Goal: Information Seeking & Learning: Learn about a topic

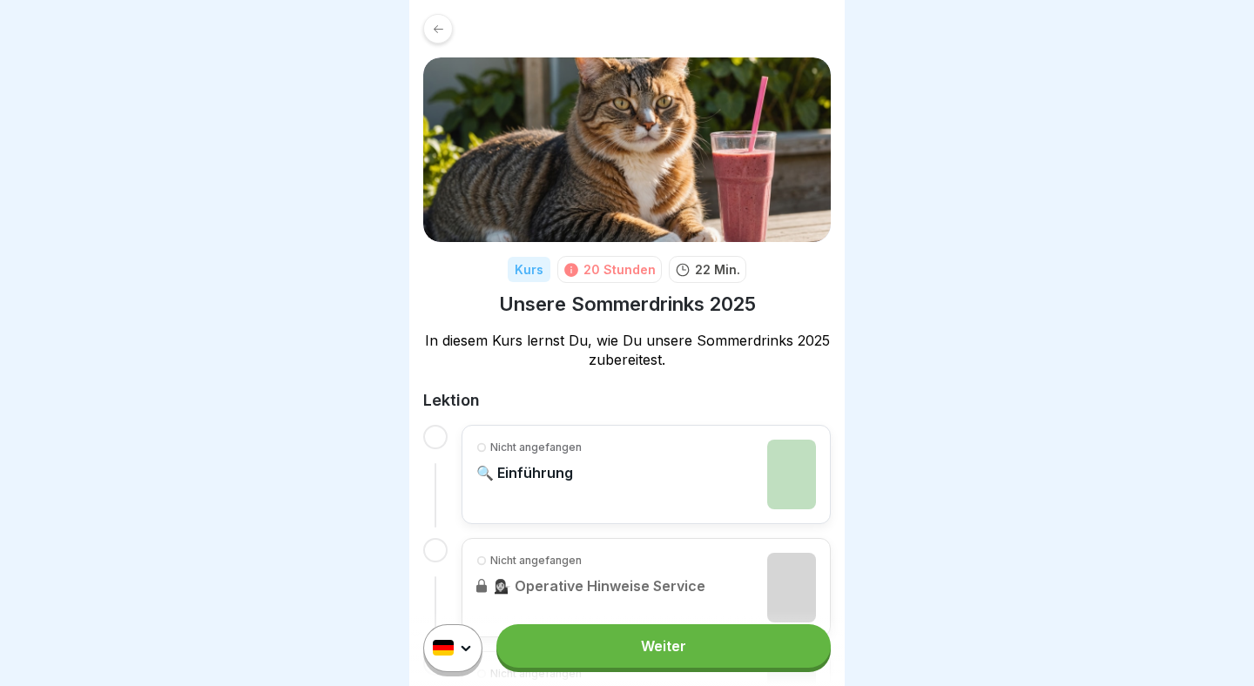
click at [699, 650] on link "Weiter" at bounding box center [663, 646] width 334 height 44
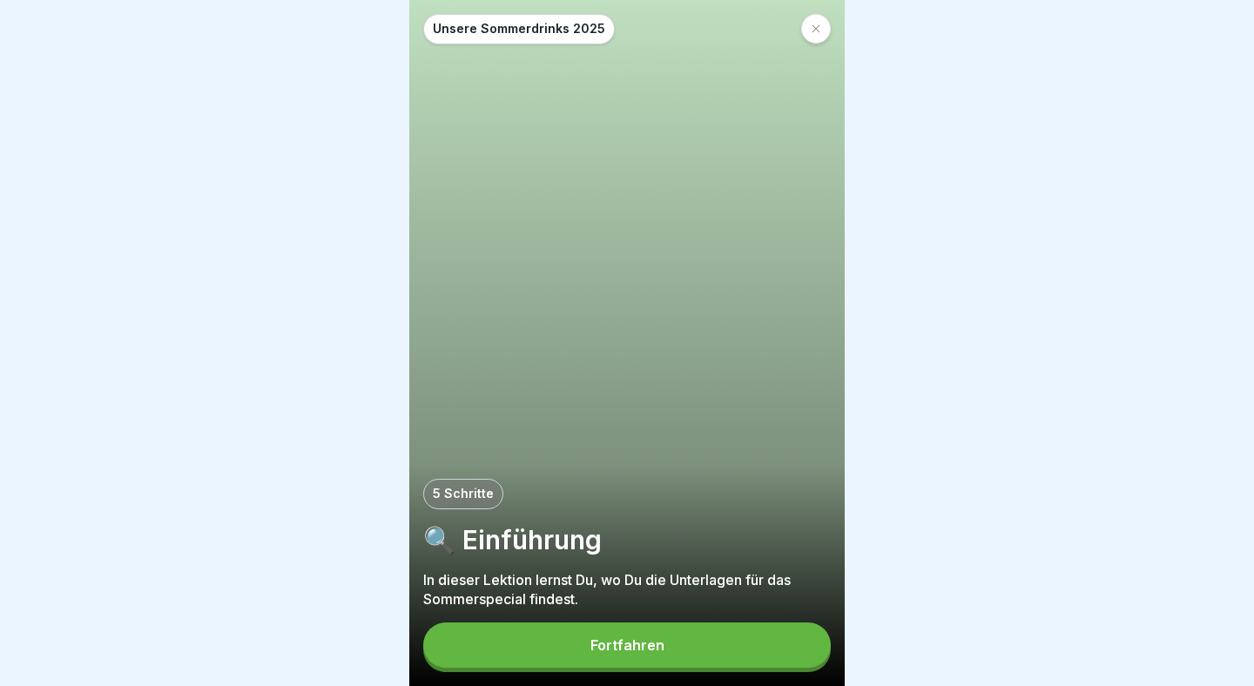
click at [680, 654] on button "Fortfahren" at bounding box center [626, 645] width 407 height 45
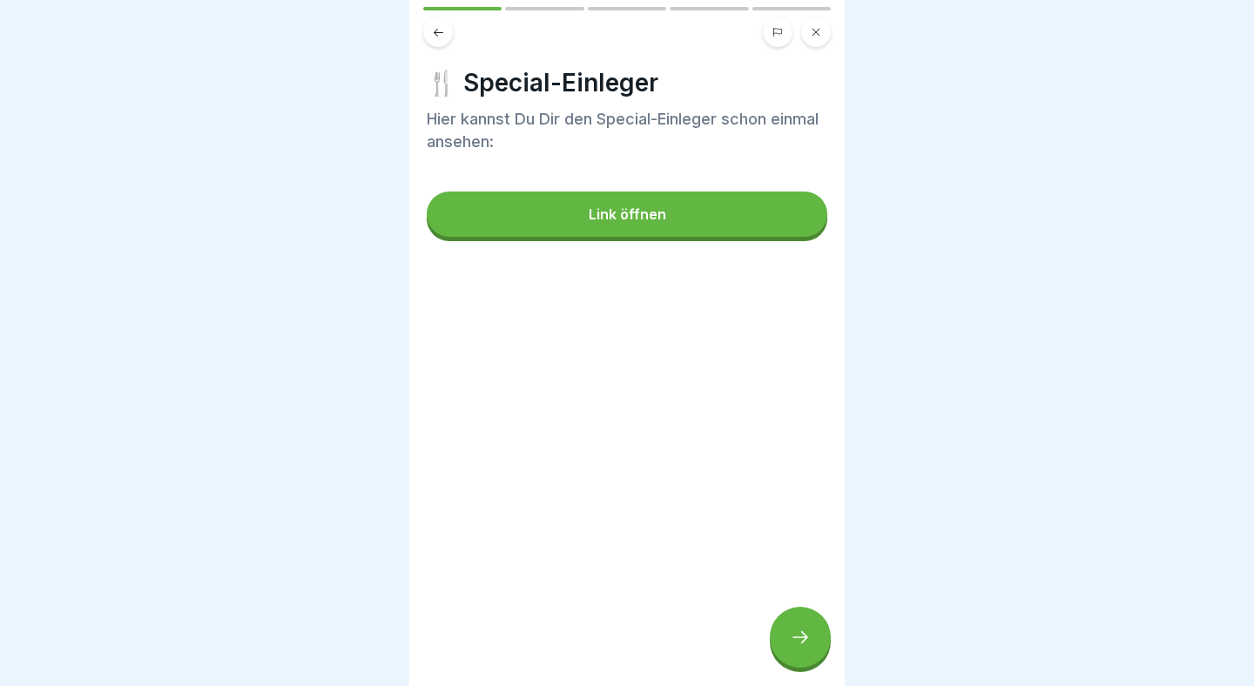
click at [691, 205] on button "Link öffnen" at bounding box center [627, 214] width 401 height 45
click at [810, 650] on div at bounding box center [800, 637] width 61 height 61
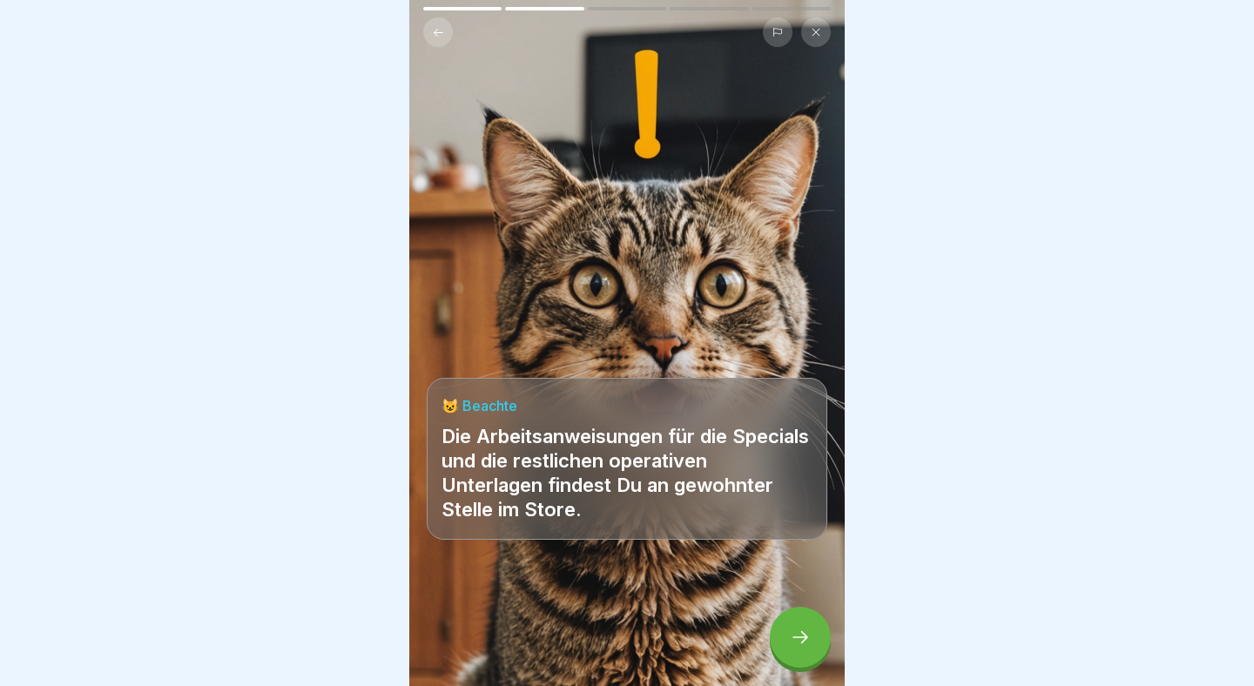
click at [791, 655] on div at bounding box center [800, 637] width 61 height 61
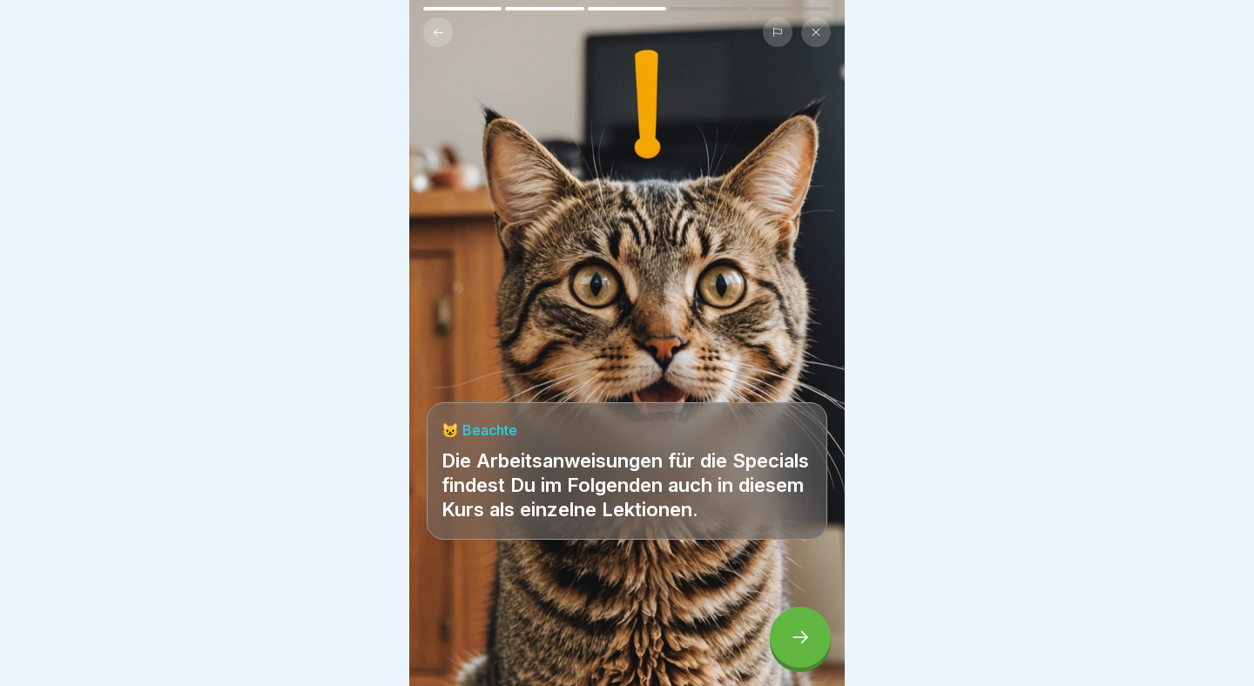
click at [791, 655] on div at bounding box center [800, 637] width 61 height 61
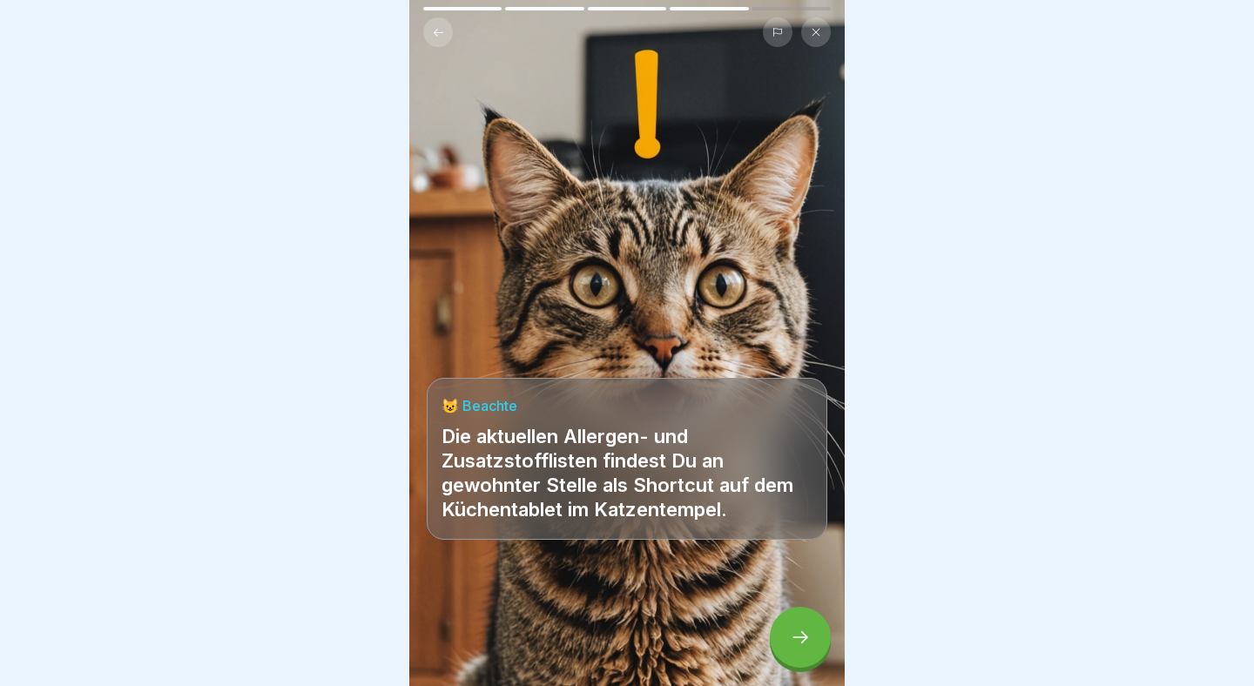
click at [791, 655] on div at bounding box center [800, 637] width 61 height 61
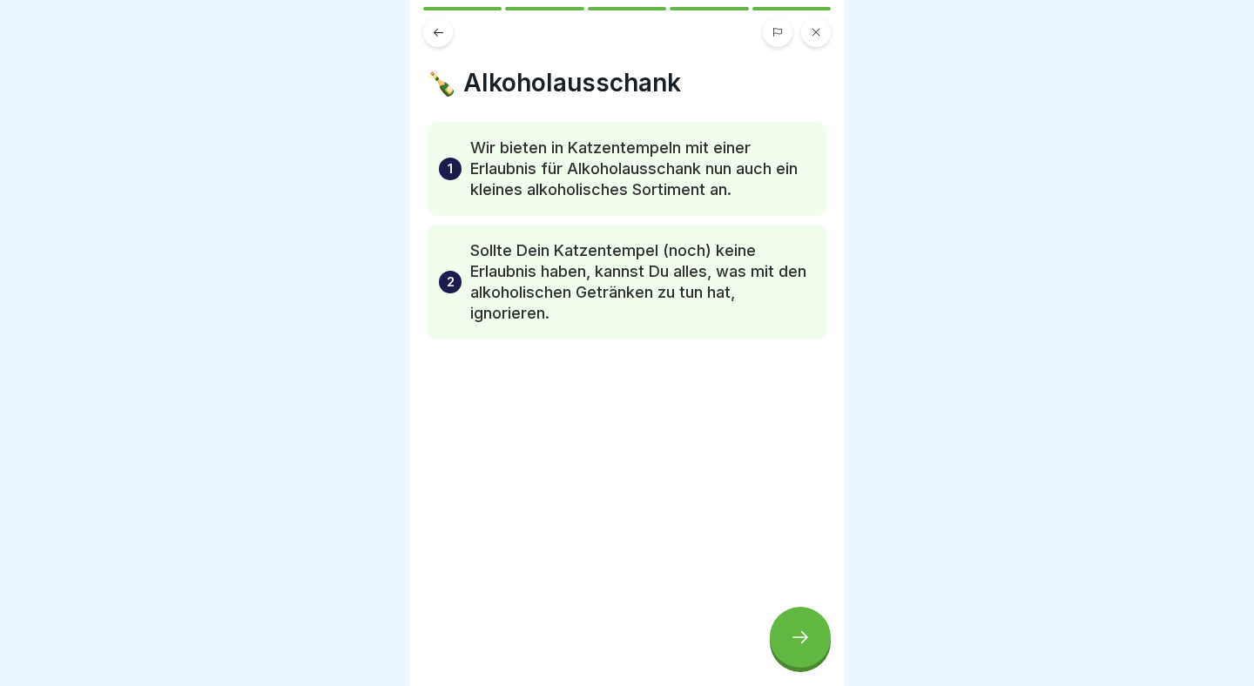
click at [791, 655] on div at bounding box center [800, 637] width 61 height 61
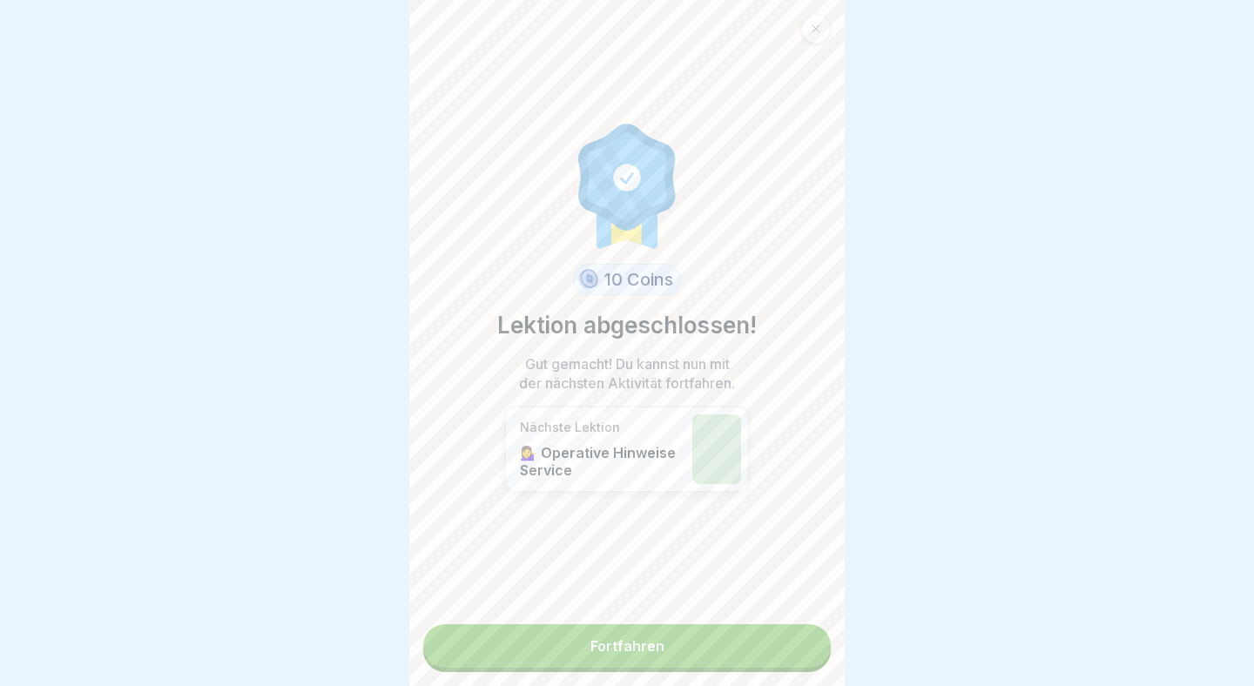
click at [773, 642] on link "Fortfahren" at bounding box center [626, 646] width 407 height 44
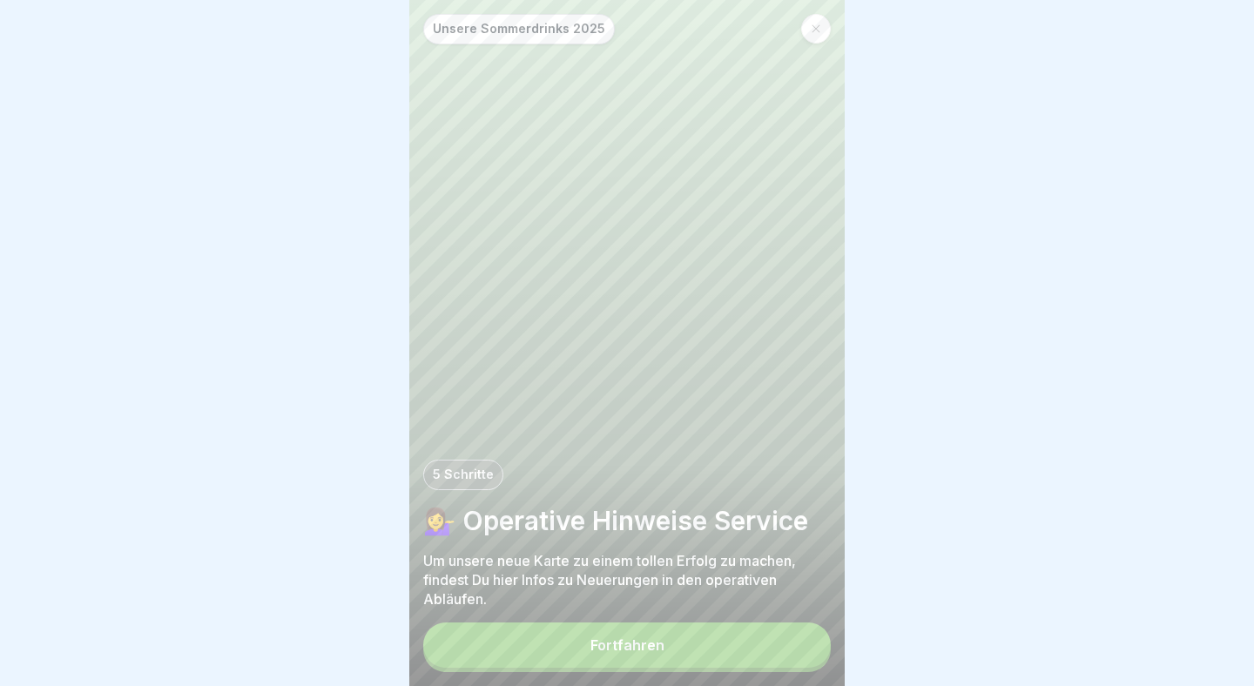
click at [773, 642] on button "Fortfahren" at bounding box center [626, 645] width 407 height 45
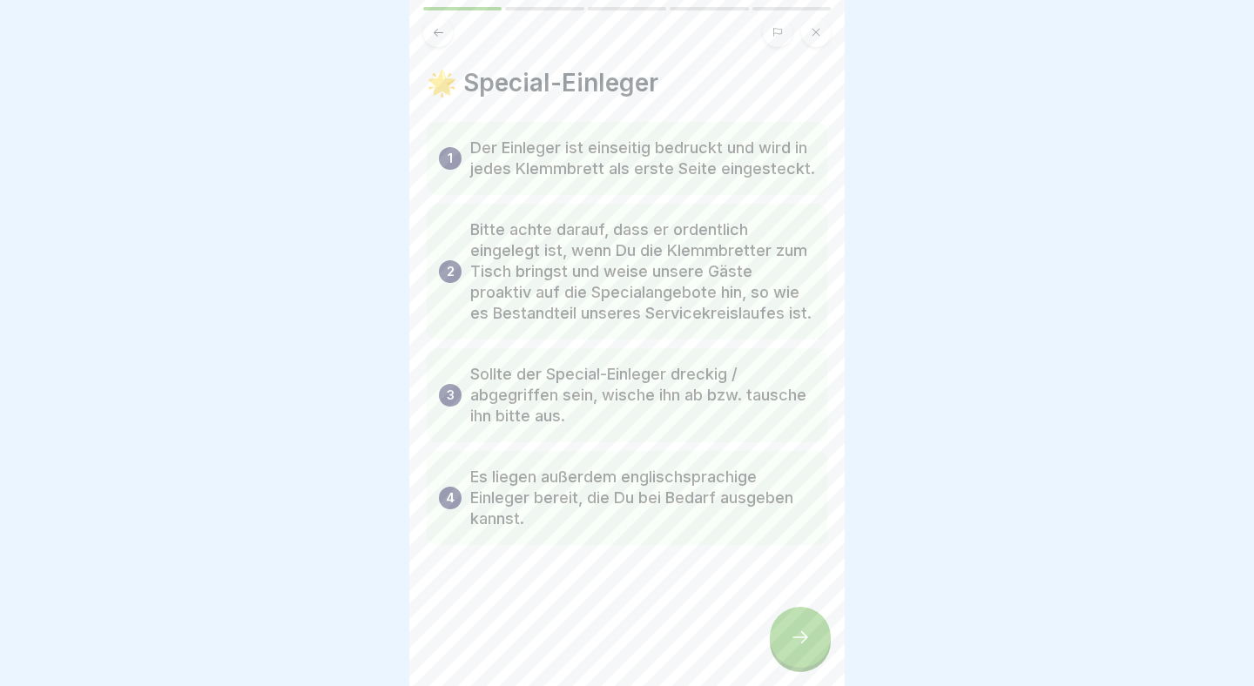
click at [813, 634] on div at bounding box center [800, 637] width 61 height 61
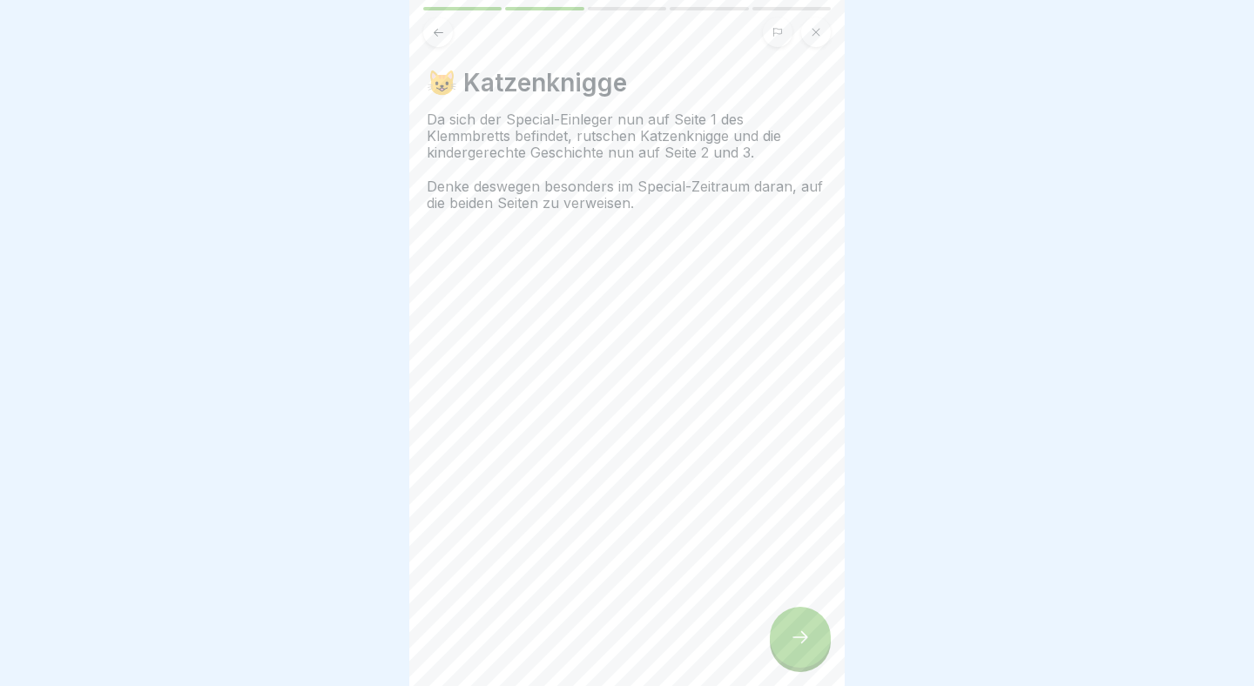
click at [813, 634] on div at bounding box center [800, 637] width 61 height 61
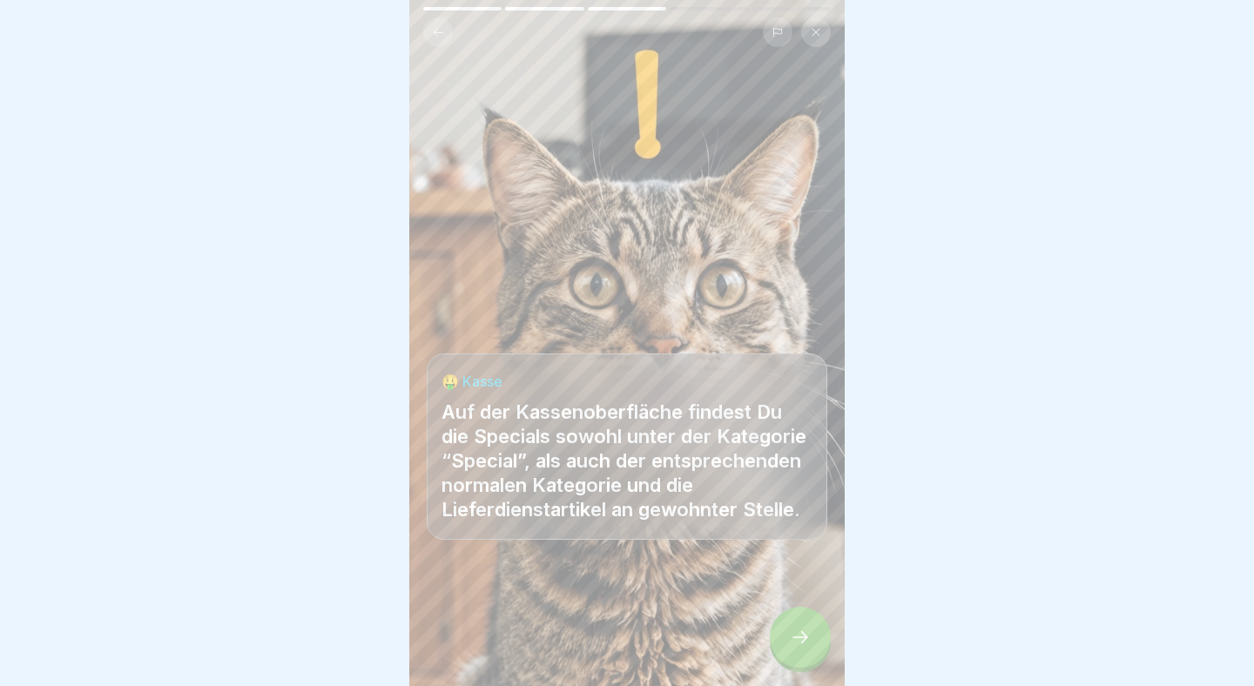
click at [813, 634] on div at bounding box center [800, 637] width 61 height 61
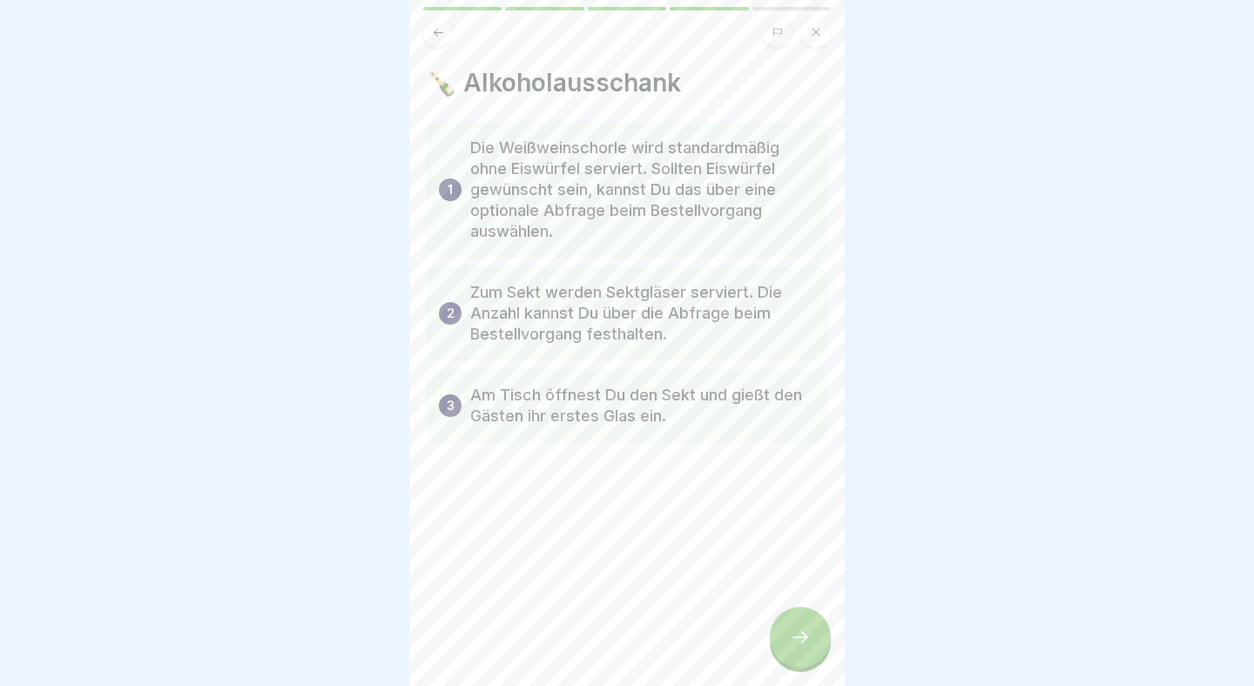
click at [813, 634] on div at bounding box center [800, 637] width 61 height 61
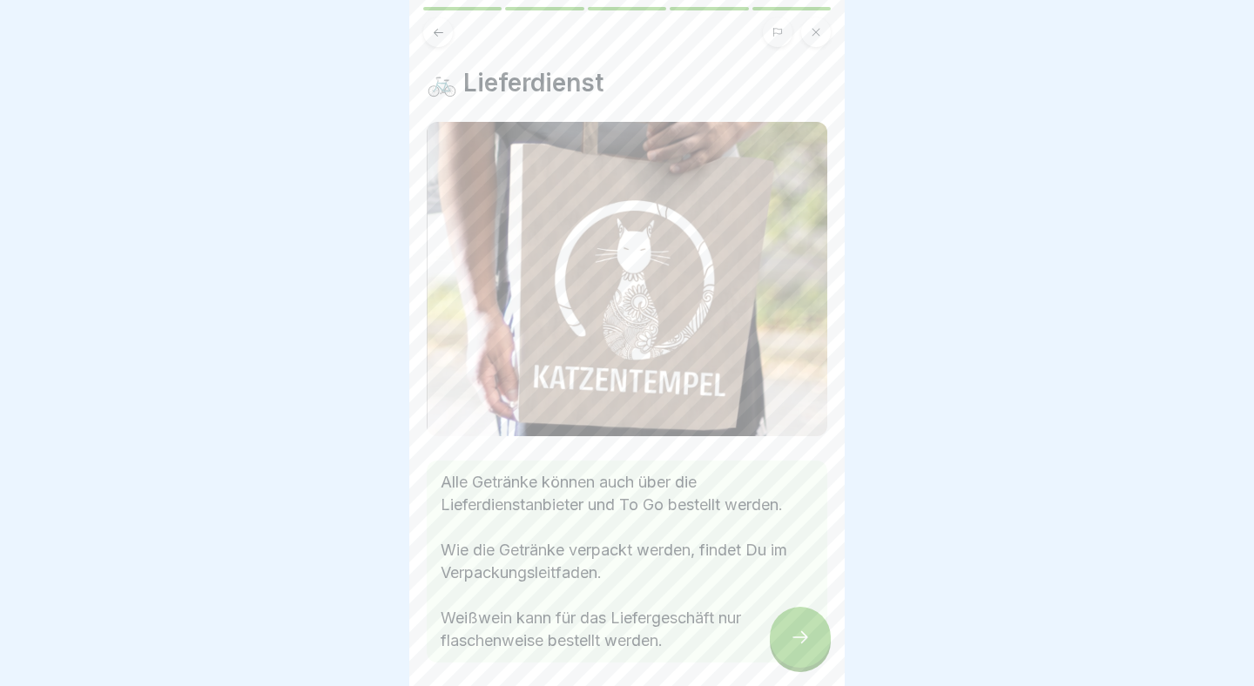
click at [813, 634] on div at bounding box center [800, 637] width 61 height 61
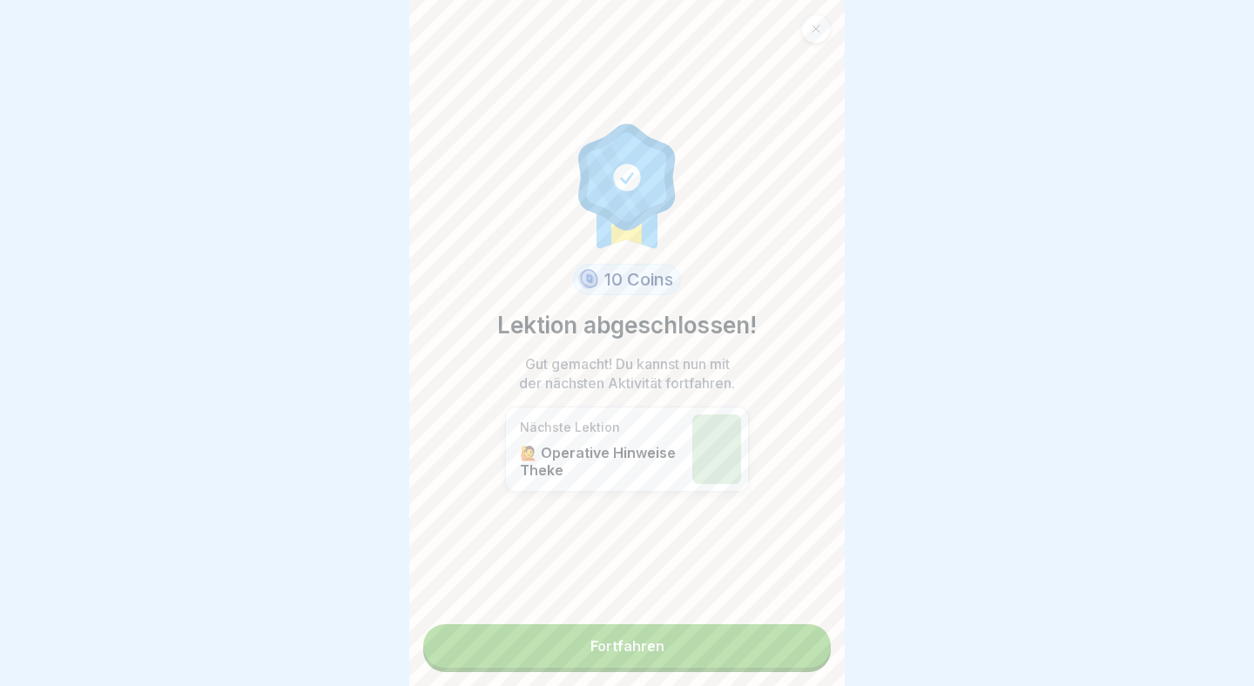
click at [813, 634] on link "Fortfahren" at bounding box center [626, 646] width 407 height 44
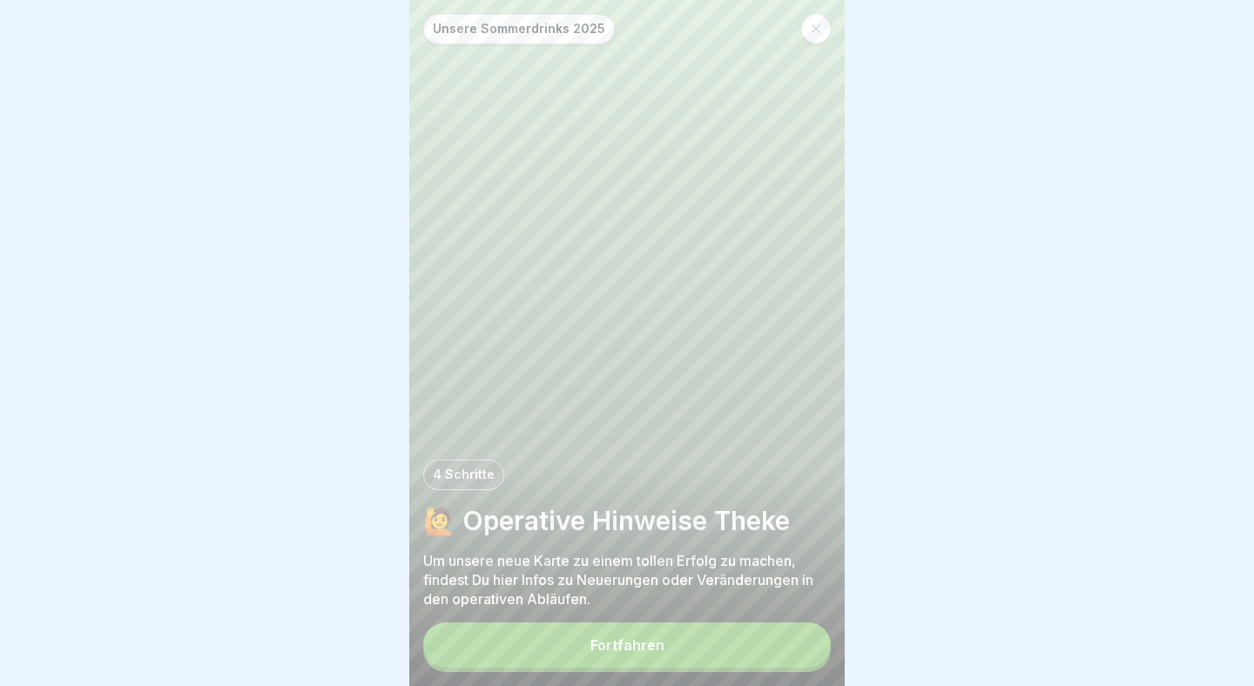
click at [813, 634] on button "Fortfahren" at bounding box center [626, 645] width 407 height 45
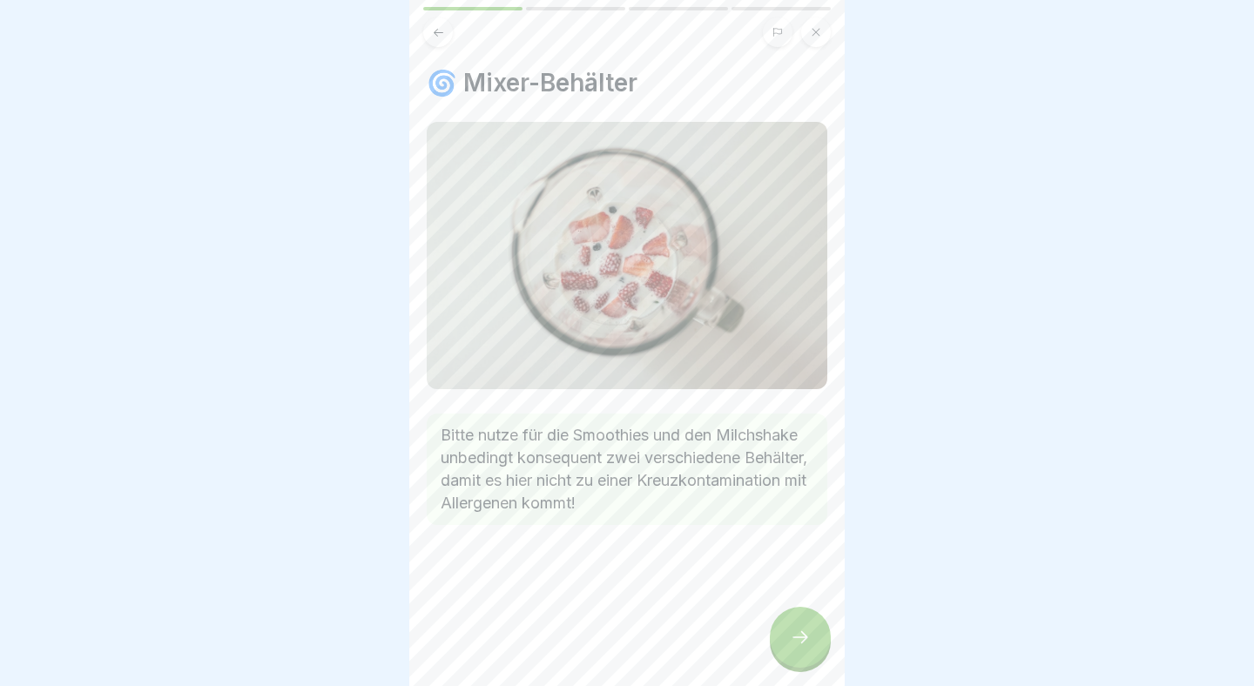
click at [813, 634] on div at bounding box center [800, 637] width 61 height 61
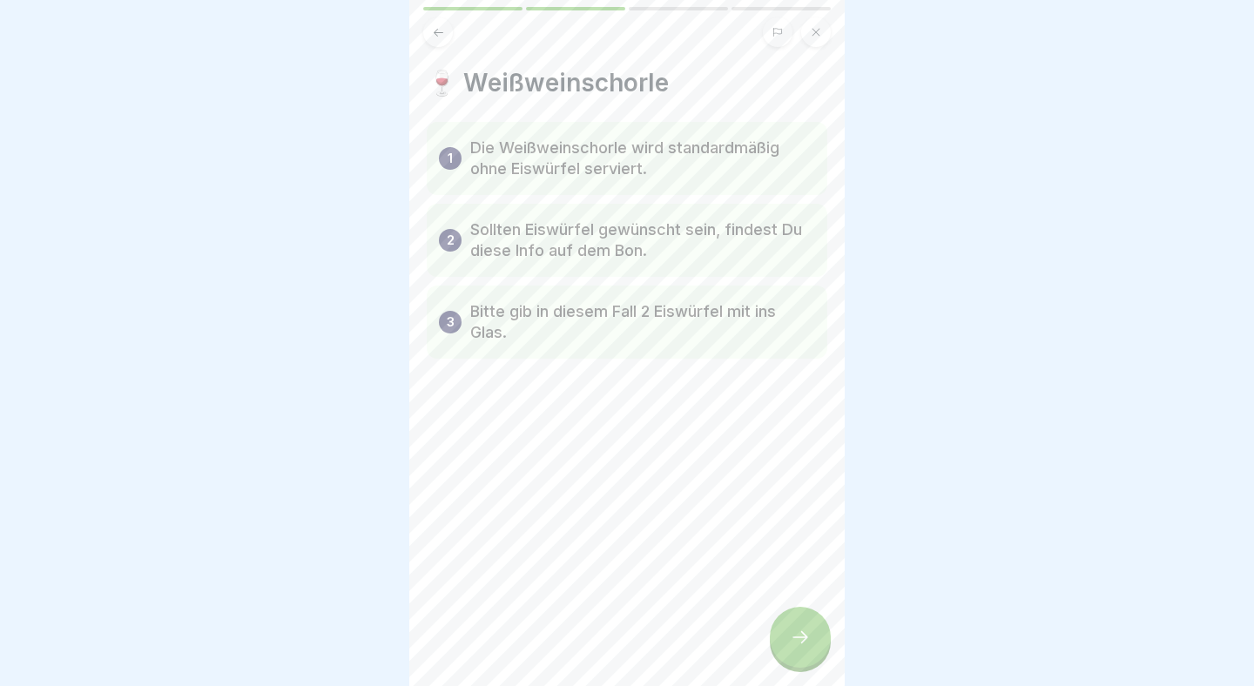
click at [813, 634] on div at bounding box center [800, 637] width 61 height 61
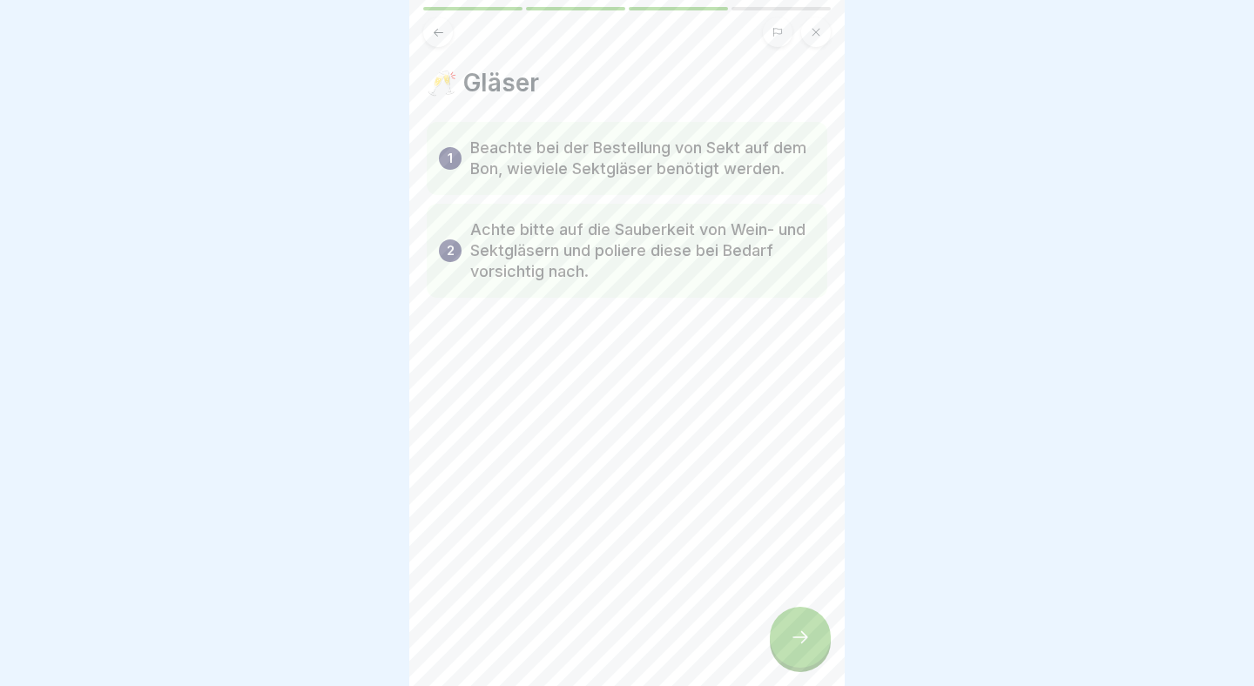
click at [813, 634] on div at bounding box center [800, 637] width 61 height 61
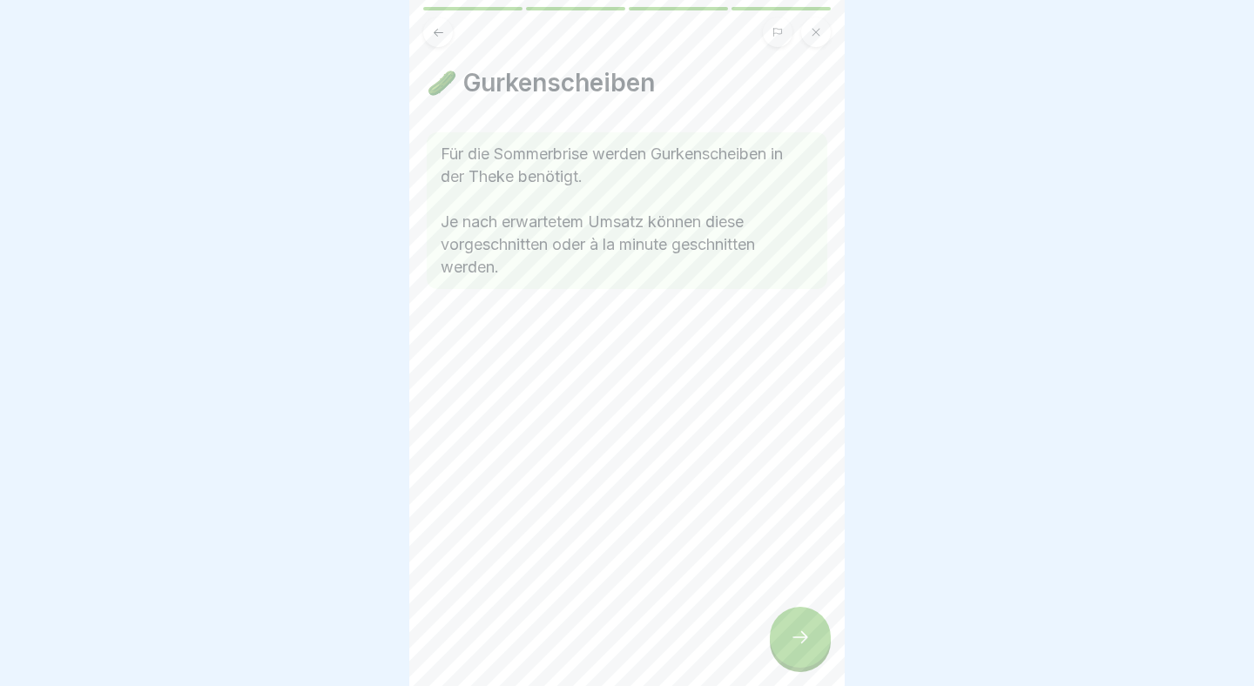
click at [813, 634] on div at bounding box center [800, 637] width 61 height 61
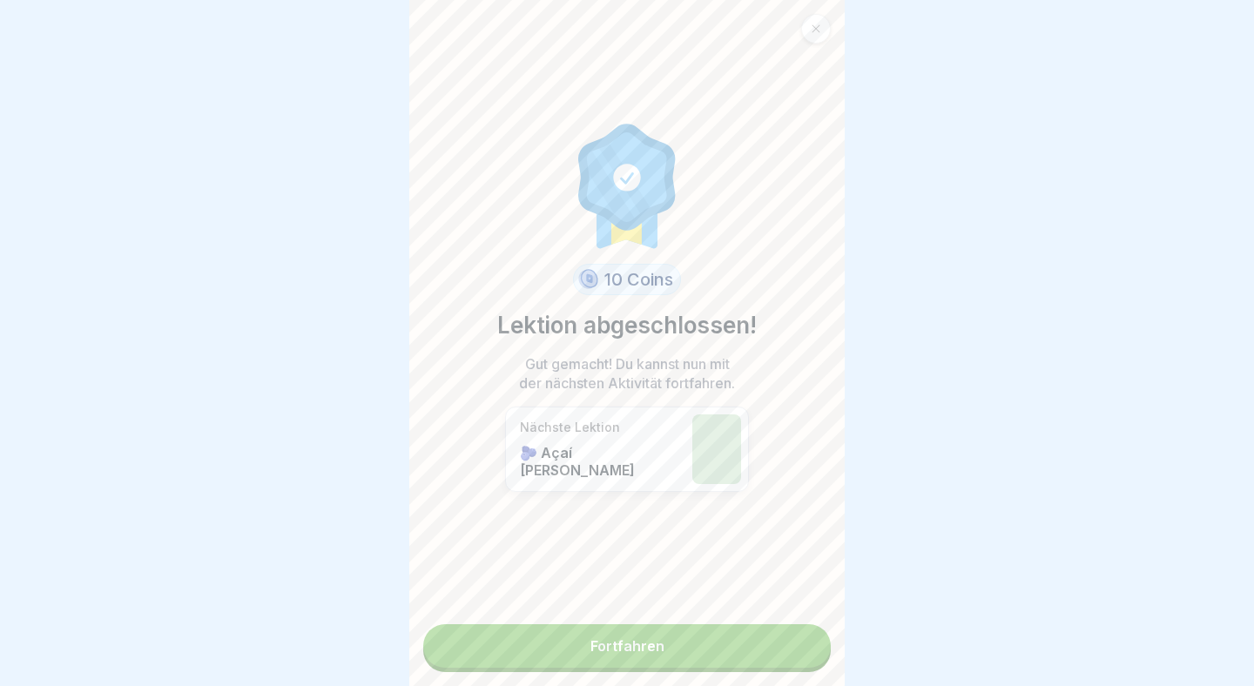
click at [813, 634] on link "Fortfahren" at bounding box center [626, 646] width 407 height 44
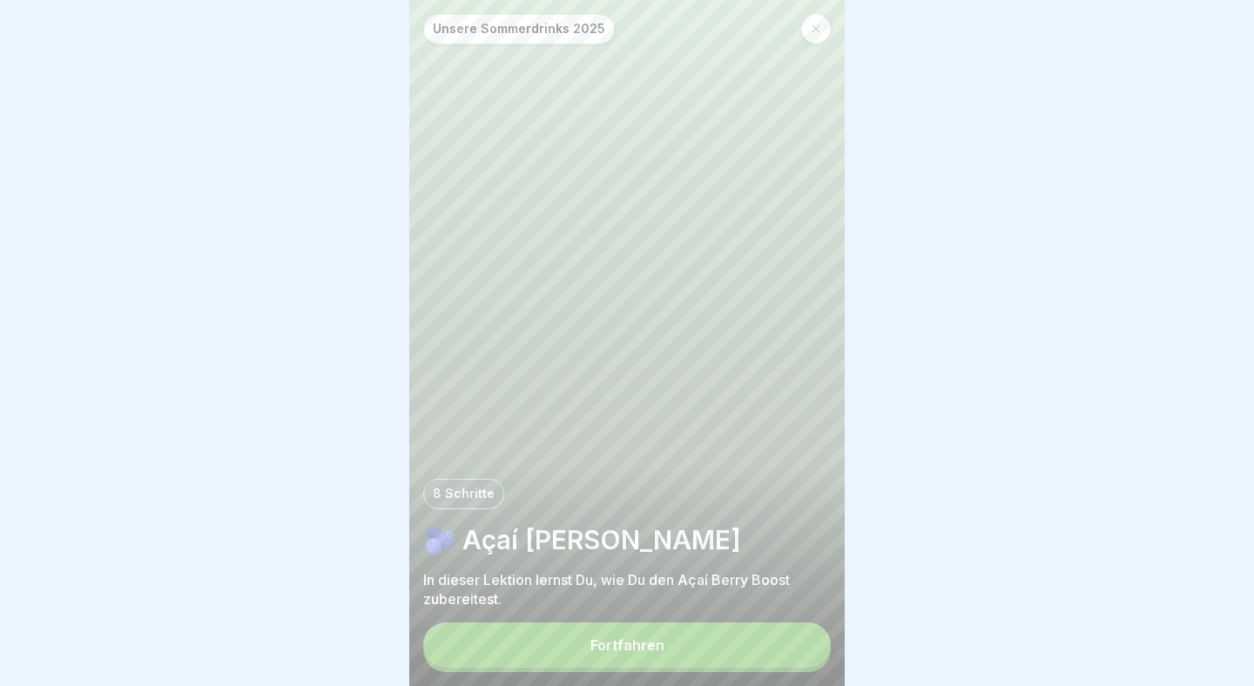
click at [676, 633] on button "Fortfahren" at bounding box center [626, 645] width 407 height 45
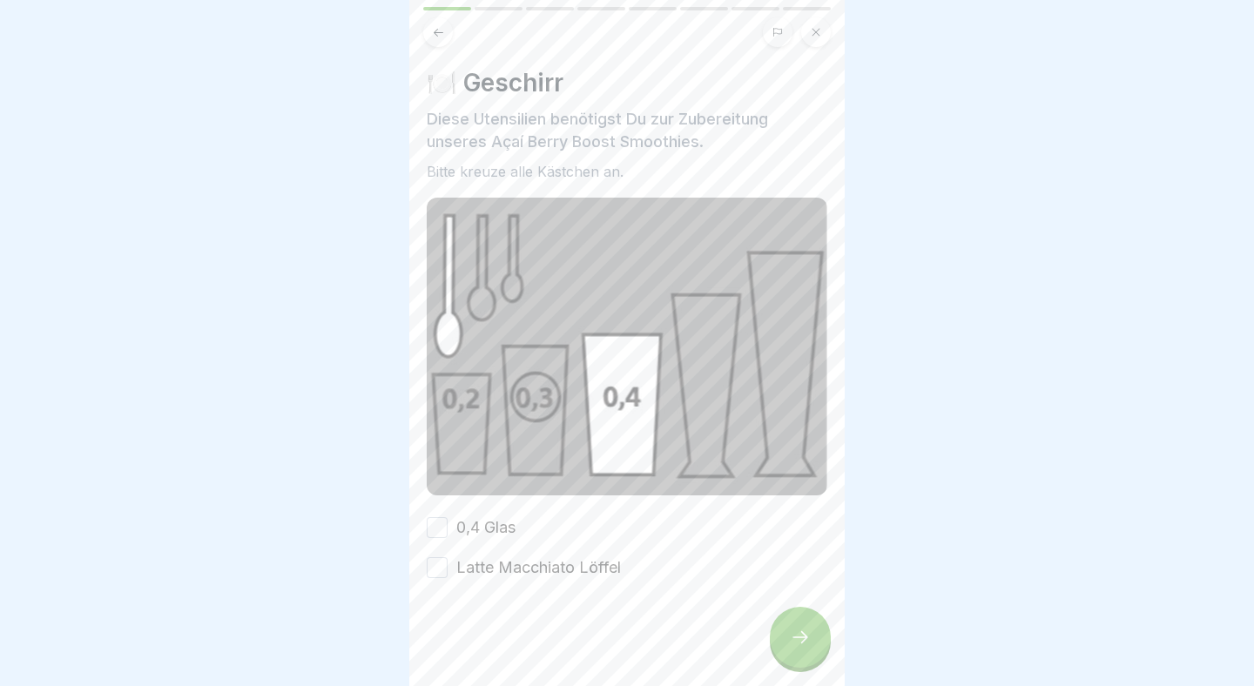
click at [789, 643] on div at bounding box center [800, 637] width 61 height 61
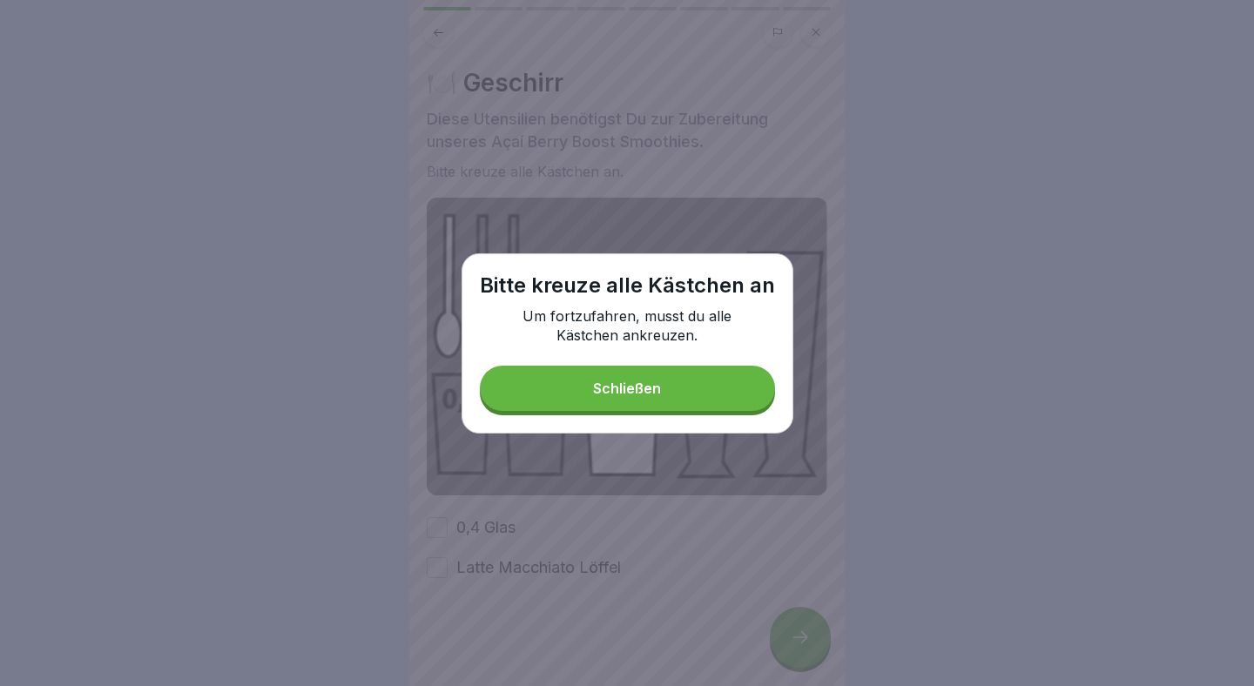
click at [688, 407] on button "Schließen" at bounding box center [627, 388] width 295 height 45
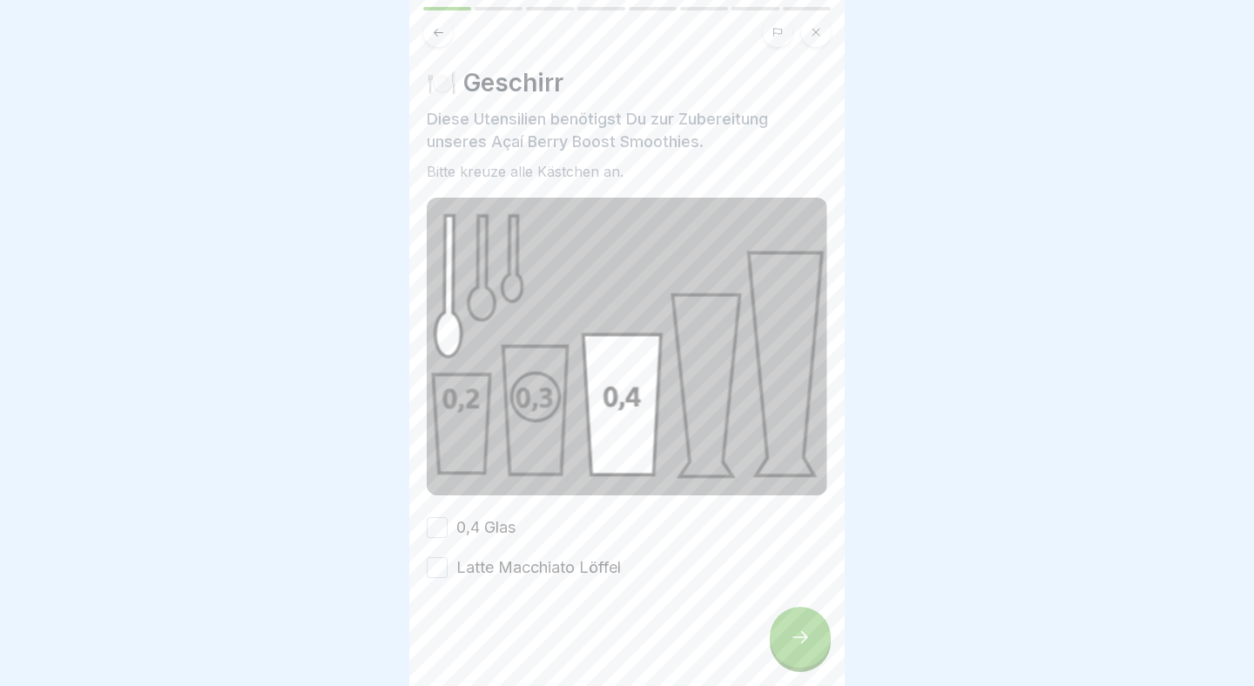
click at [440, 521] on button "0,4 Glas" at bounding box center [437, 527] width 21 height 21
click at [438, 569] on button "Latte Macchiato Löffel" at bounding box center [437, 567] width 21 height 21
click at [816, 641] on div at bounding box center [800, 637] width 61 height 61
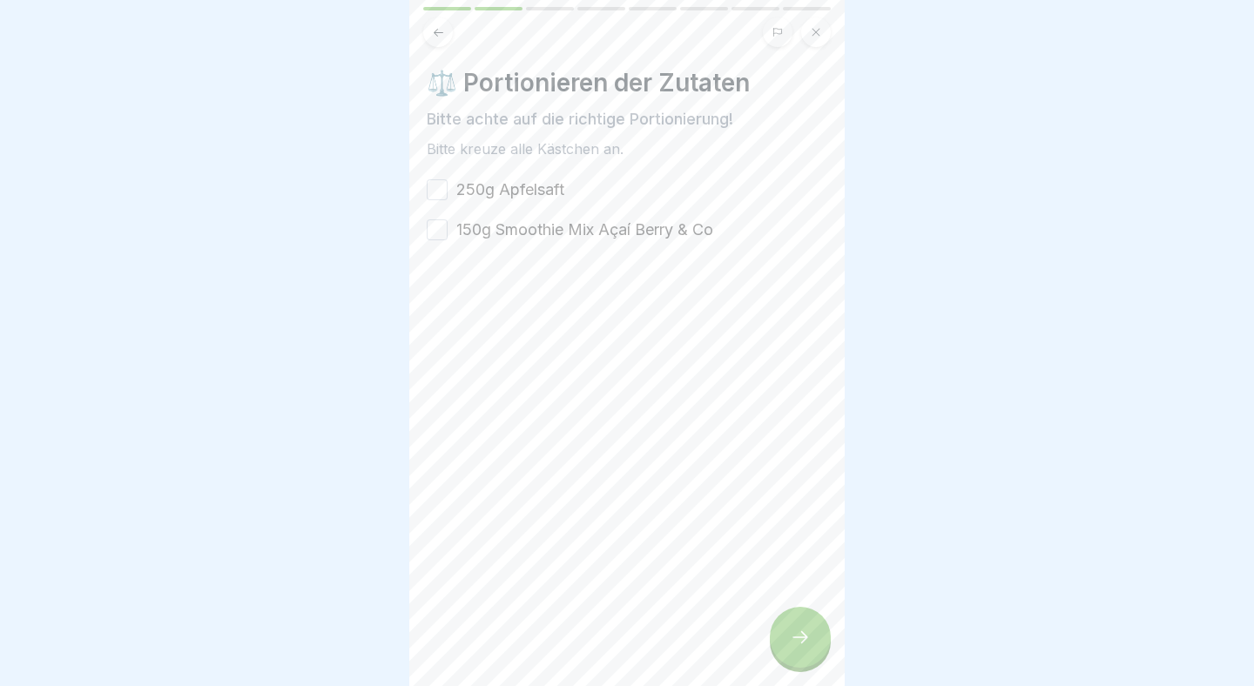
click at [436, 186] on button "250g Apfelsaft" at bounding box center [437, 189] width 21 height 21
click at [444, 226] on button "150g Smoothie Mix Açaí Berry & Co" at bounding box center [437, 229] width 21 height 21
click at [805, 638] on icon at bounding box center [800, 637] width 16 height 12
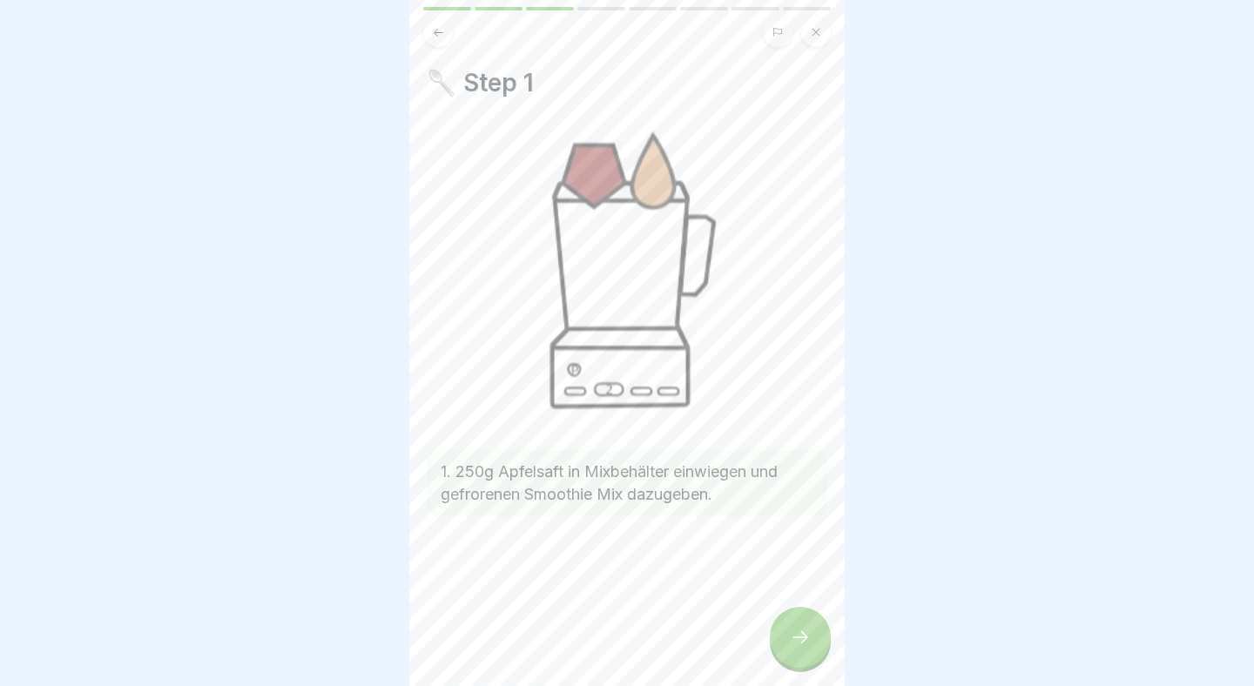
click at [805, 637] on icon at bounding box center [800, 637] width 16 height 12
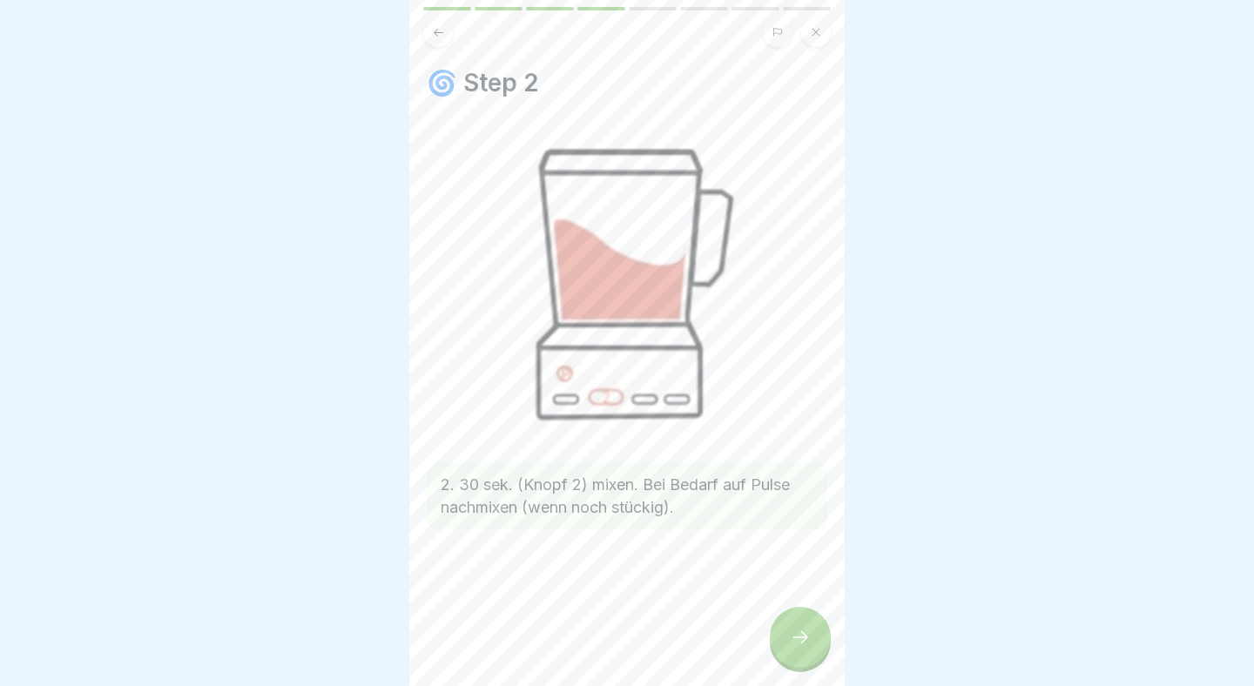
click at [805, 637] on icon at bounding box center [800, 637] width 16 height 12
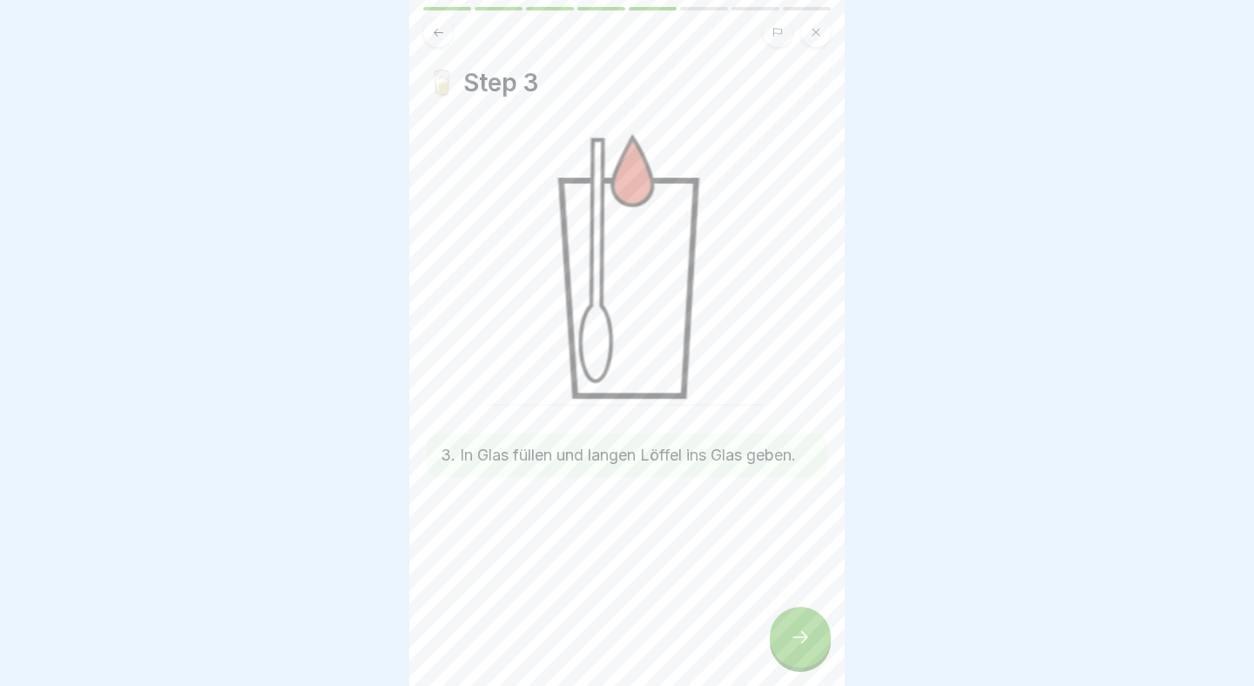
click at [805, 637] on icon at bounding box center [800, 637] width 16 height 12
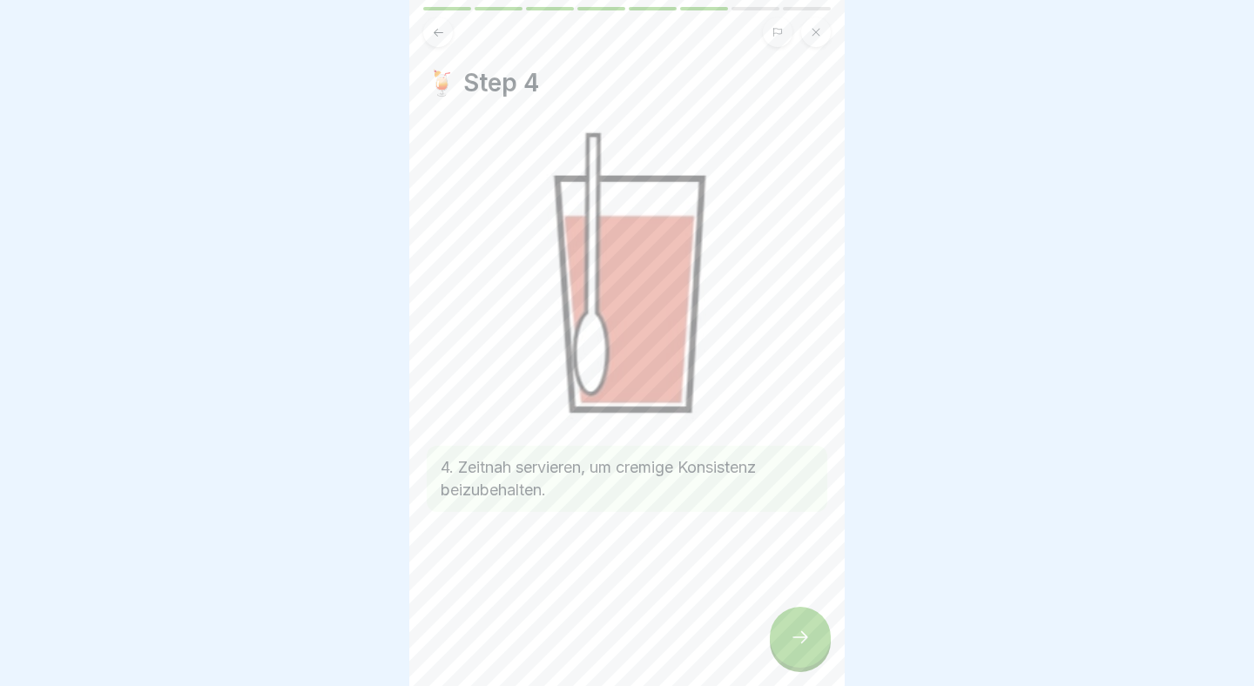
click at [805, 637] on icon at bounding box center [800, 637] width 16 height 12
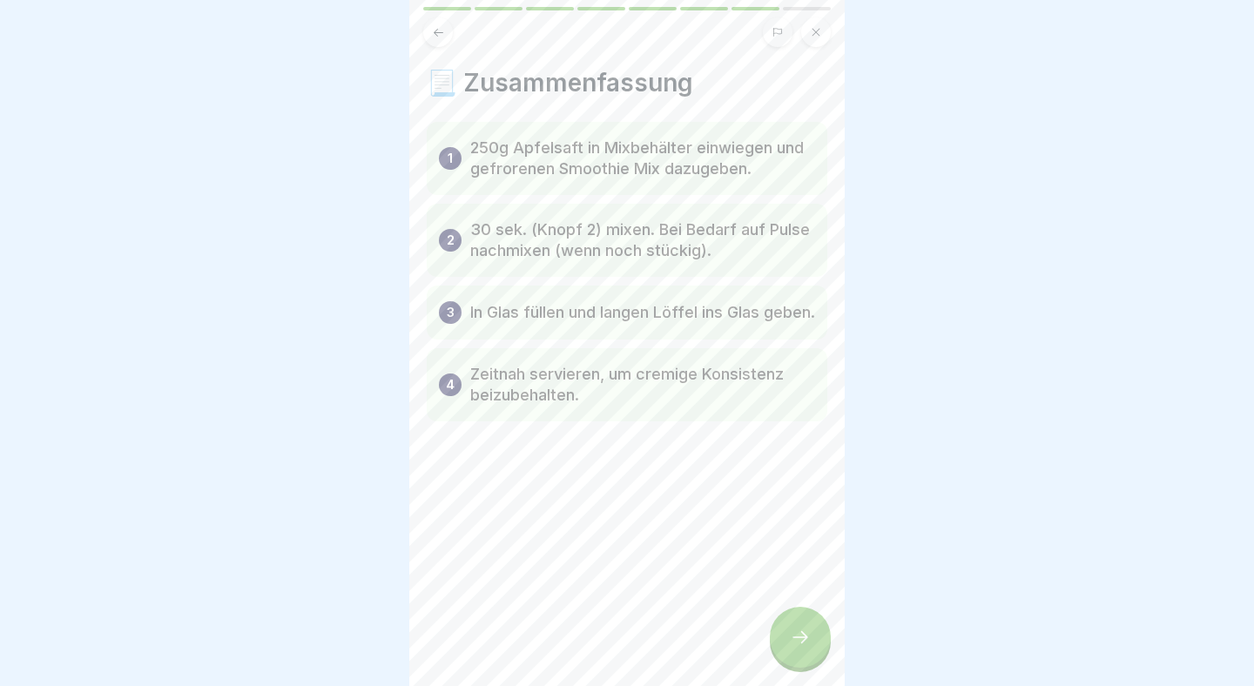
click at [805, 637] on icon at bounding box center [800, 637] width 16 height 12
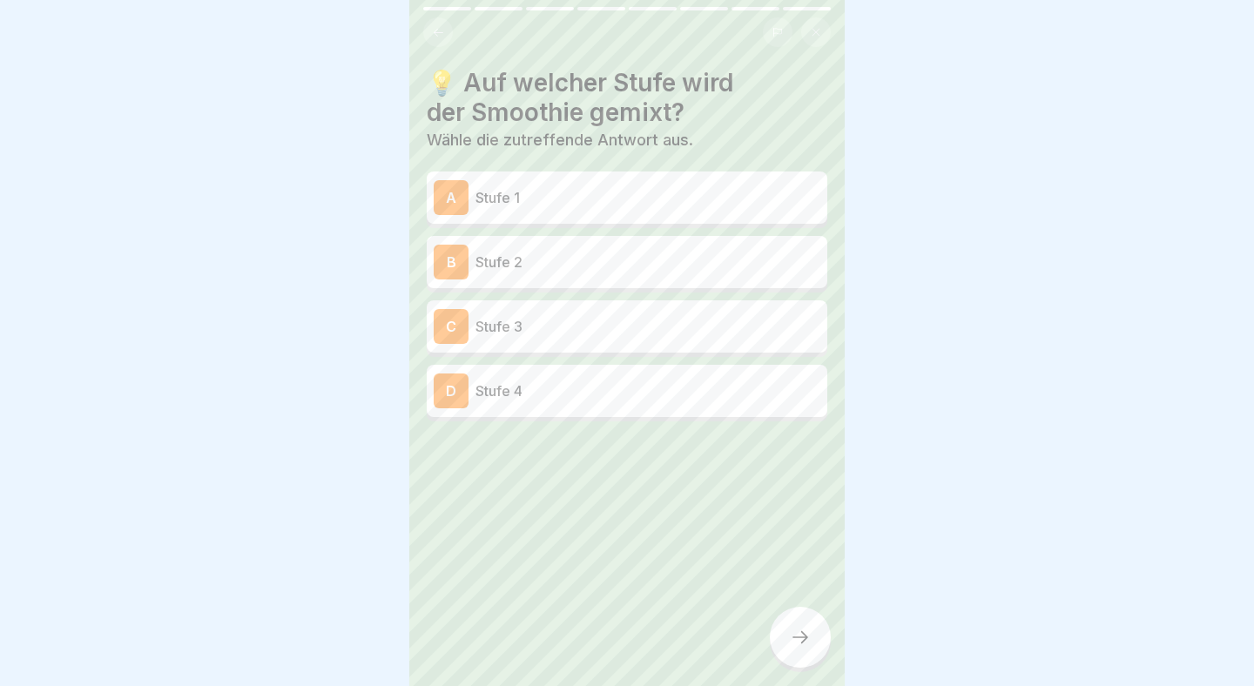
click at [591, 285] on div "B Stufe 2" at bounding box center [627, 262] width 401 height 52
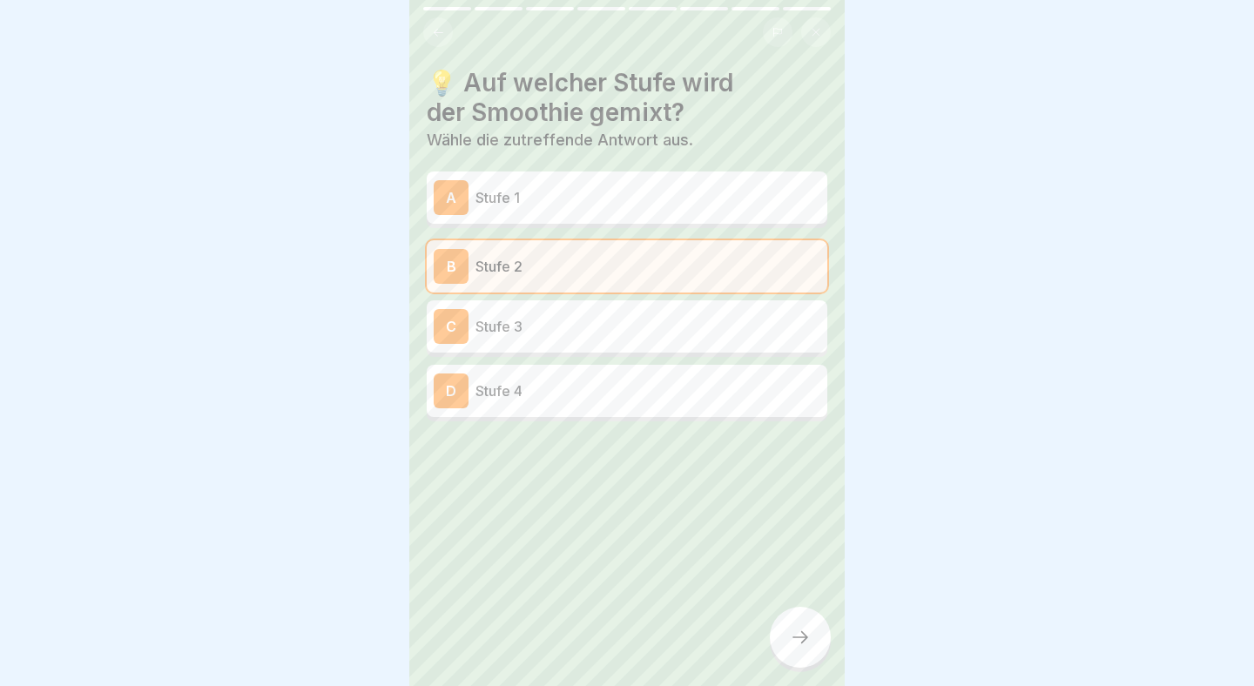
click at [791, 622] on div at bounding box center [800, 637] width 61 height 61
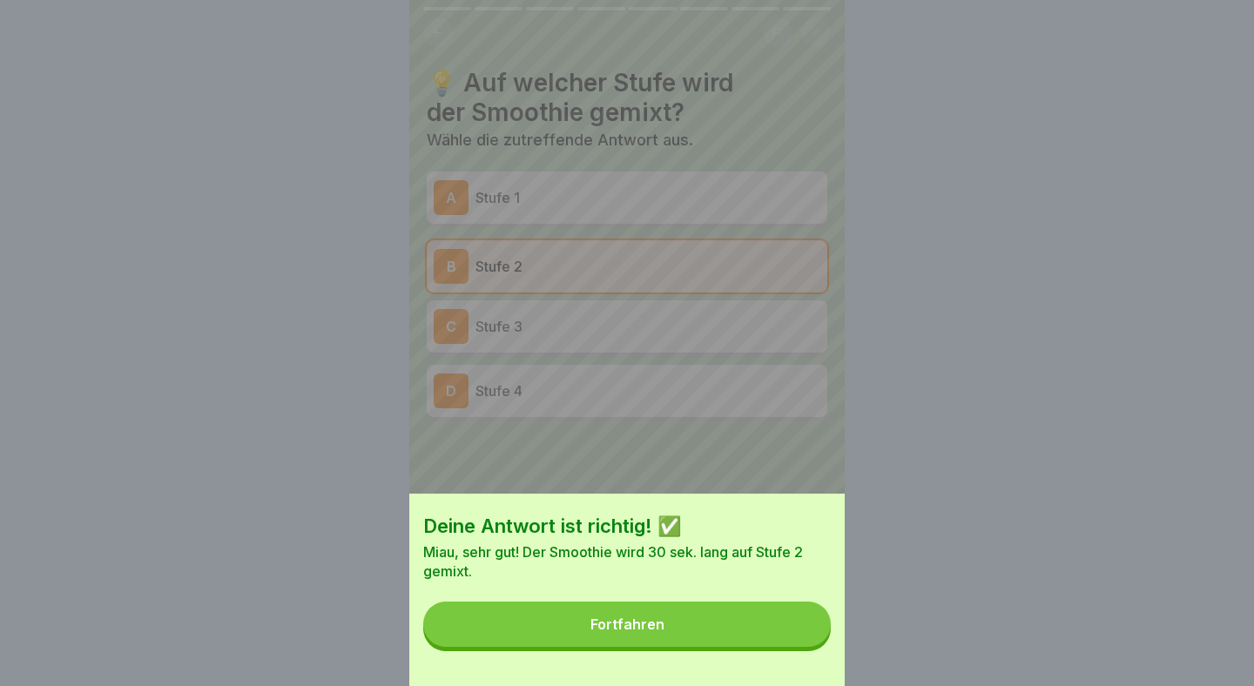
click at [791, 622] on button "Fortfahren" at bounding box center [626, 624] width 407 height 45
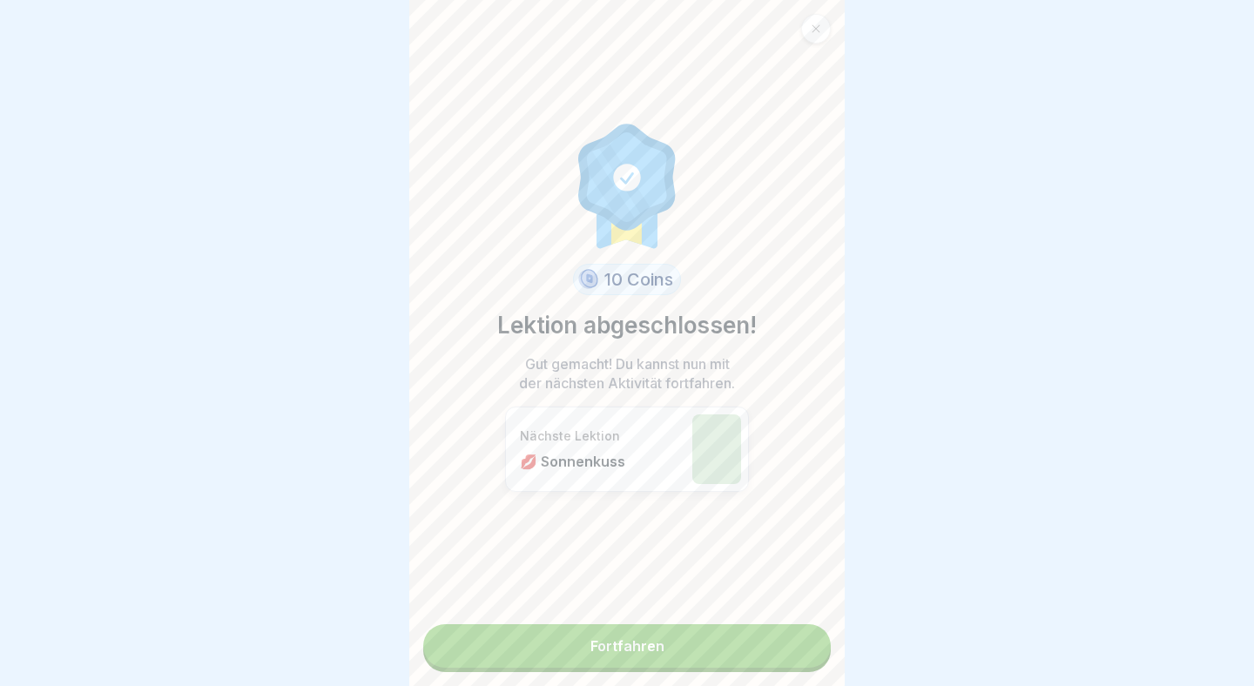
click at [791, 622] on div "10 Coins Lektion abgeschlossen! Gut gemacht! Du kannst nun mit der nächsten Akt…" at bounding box center [626, 343] width 435 height 686
click at [790, 626] on link "Fortfahren" at bounding box center [626, 646] width 407 height 44
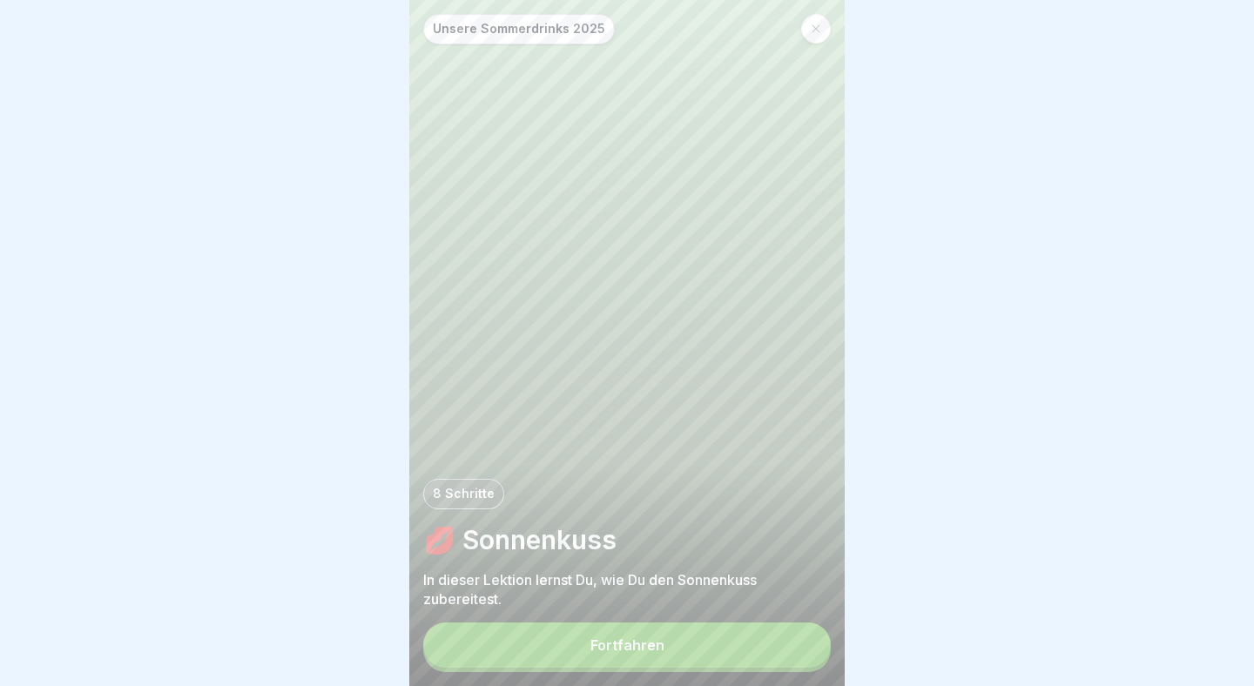
click at [661, 648] on div "Fortfahren" at bounding box center [627, 645] width 74 height 16
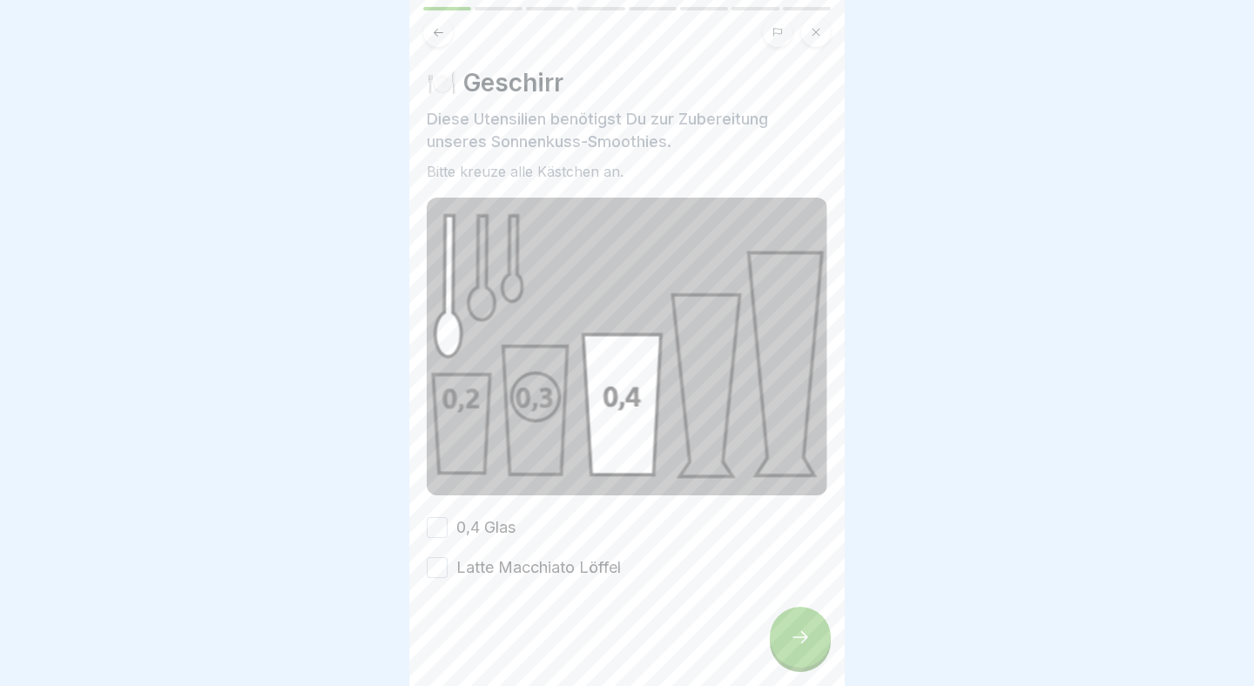
click at [432, 541] on div "0,4 Glas Latte Macchiato Löffel" at bounding box center [627, 547] width 401 height 63
click at [436, 566] on button "Latte Macchiato Löffel" at bounding box center [437, 567] width 21 height 21
click at [436, 532] on button "0,4 Glas" at bounding box center [437, 527] width 21 height 21
click at [798, 614] on div at bounding box center [800, 637] width 61 height 61
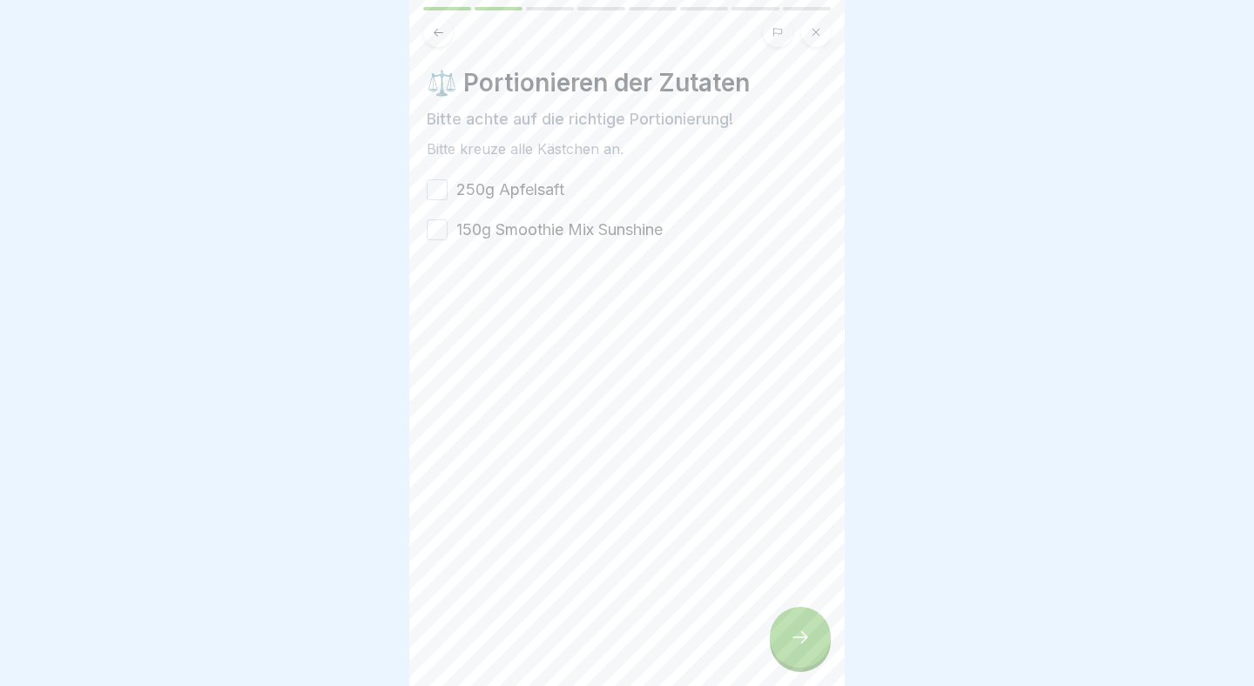
click at [431, 189] on button "250g Apfelsaft" at bounding box center [437, 189] width 21 height 21
click at [437, 225] on button "150g Smoothie Mix Sunshine" at bounding box center [437, 229] width 21 height 21
click at [791, 619] on div at bounding box center [800, 637] width 61 height 61
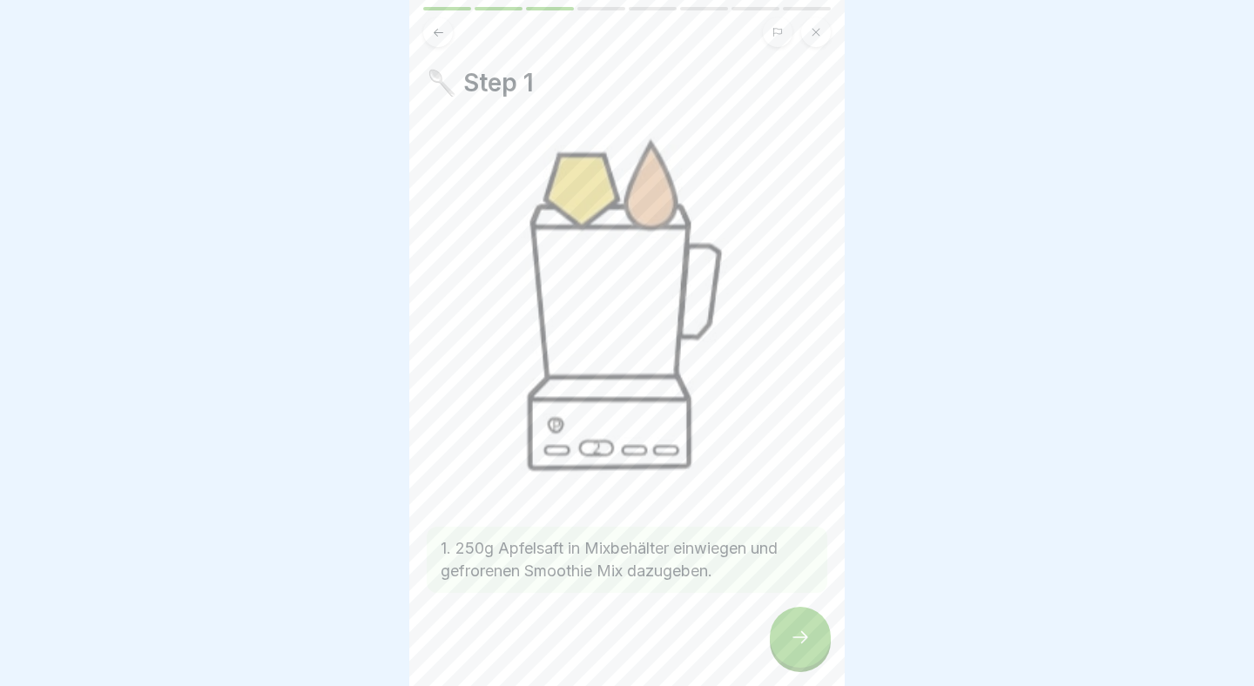
click at [817, 643] on div at bounding box center [800, 637] width 61 height 61
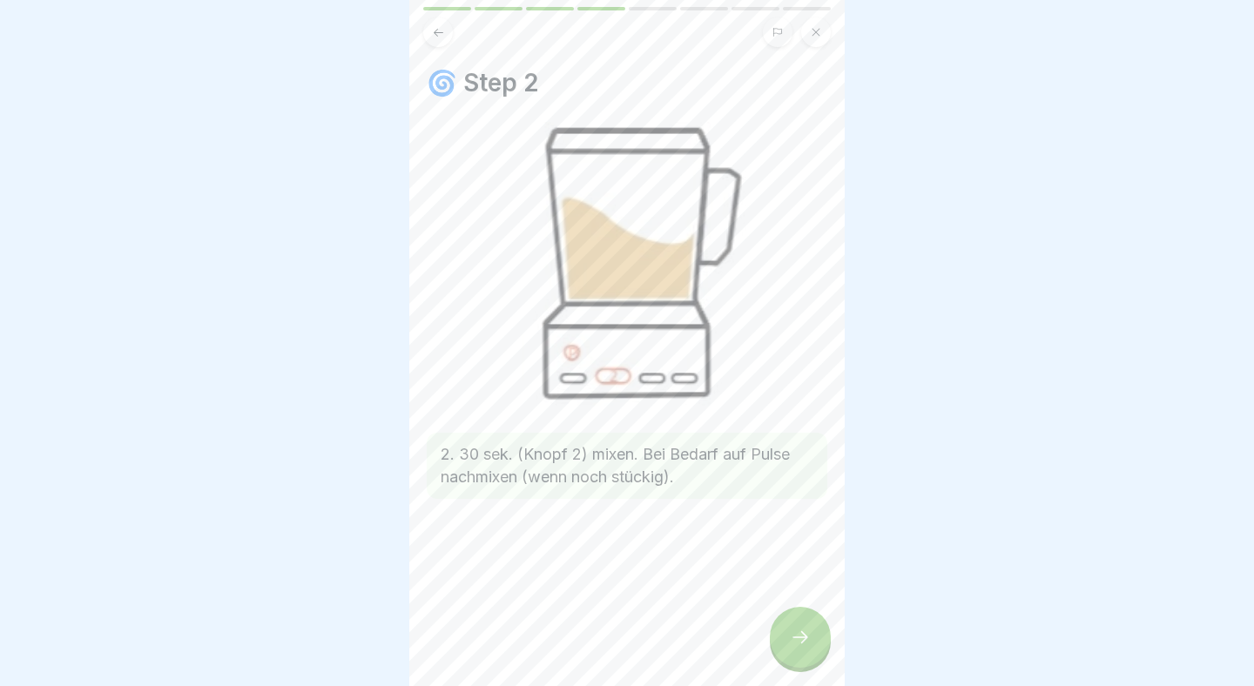
click at [817, 643] on div at bounding box center [800, 637] width 61 height 61
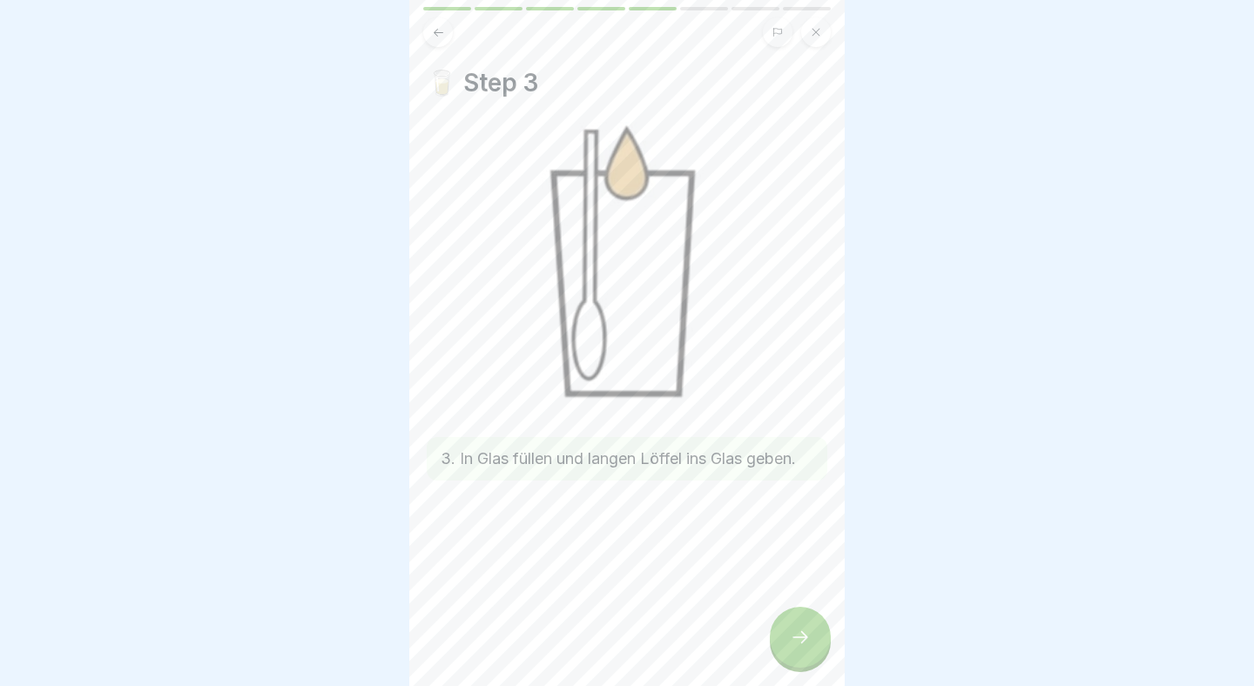
click at [817, 643] on div at bounding box center [800, 637] width 61 height 61
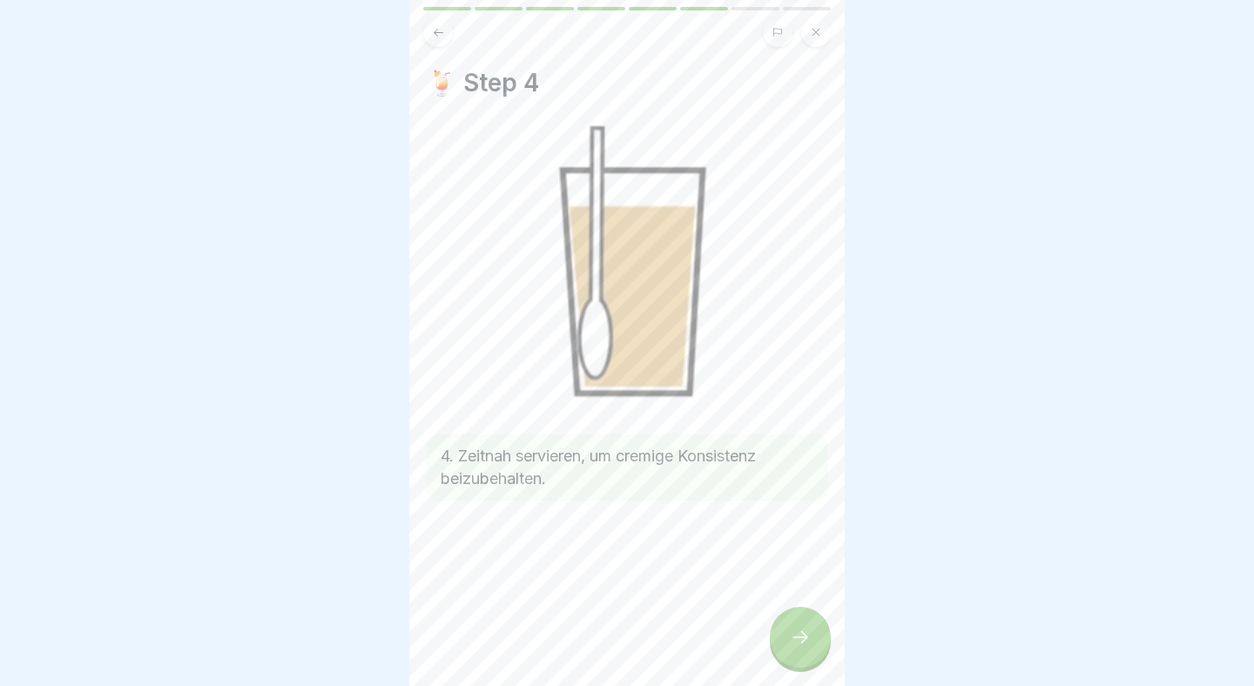
click at [810, 638] on icon at bounding box center [800, 637] width 21 height 21
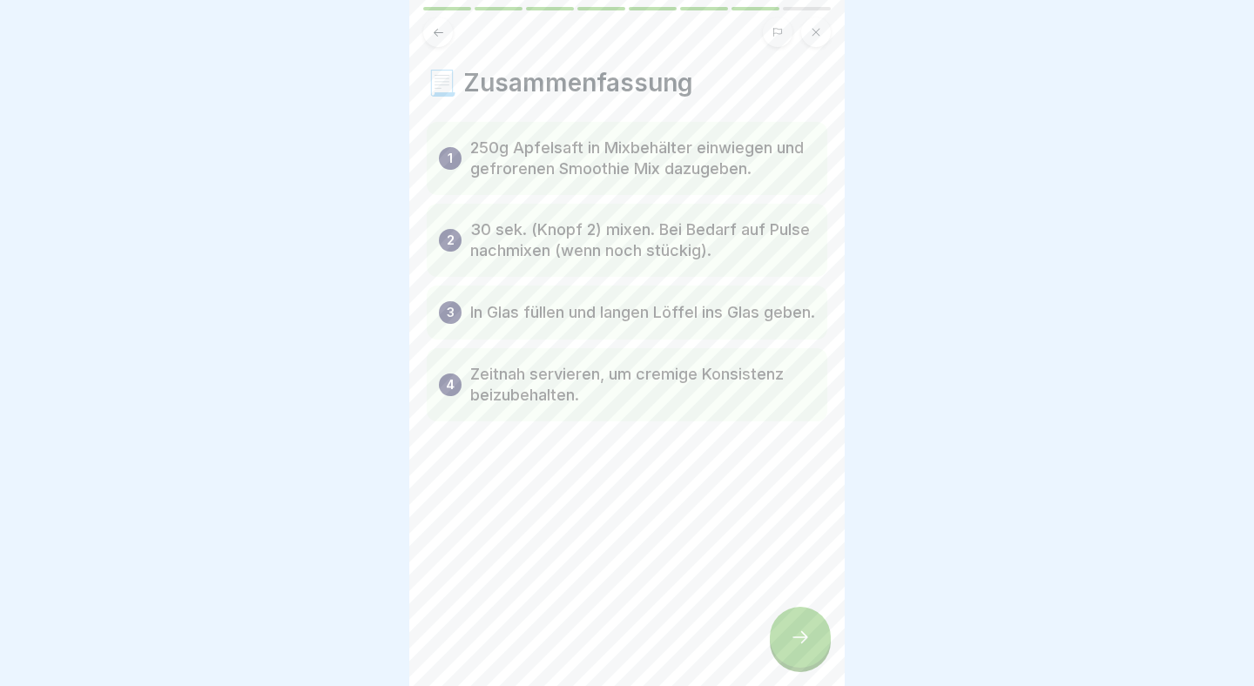
click at [791, 614] on div at bounding box center [800, 637] width 61 height 61
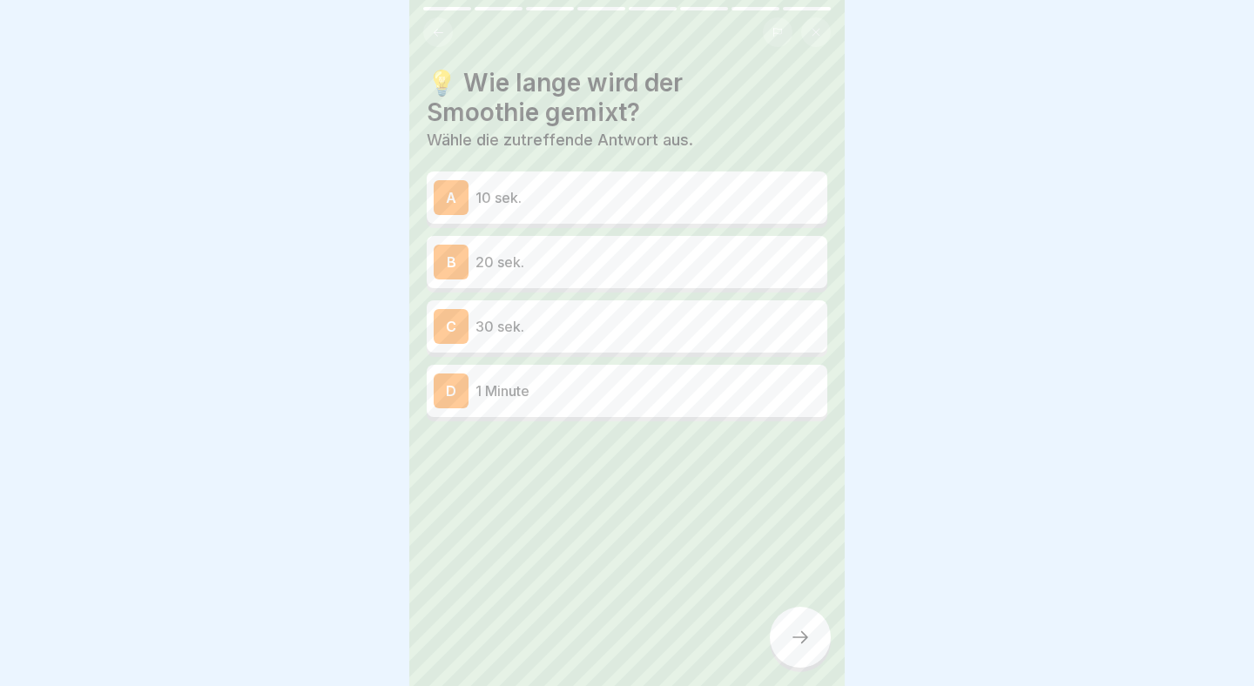
click at [664, 331] on p "30 sek." at bounding box center [647, 326] width 345 height 21
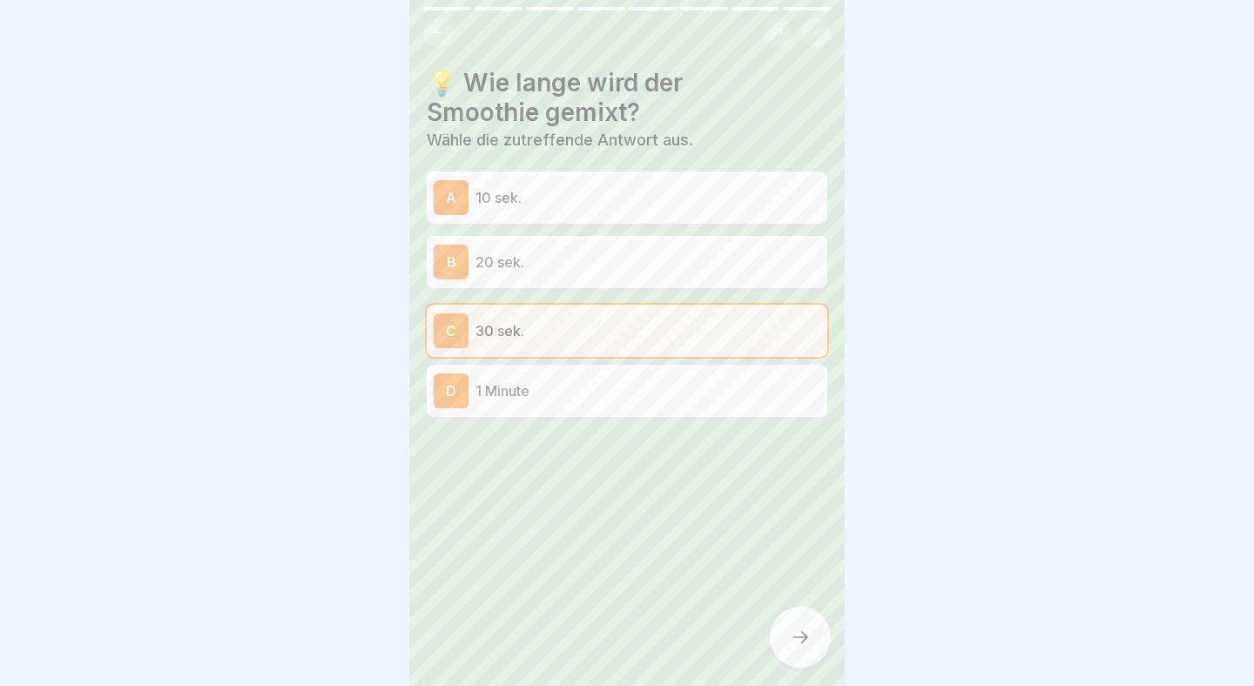
click at [781, 609] on div "💡 Wie lange wird der Smoothie gemixt? Wähle die zutreffende Antwort aus. A 10 s…" at bounding box center [626, 343] width 435 height 686
click at [785, 613] on div at bounding box center [800, 637] width 61 height 61
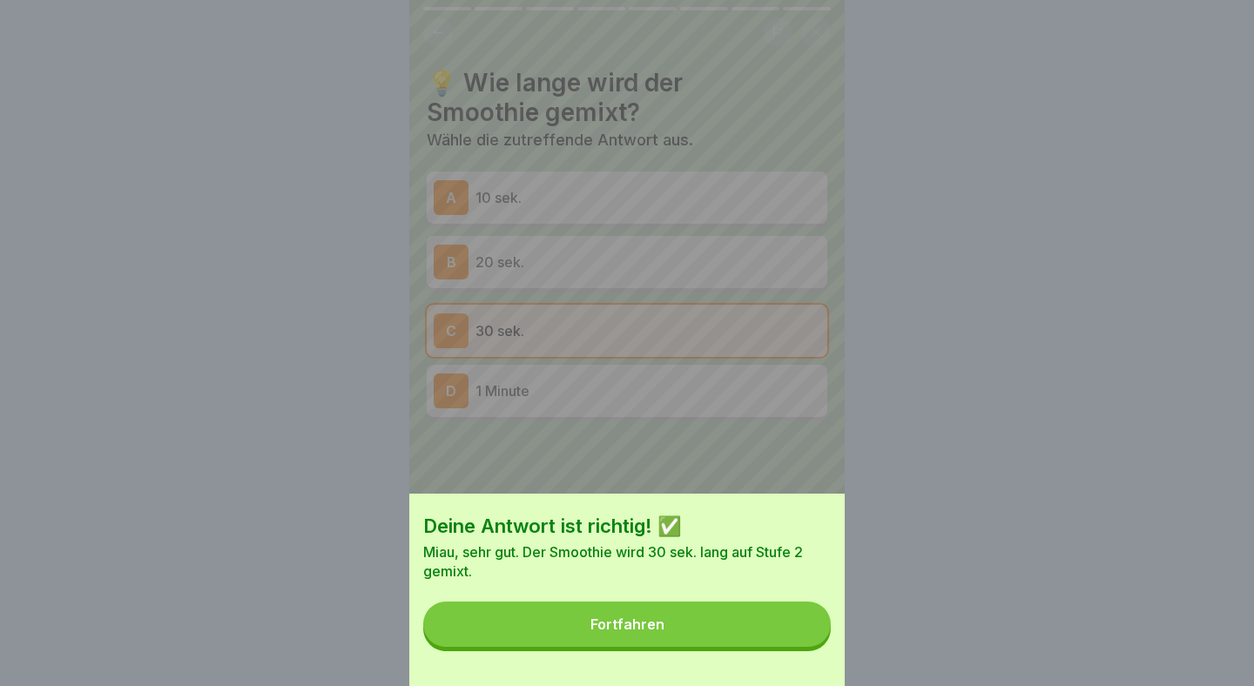
click at [785, 613] on button "Fortfahren" at bounding box center [626, 624] width 407 height 45
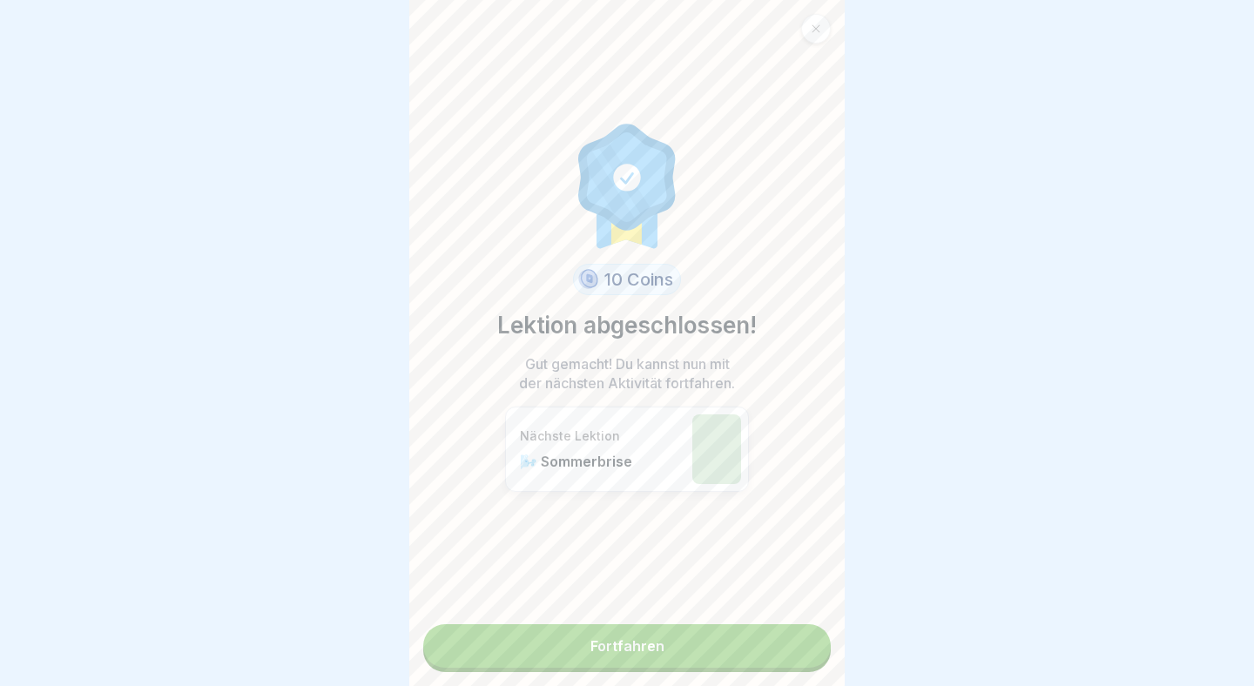
click at [774, 629] on link "Fortfahren" at bounding box center [626, 646] width 407 height 44
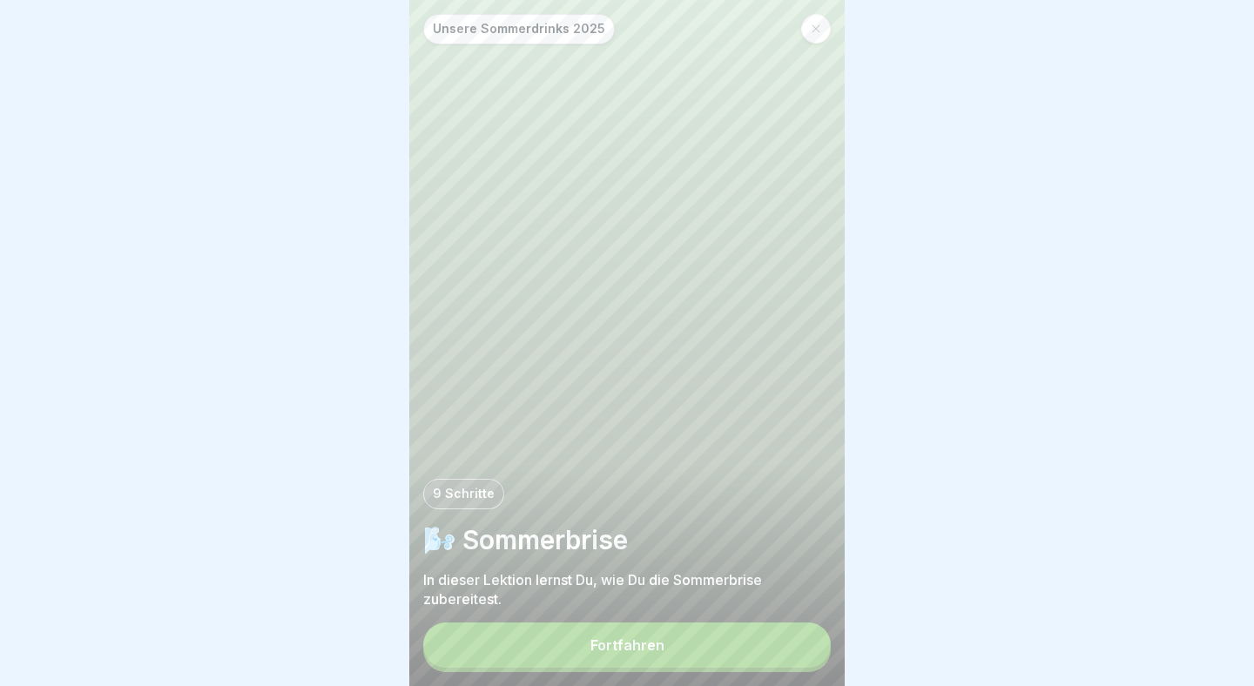
click at [774, 629] on button "Fortfahren" at bounding box center [626, 645] width 407 height 45
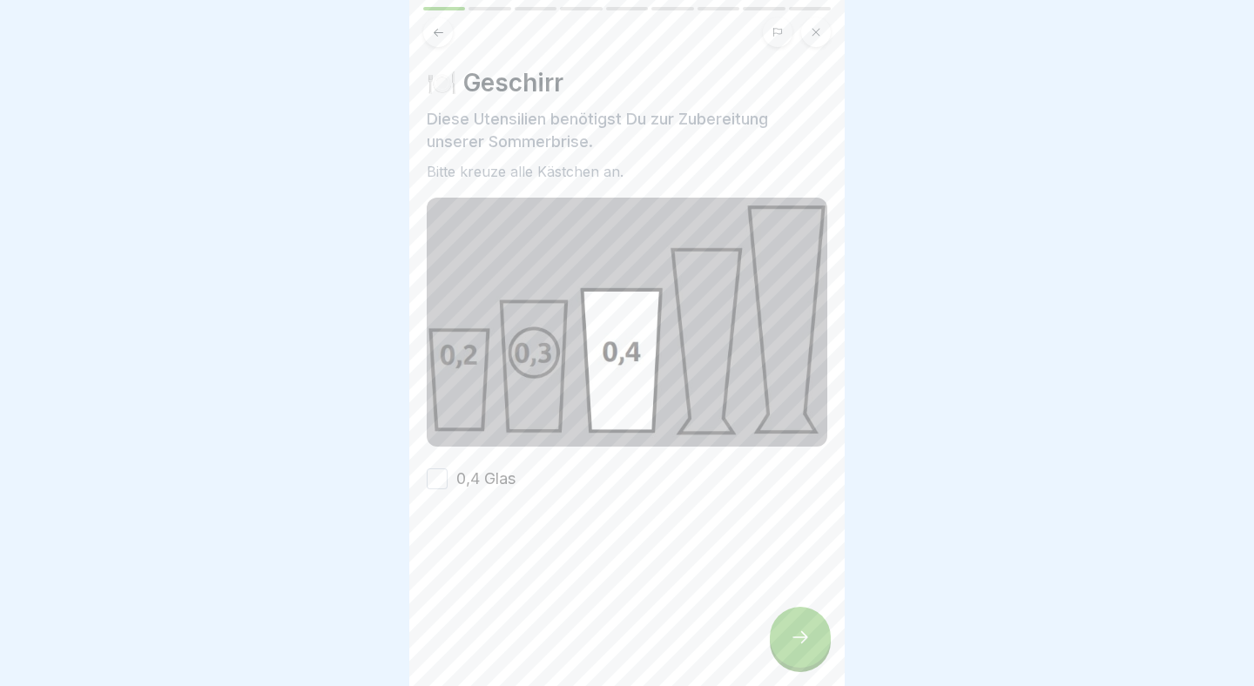
click at [436, 473] on button "0,4 Glas" at bounding box center [437, 478] width 21 height 21
click at [798, 644] on icon at bounding box center [800, 637] width 21 height 21
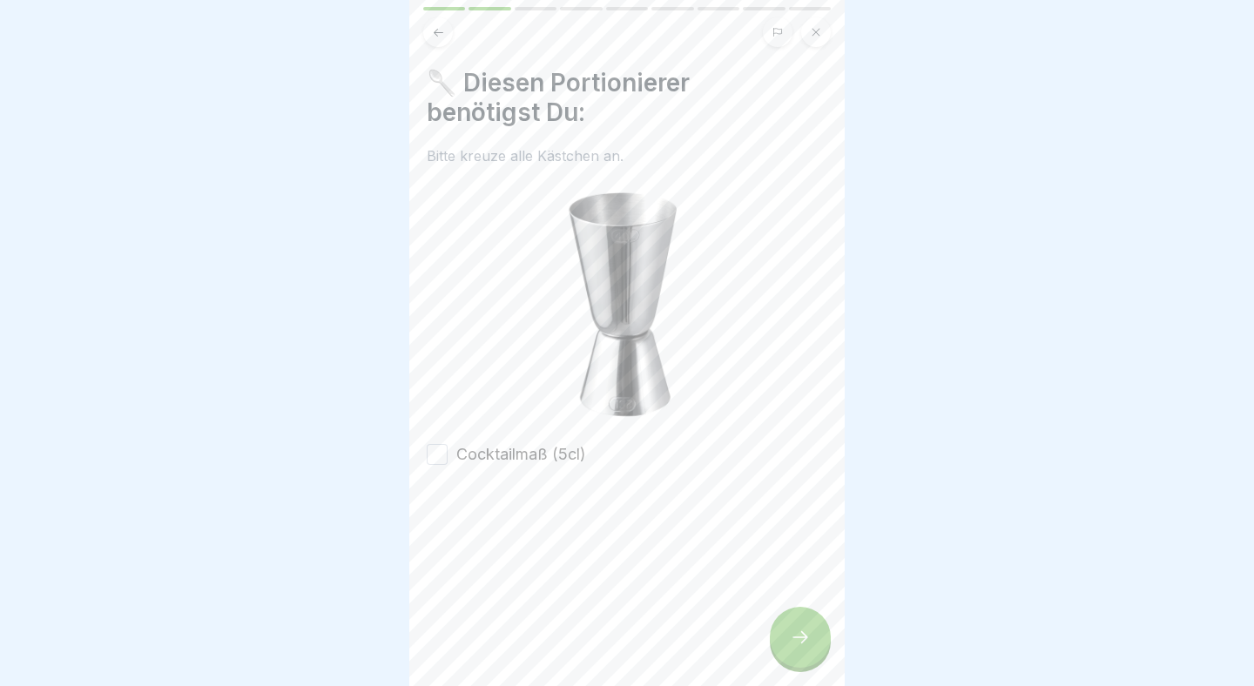
click at [505, 459] on label "Cocktailmaß (5cl)" at bounding box center [521, 454] width 130 height 23
click at [448, 459] on button "Cocktailmaß (5cl)" at bounding box center [437, 454] width 21 height 21
click at [804, 643] on icon at bounding box center [800, 637] width 21 height 21
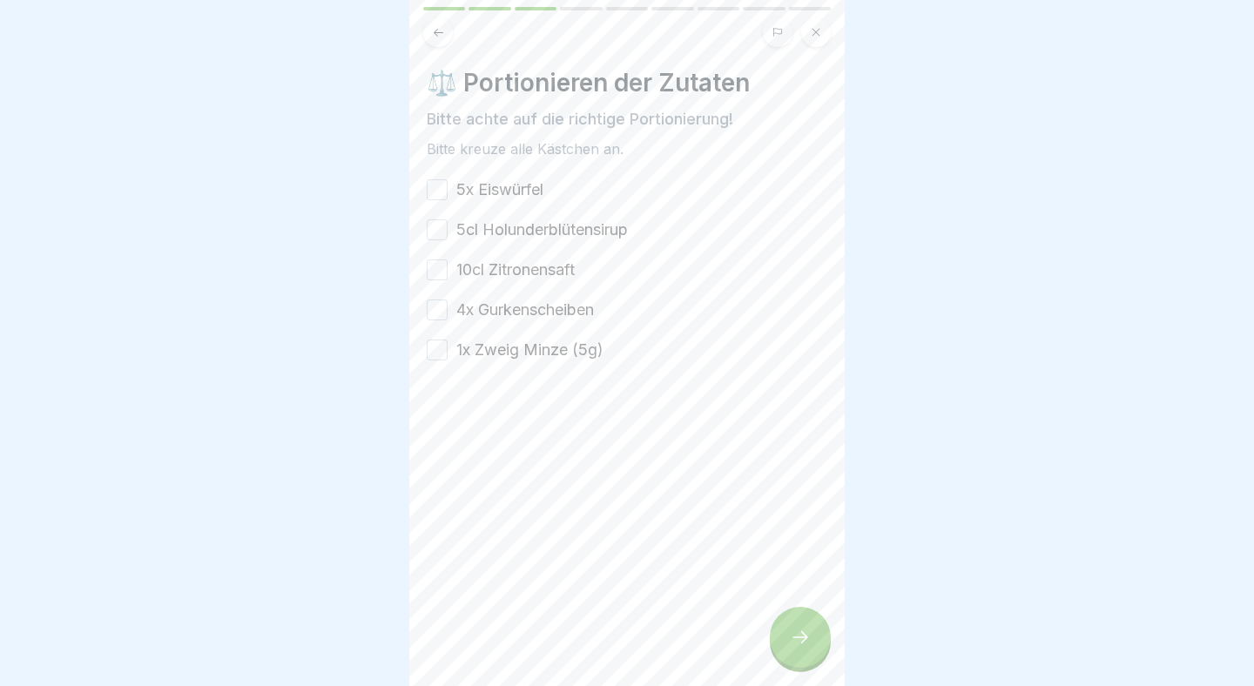
click at [480, 189] on label "5x Eiswürfel" at bounding box center [499, 189] width 87 height 23
click at [448, 189] on button "5x Eiswürfel" at bounding box center [437, 189] width 21 height 21
click at [506, 235] on label "5cl Holunderblütensirup" at bounding box center [542, 230] width 172 height 23
click at [448, 235] on button "5cl Holunderblütensirup" at bounding box center [437, 229] width 21 height 21
click at [522, 274] on label "10cl Zitronensaft" at bounding box center [515, 270] width 118 height 23
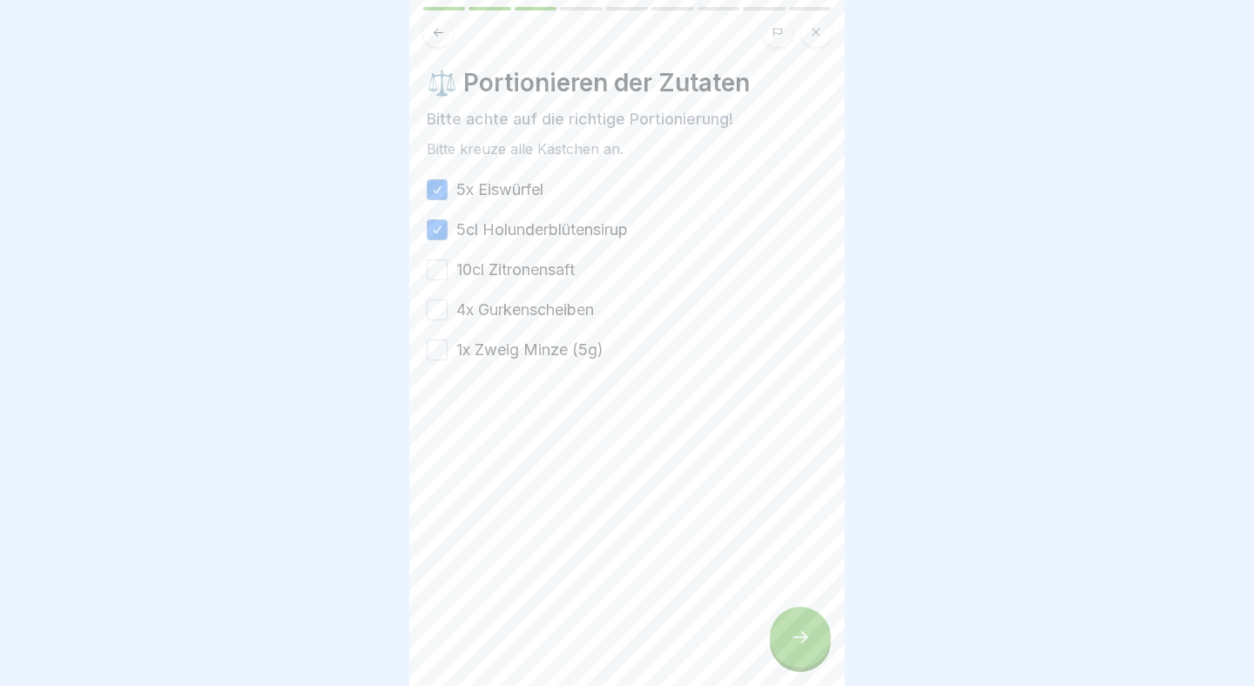
click at [448, 274] on button "10cl Zitronensaft" at bounding box center [437, 269] width 21 height 21
click at [522, 306] on label "4x Gurkenscheiben" at bounding box center [525, 310] width 138 height 23
click at [448, 306] on button "4x Gurkenscheiben" at bounding box center [437, 310] width 21 height 21
click at [515, 350] on label "1x Zweig Minze (5g)" at bounding box center [529, 350] width 147 height 23
click at [448, 350] on button "1x Zweig Minze (5g)" at bounding box center [437, 350] width 21 height 21
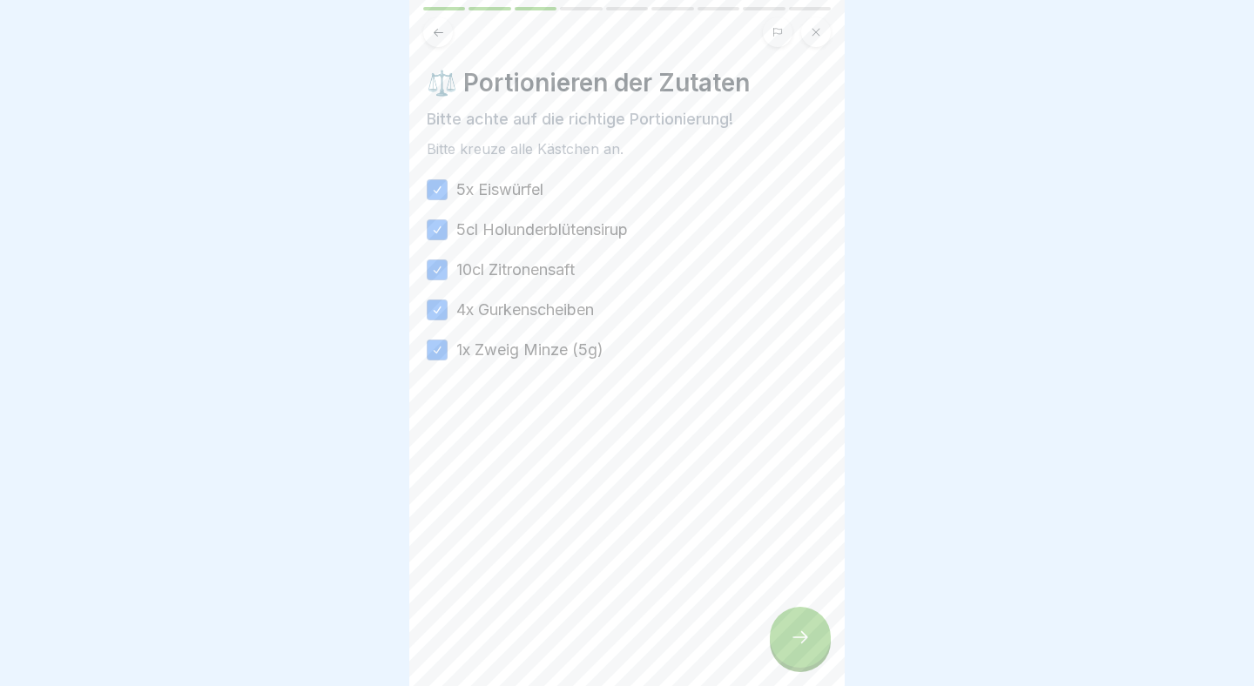
click at [798, 627] on div at bounding box center [800, 637] width 61 height 61
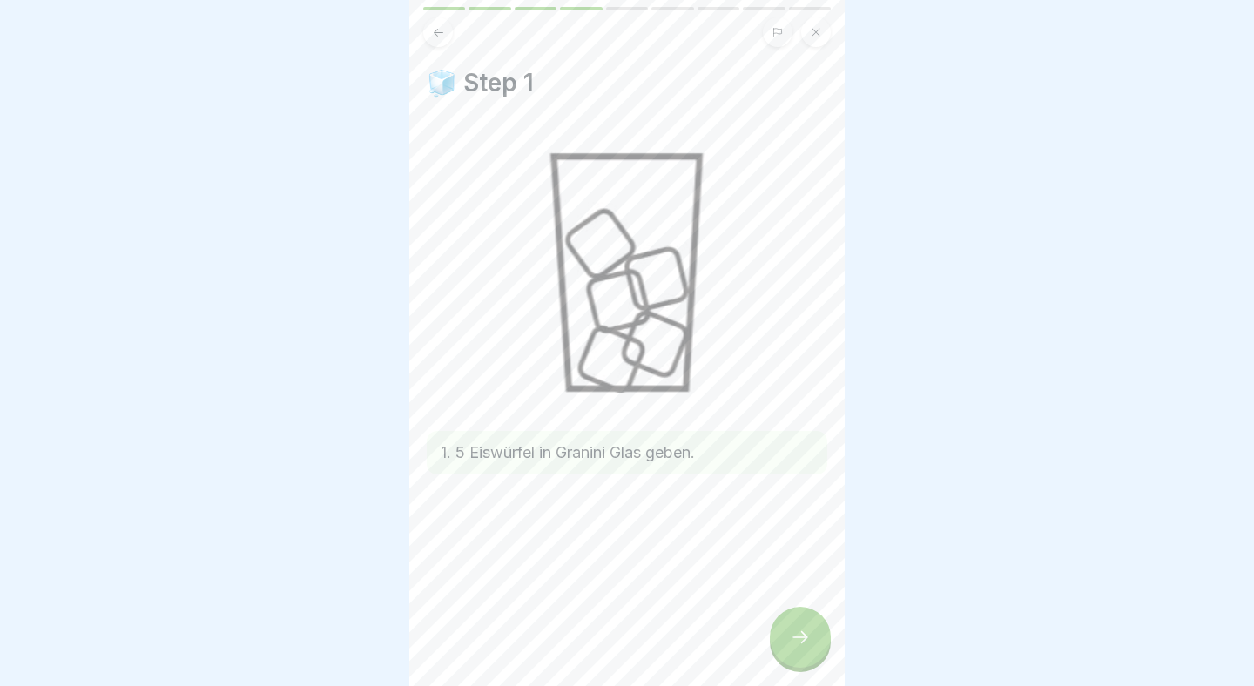
click at [798, 627] on icon at bounding box center [800, 637] width 21 height 21
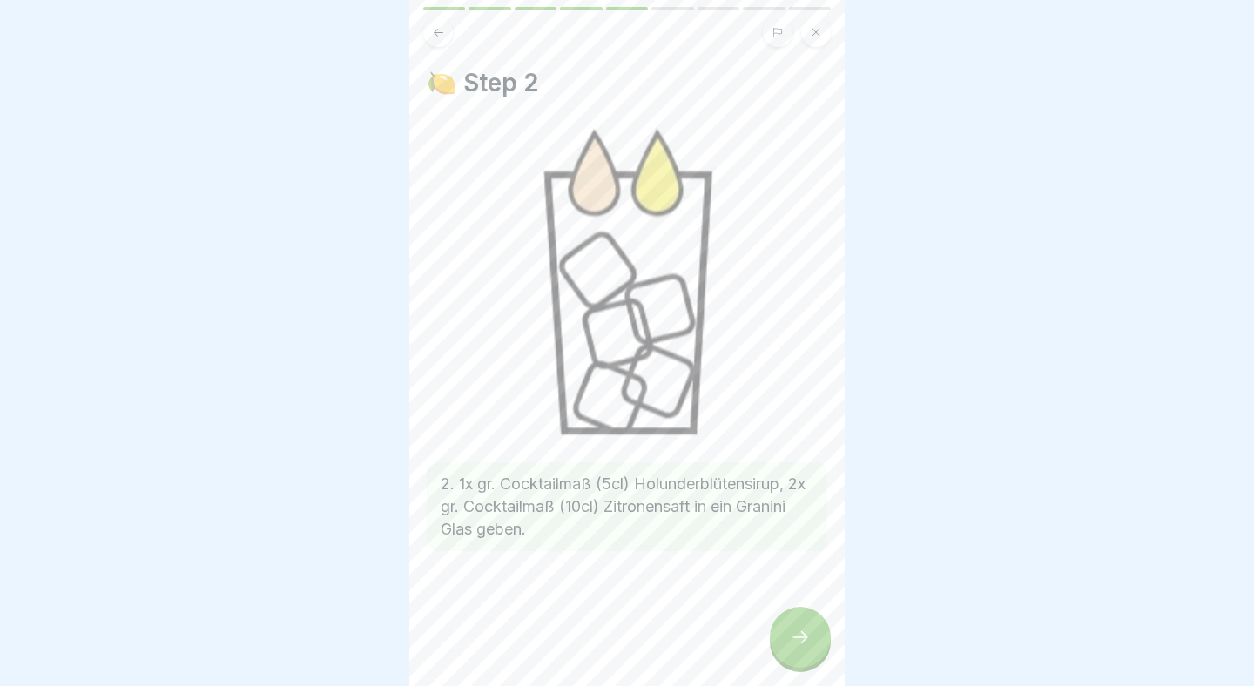
click at [798, 627] on icon at bounding box center [800, 637] width 21 height 21
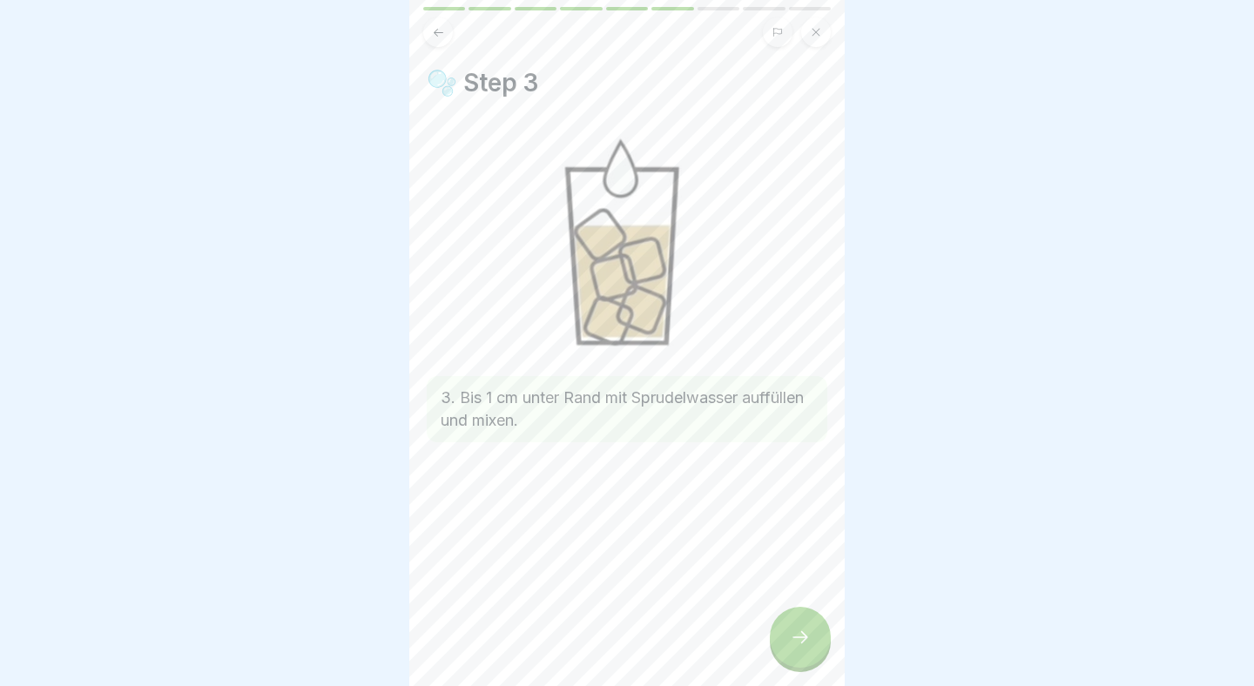
click at [798, 627] on icon at bounding box center [800, 637] width 21 height 21
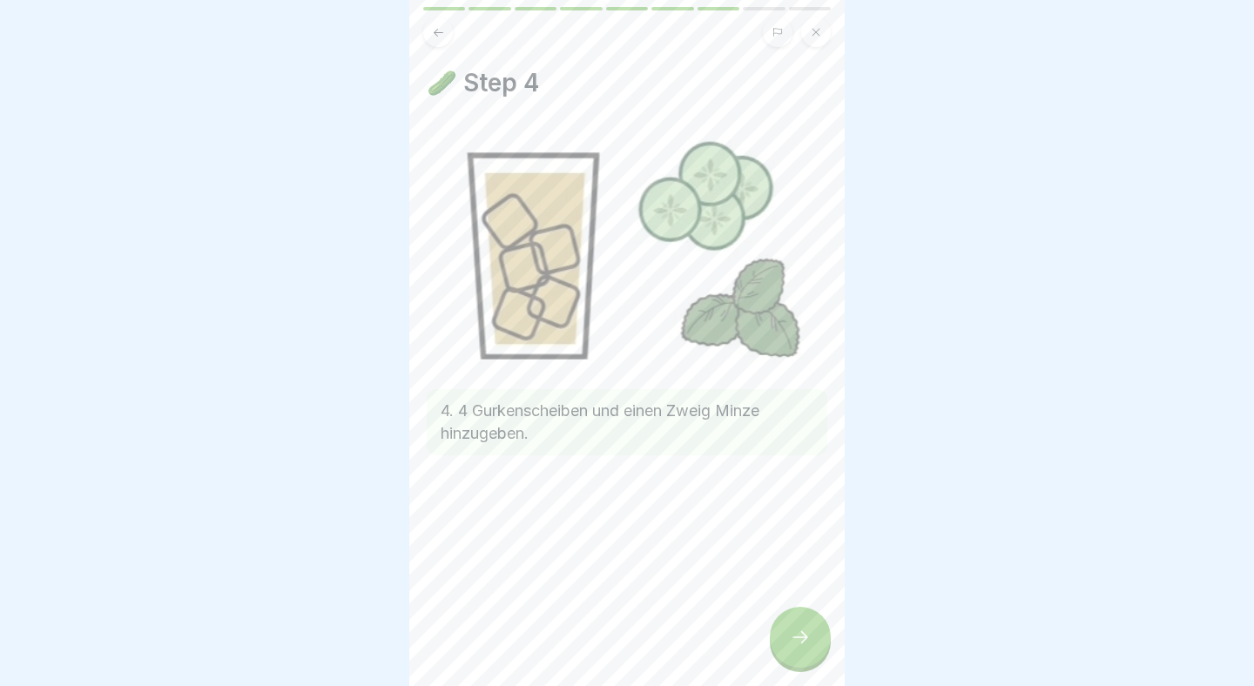
click at [798, 627] on icon at bounding box center [800, 637] width 21 height 21
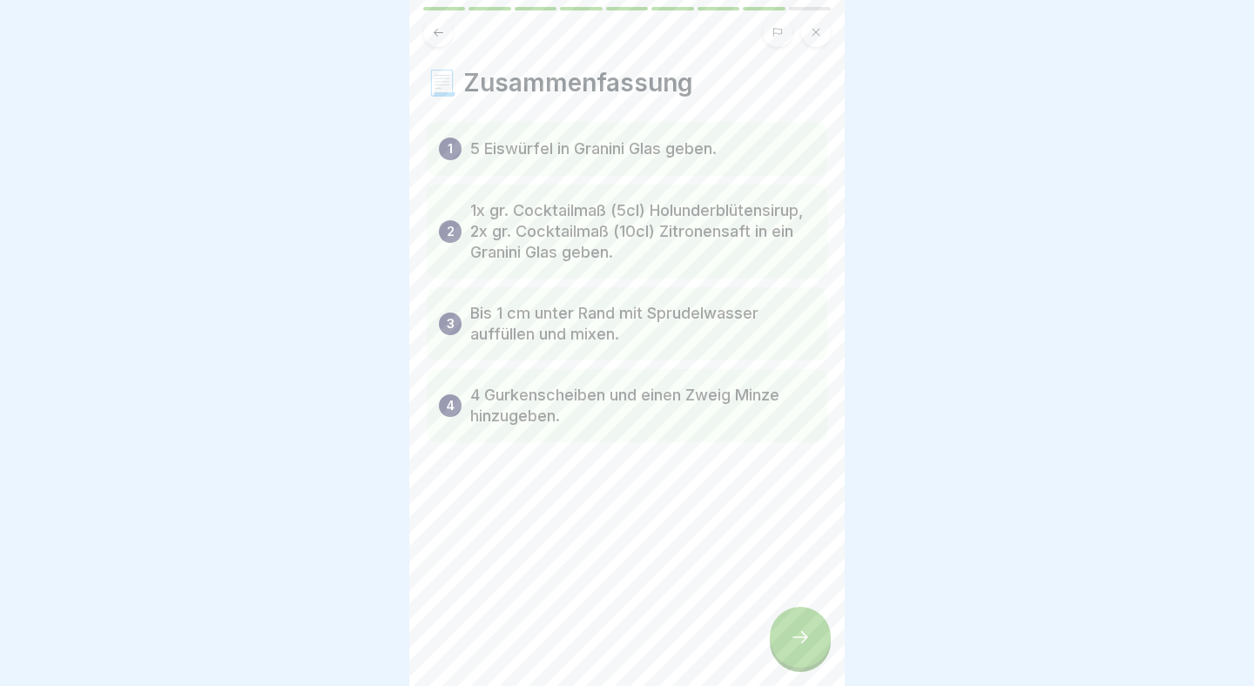
click at [798, 627] on icon at bounding box center [800, 637] width 21 height 21
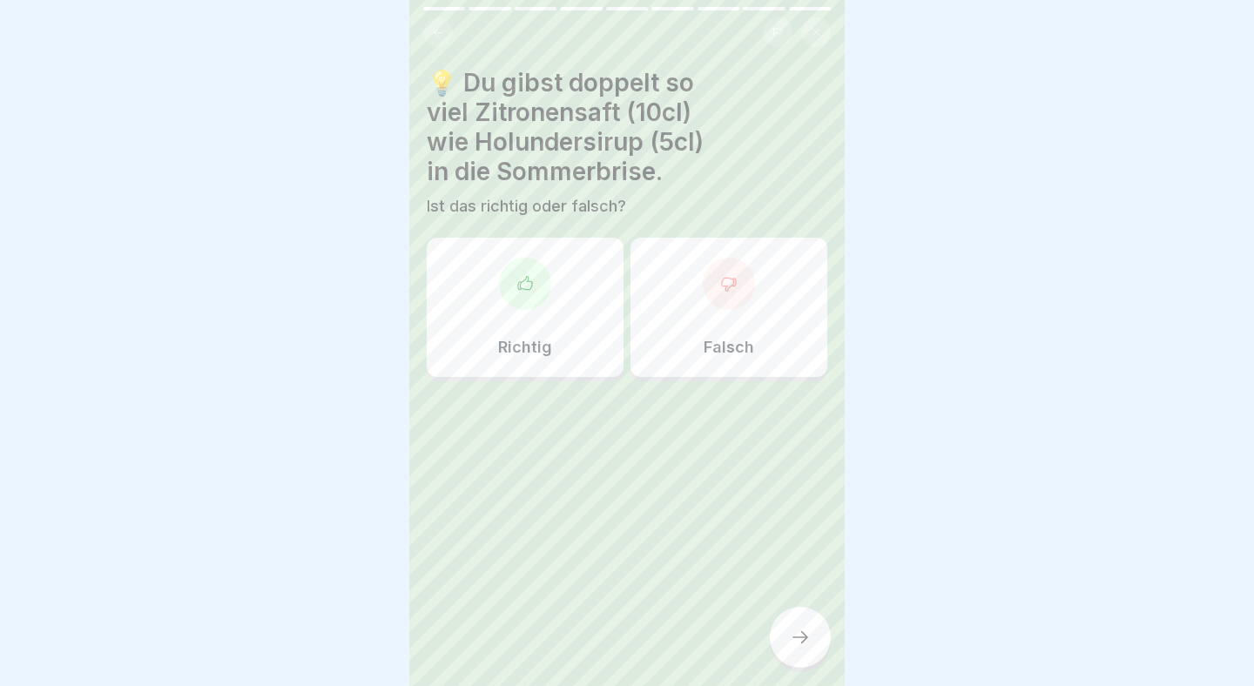
click at [476, 253] on div "Richtig" at bounding box center [525, 307] width 197 height 139
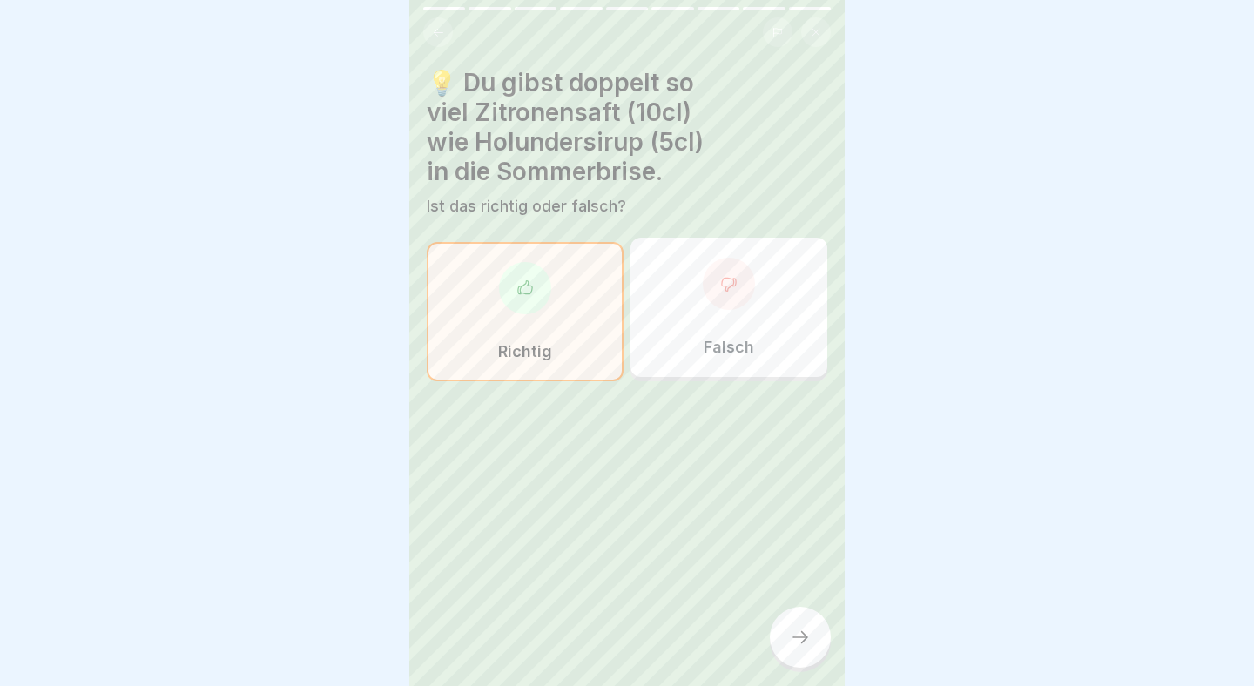
click at [796, 636] on icon at bounding box center [800, 637] width 21 height 21
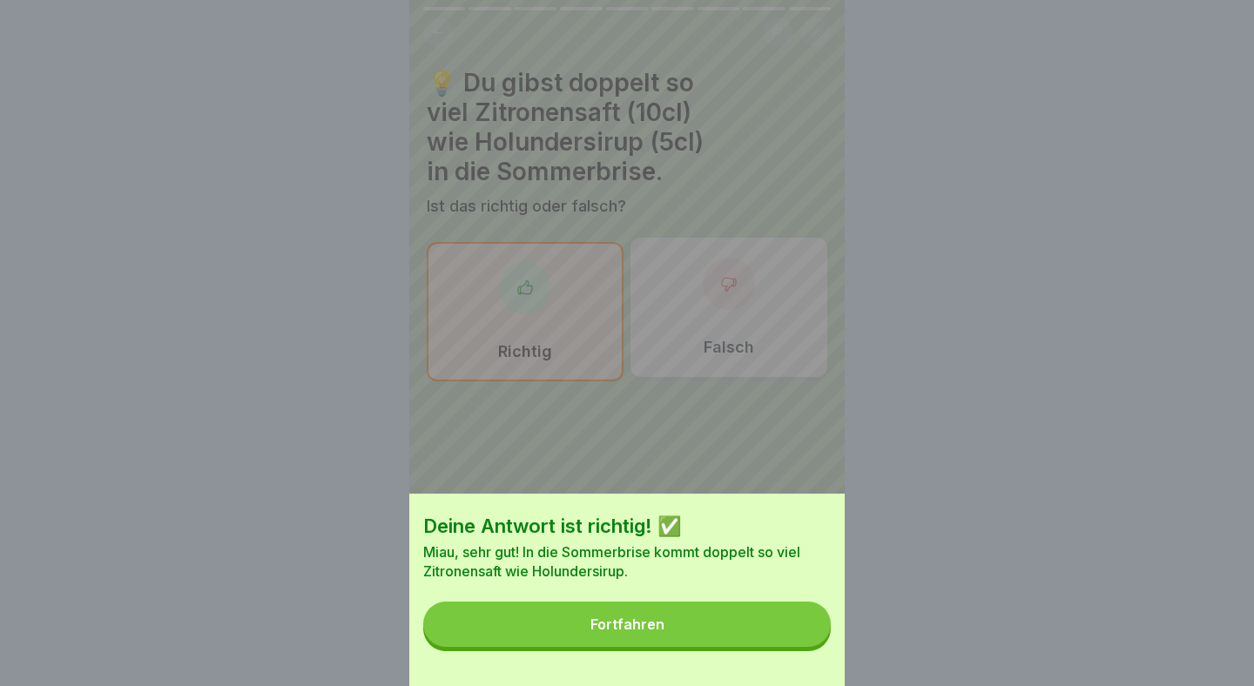
click at [690, 624] on button "Fortfahren" at bounding box center [626, 624] width 407 height 45
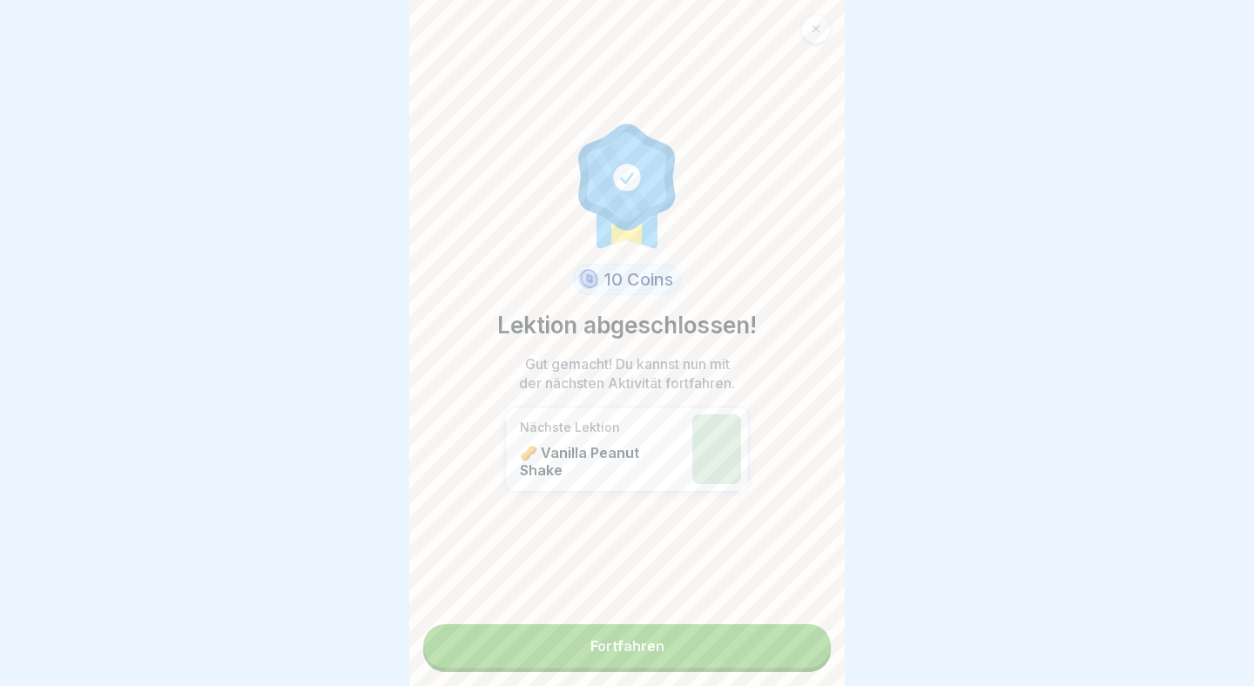
click at [685, 635] on link "Fortfahren" at bounding box center [626, 646] width 407 height 44
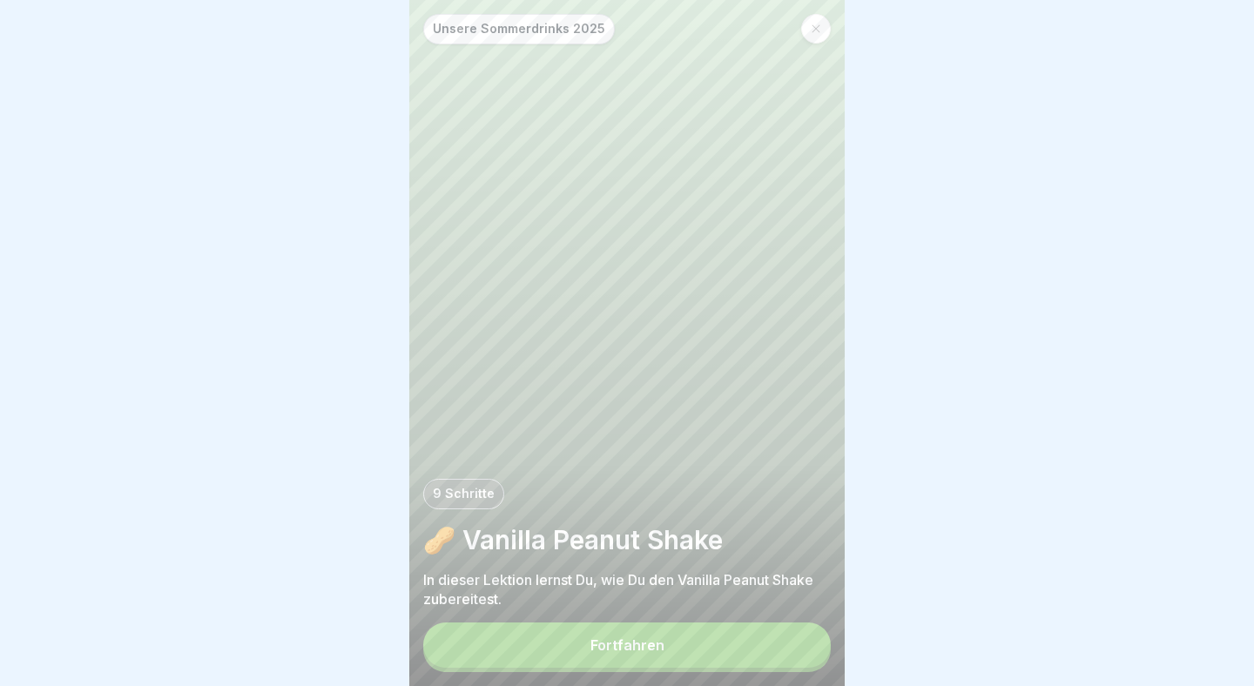
click at [632, 630] on button "Fortfahren" at bounding box center [626, 645] width 407 height 45
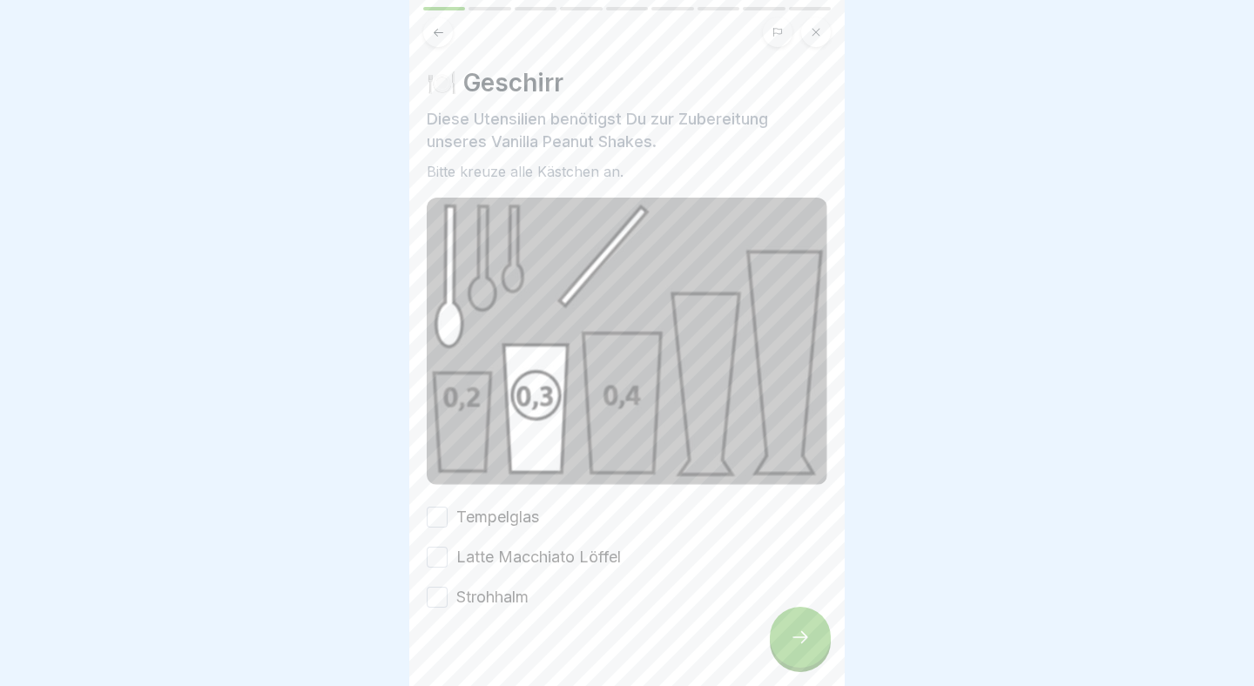
click at [524, 523] on label "Tempelglas" at bounding box center [497, 517] width 83 height 23
click at [448, 523] on button "Tempelglas" at bounding box center [437, 517] width 21 height 21
click at [508, 554] on label "Latte Macchiato Löffel" at bounding box center [538, 557] width 165 height 23
click at [448, 554] on button "Latte Macchiato Löffel" at bounding box center [437, 557] width 21 height 21
click at [508, 596] on label "Strohhalm" at bounding box center [492, 597] width 72 height 23
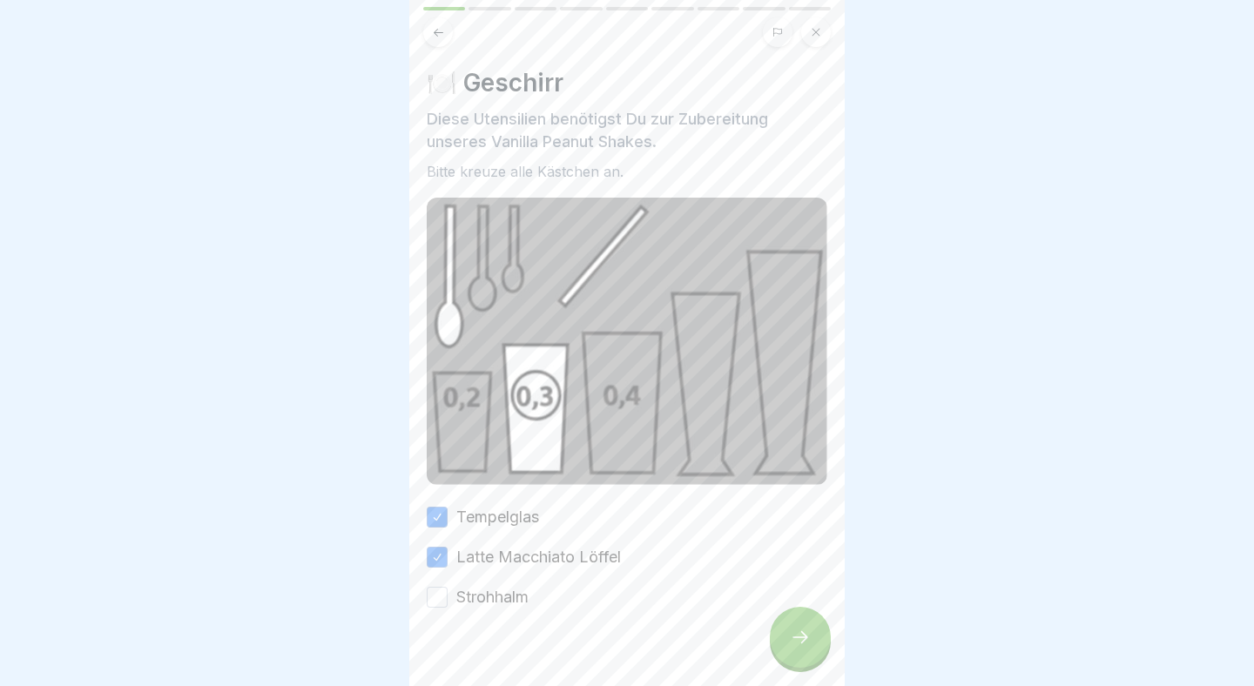
click at [448, 596] on button "Strohhalm" at bounding box center [437, 597] width 21 height 21
click at [793, 617] on div at bounding box center [800, 637] width 61 height 61
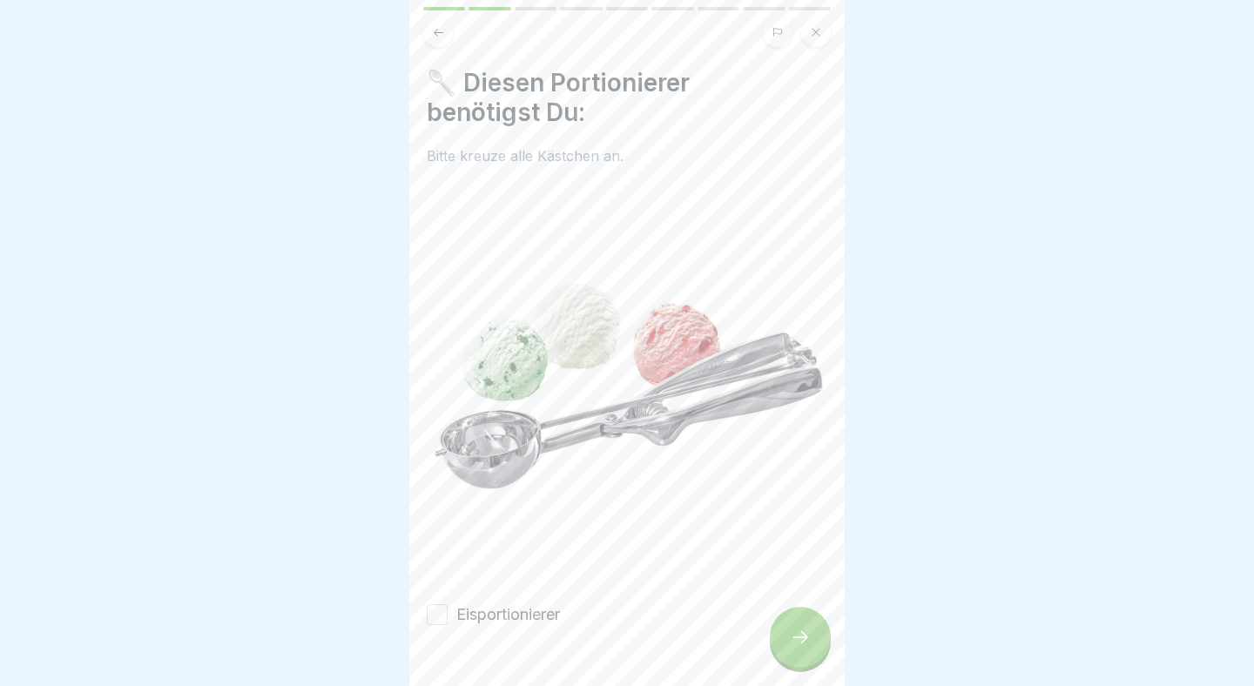
click at [510, 618] on label "Eisportionierer" at bounding box center [508, 614] width 104 height 23
click at [448, 618] on button "Eisportionierer" at bounding box center [437, 614] width 21 height 21
click at [813, 627] on div at bounding box center [800, 637] width 61 height 61
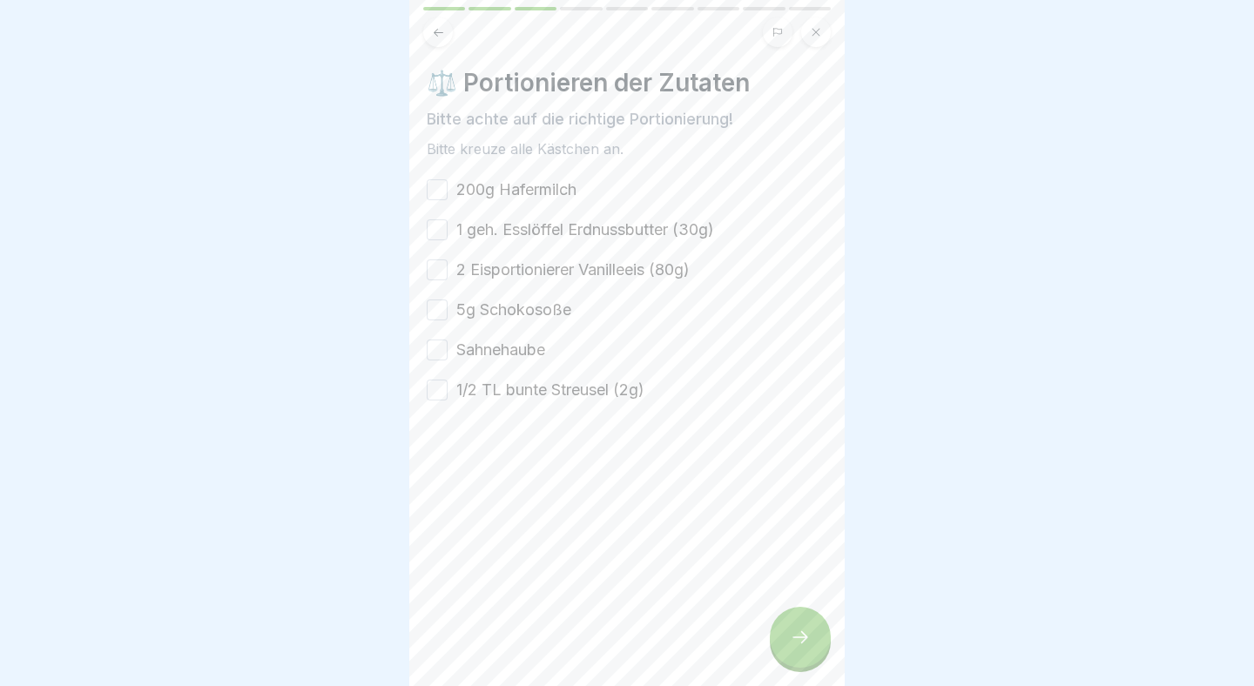
click at [433, 192] on button "200g Hafermilch" at bounding box center [437, 189] width 21 height 21
click at [442, 224] on button "1 geh. Esslöffel Erdnussbutter (30g)" at bounding box center [437, 229] width 21 height 21
click at [441, 264] on button "2 Eisportionierer Vanilleeis (80g)" at bounding box center [437, 269] width 21 height 21
click at [441, 304] on button "5g Schokosoße" at bounding box center [437, 310] width 21 height 21
click at [440, 348] on button "Sahnehaube" at bounding box center [437, 350] width 21 height 21
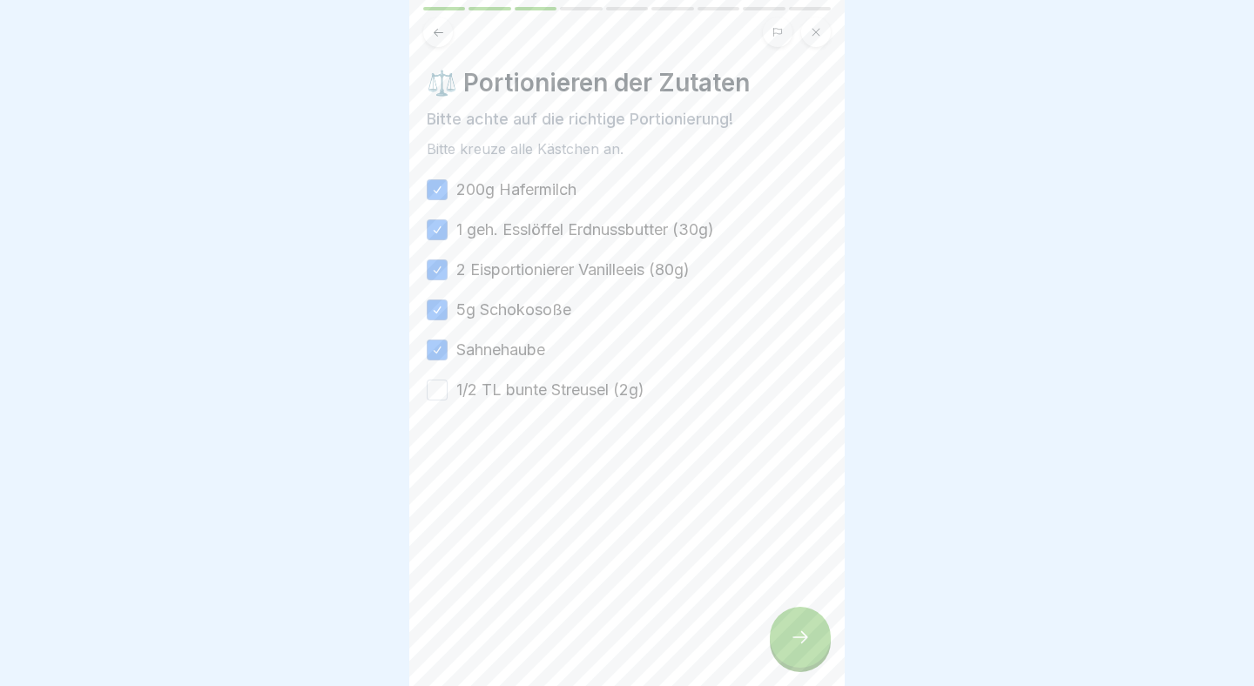
click at [435, 386] on button "1/2 TL bunte Streusel (2g)" at bounding box center [437, 390] width 21 height 21
click at [805, 620] on div at bounding box center [800, 637] width 61 height 61
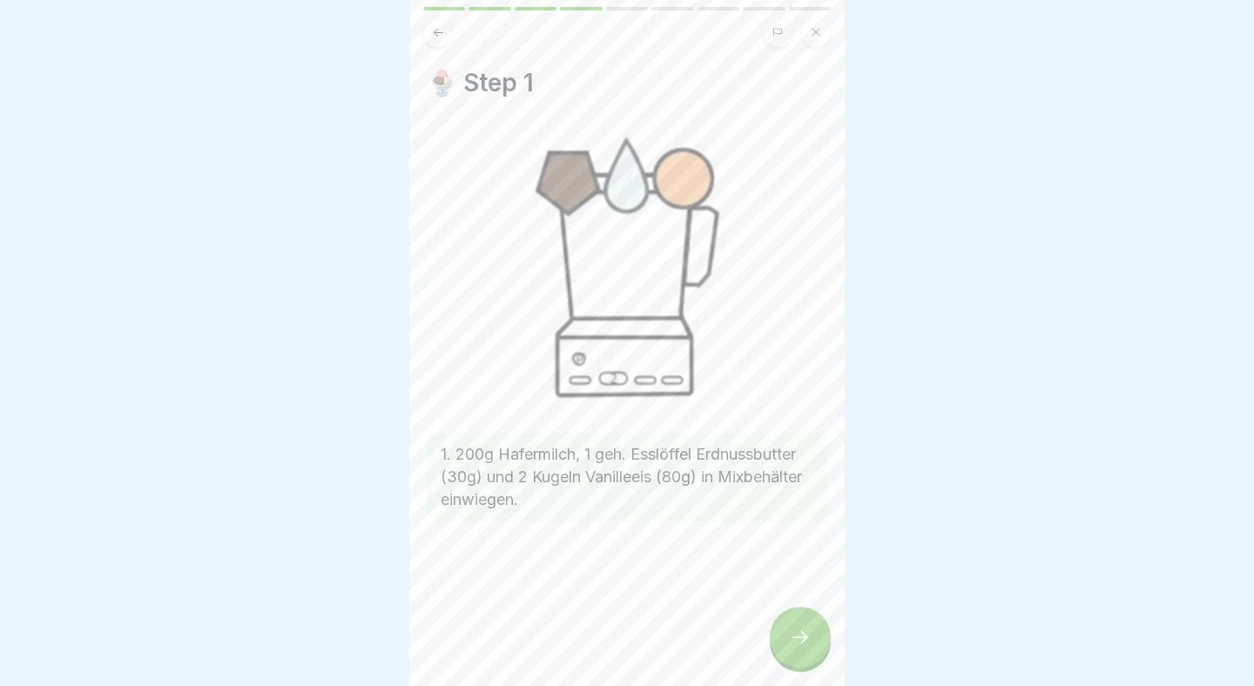
click at [790, 627] on div at bounding box center [800, 637] width 61 height 61
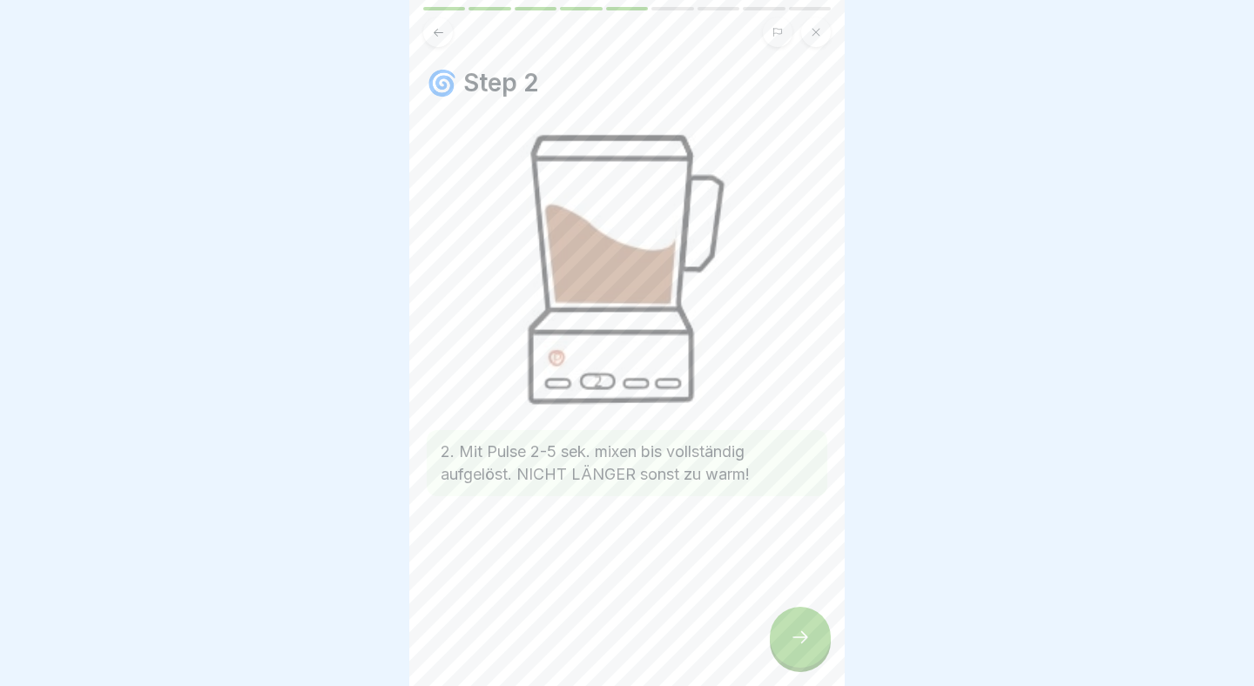
click at [805, 636] on icon at bounding box center [800, 637] width 21 height 21
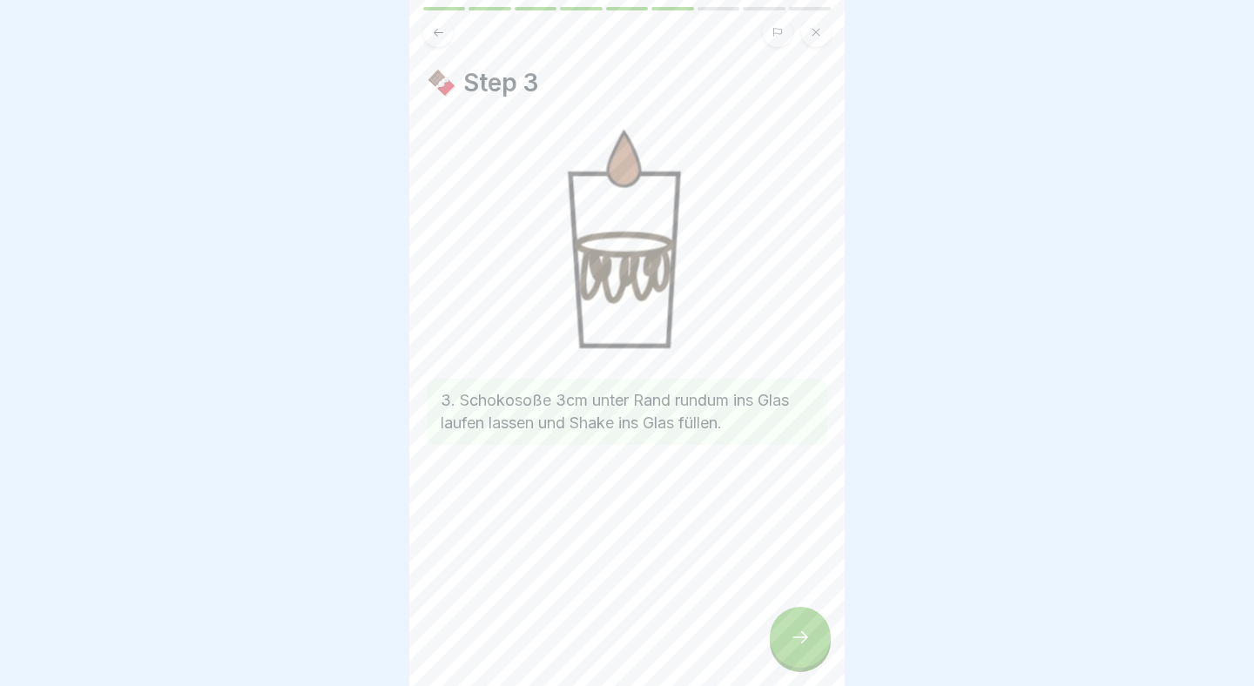
click at [805, 636] on icon at bounding box center [800, 637] width 16 height 12
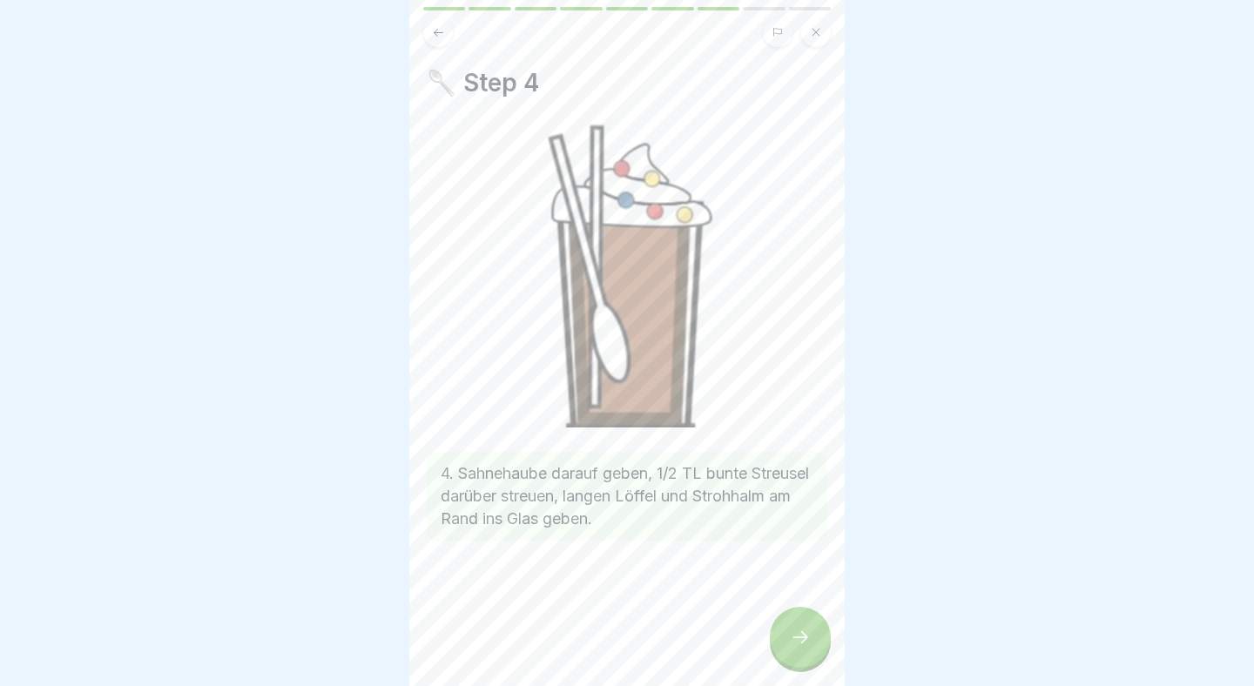
click at [805, 636] on icon at bounding box center [800, 637] width 16 height 12
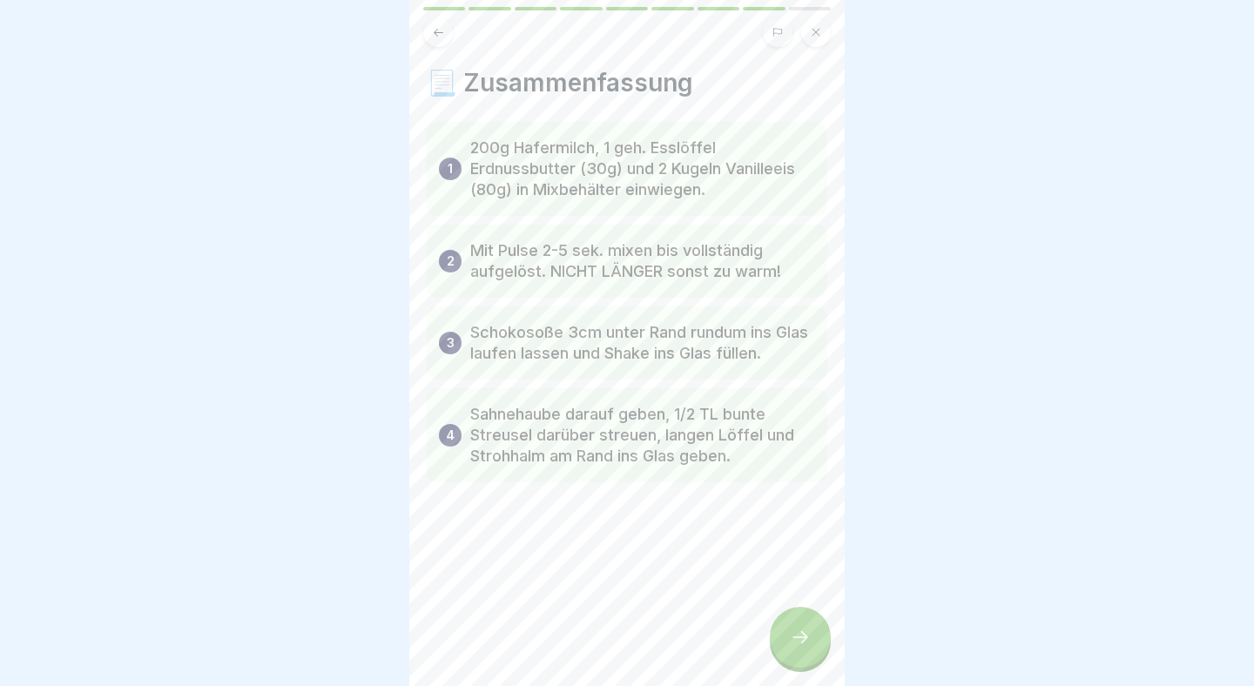
click at [805, 636] on icon at bounding box center [800, 637] width 16 height 12
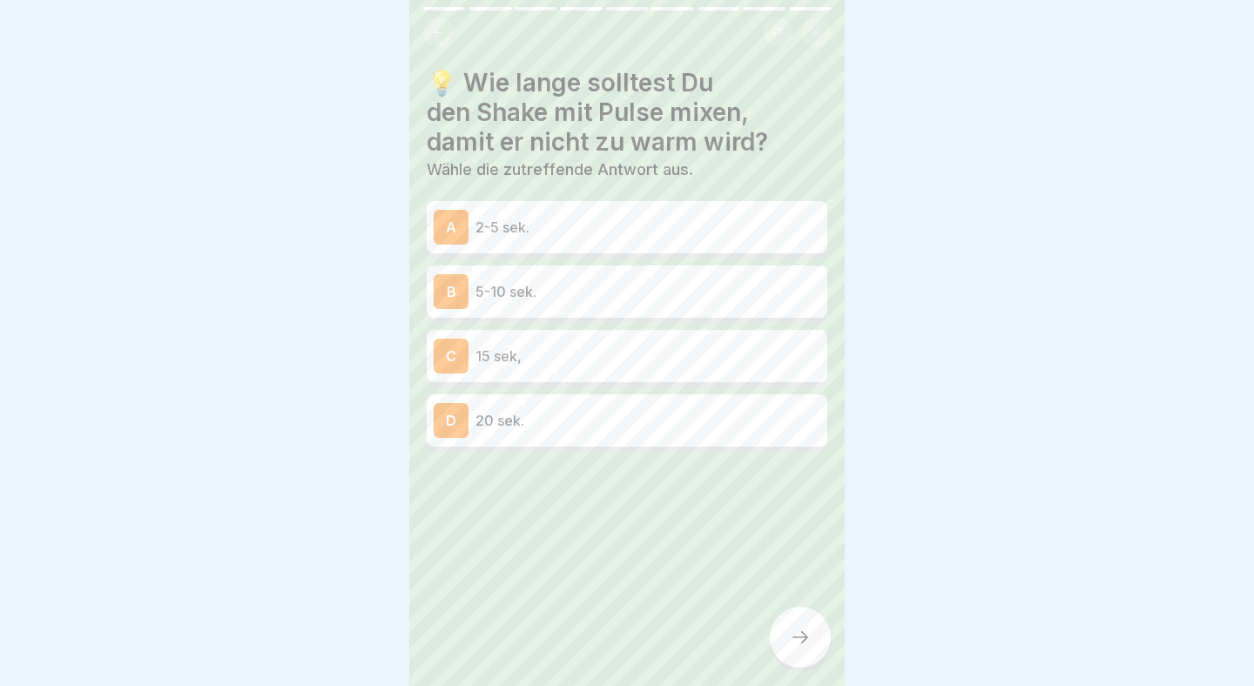
click at [647, 233] on p "2-5 sek." at bounding box center [647, 227] width 345 height 21
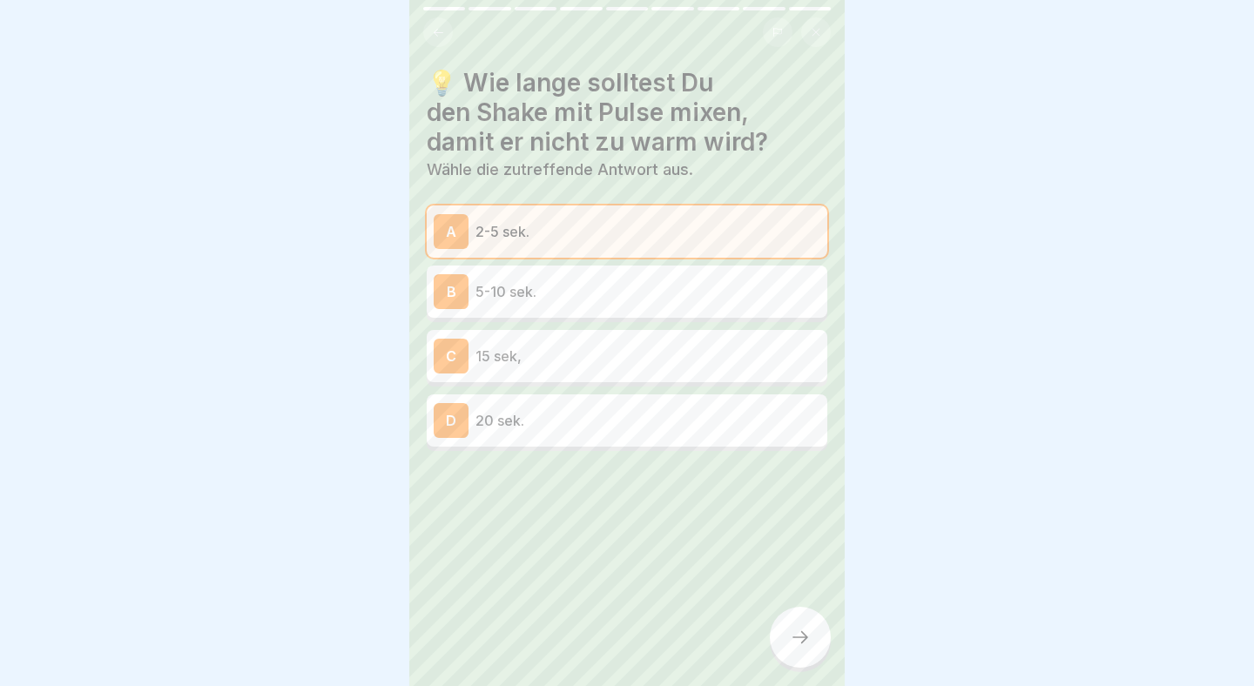
click at [818, 636] on div at bounding box center [800, 637] width 61 height 61
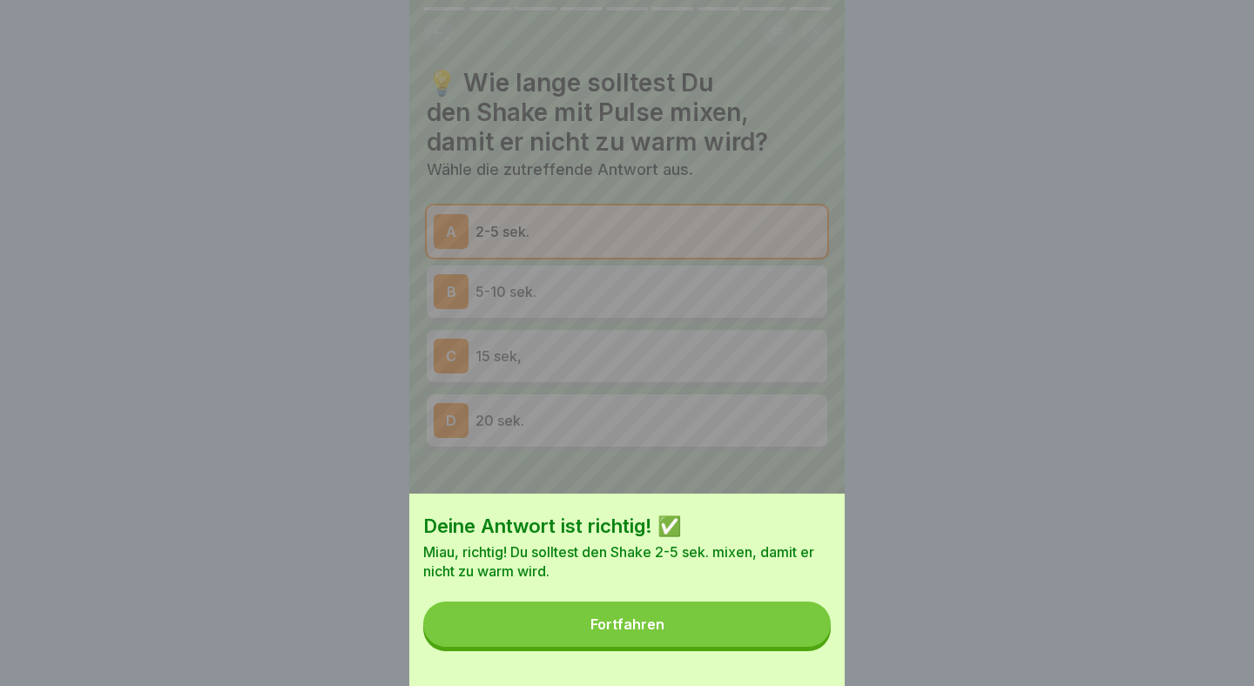
click at [711, 631] on button "Fortfahren" at bounding box center [626, 624] width 407 height 45
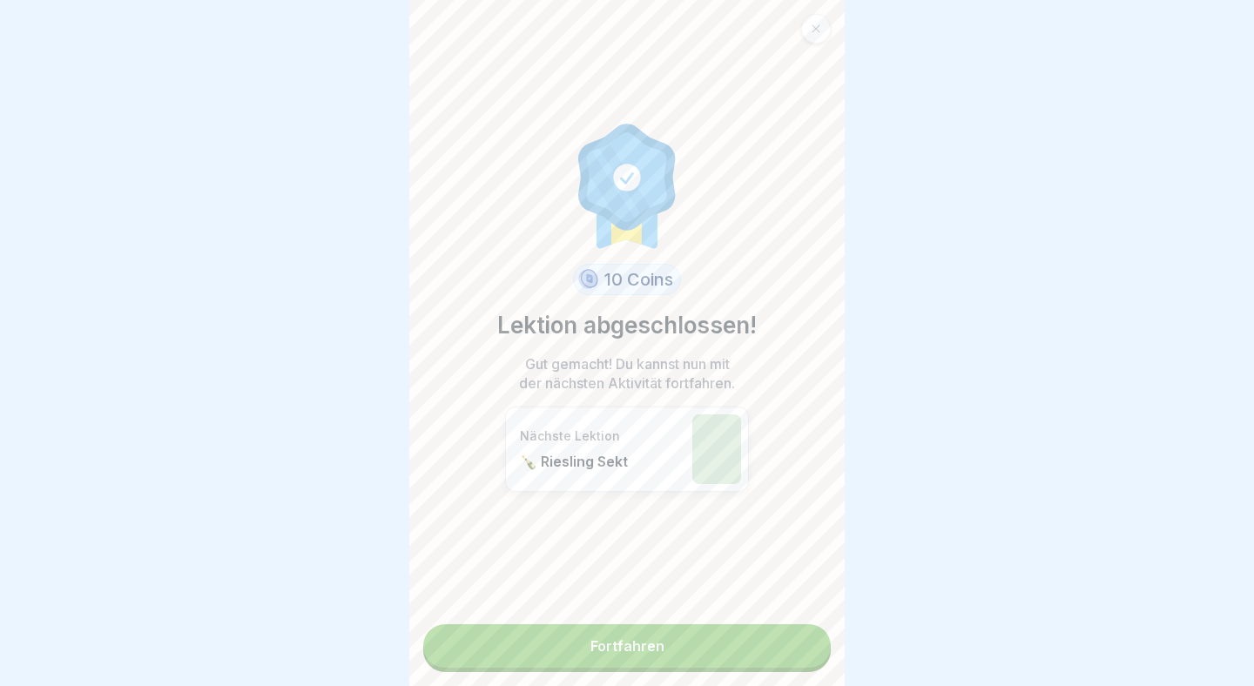
click at [685, 642] on link "Fortfahren" at bounding box center [626, 646] width 407 height 44
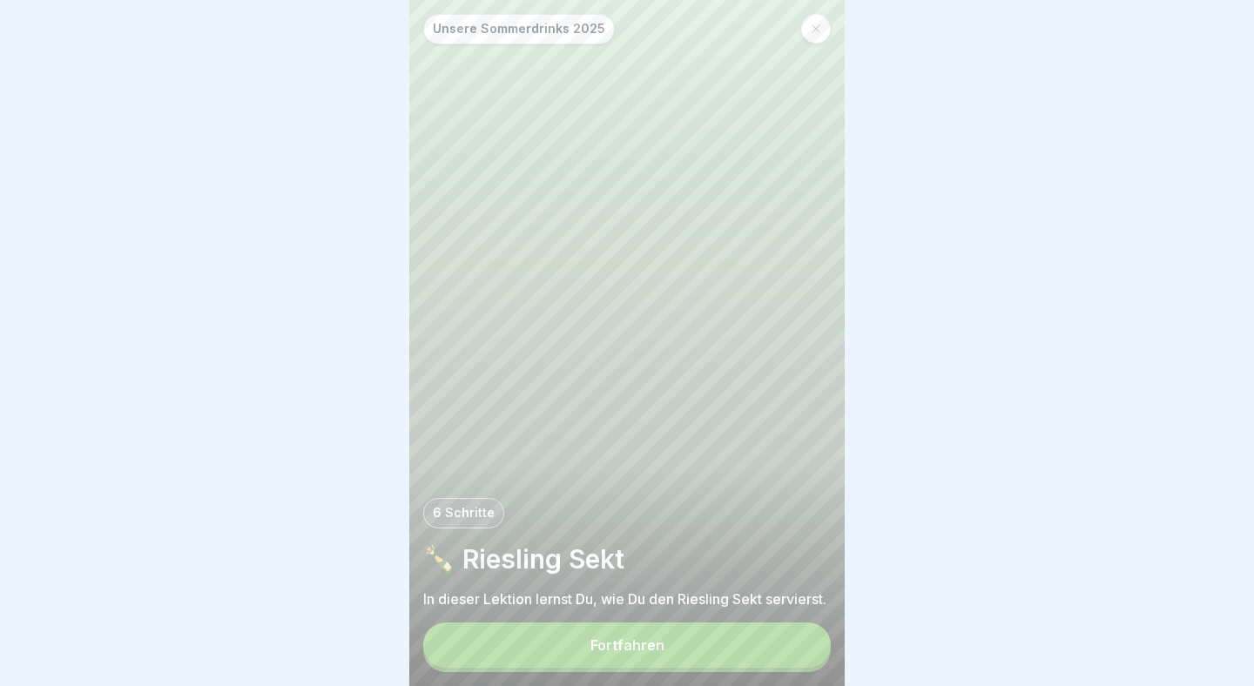
click at [685, 642] on button "Fortfahren" at bounding box center [626, 645] width 407 height 45
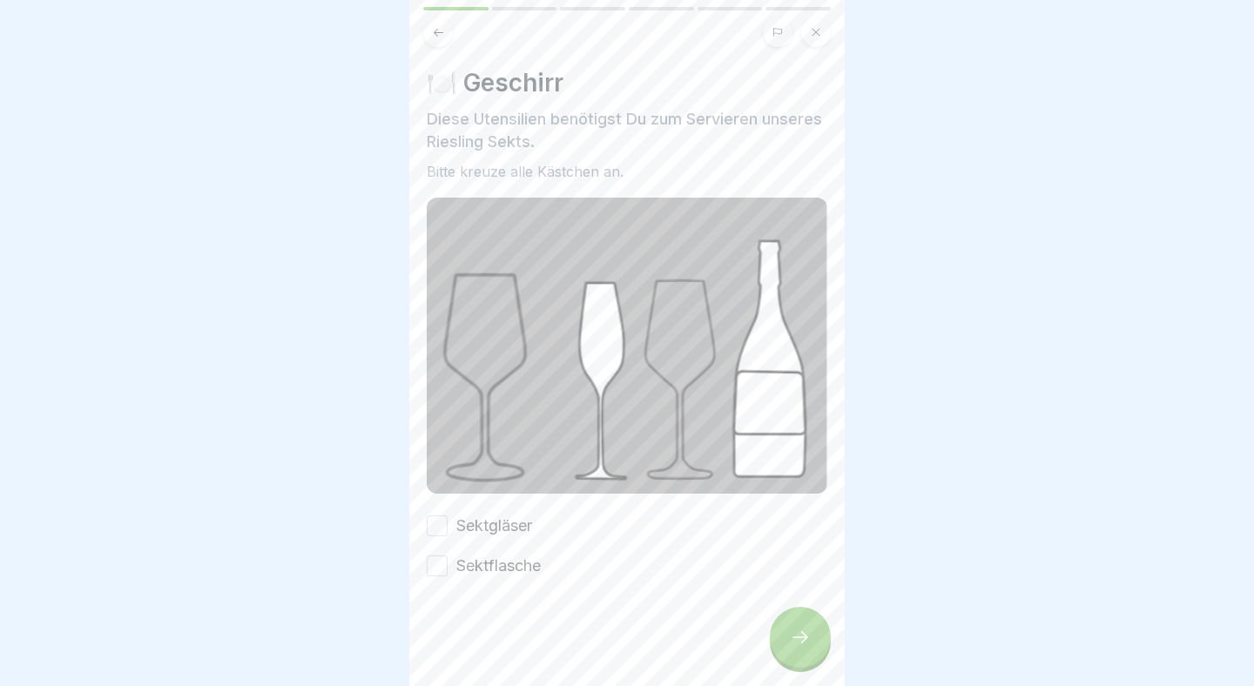
click at [508, 522] on label "Sektgläser" at bounding box center [494, 526] width 76 height 23
click at [448, 522] on button "Sektgläser" at bounding box center [437, 525] width 21 height 21
click at [506, 576] on label "Sektflasche" at bounding box center [498, 566] width 84 height 23
click at [448, 576] on button "Sektflasche" at bounding box center [437, 565] width 21 height 21
click at [795, 646] on icon at bounding box center [800, 637] width 21 height 21
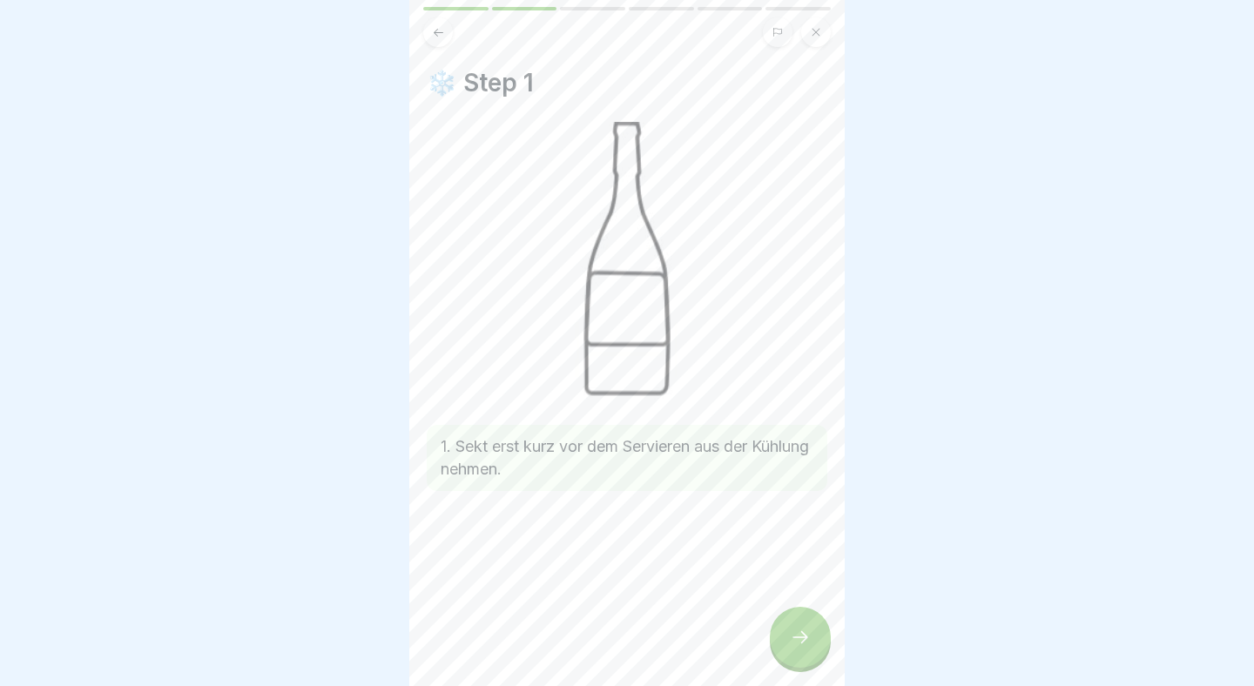
click at [795, 646] on icon at bounding box center [800, 637] width 21 height 21
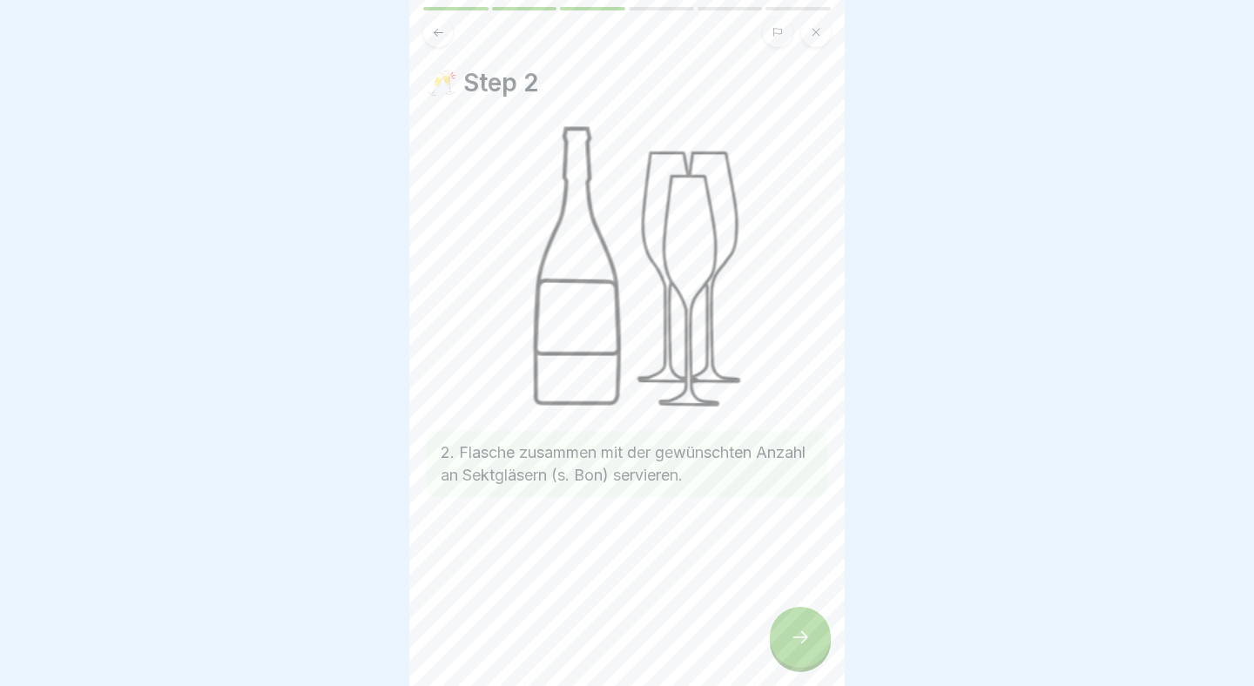
click at [795, 645] on icon at bounding box center [800, 637] width 21 height 21
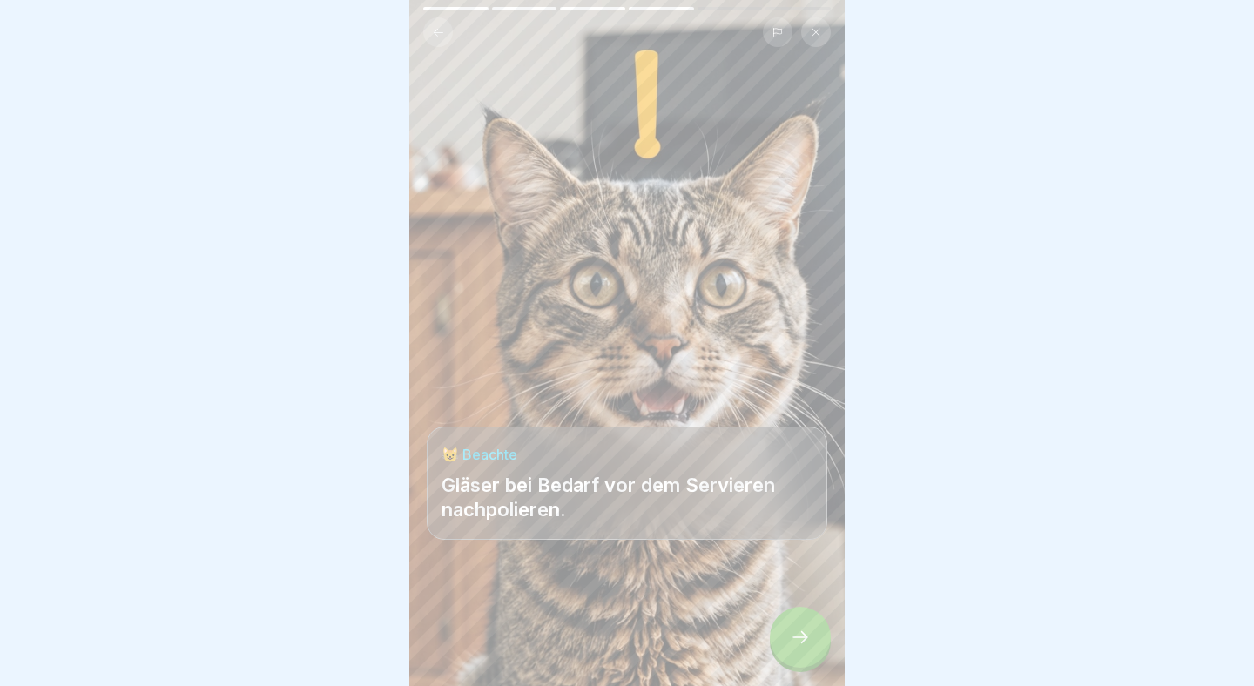
click at [795, 645] on icon at bounding box center [800, 637] width 21 height 21
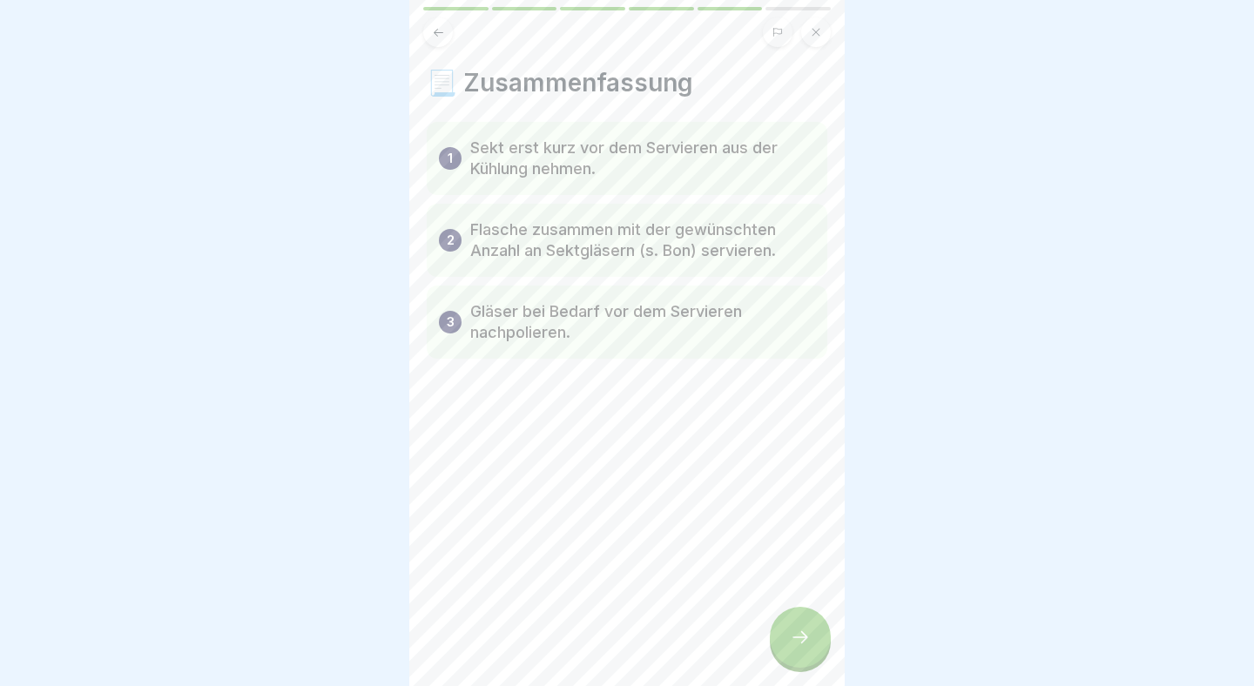
click at [795, 645] on icon at bounding box center [800, 637] width 21 height 21
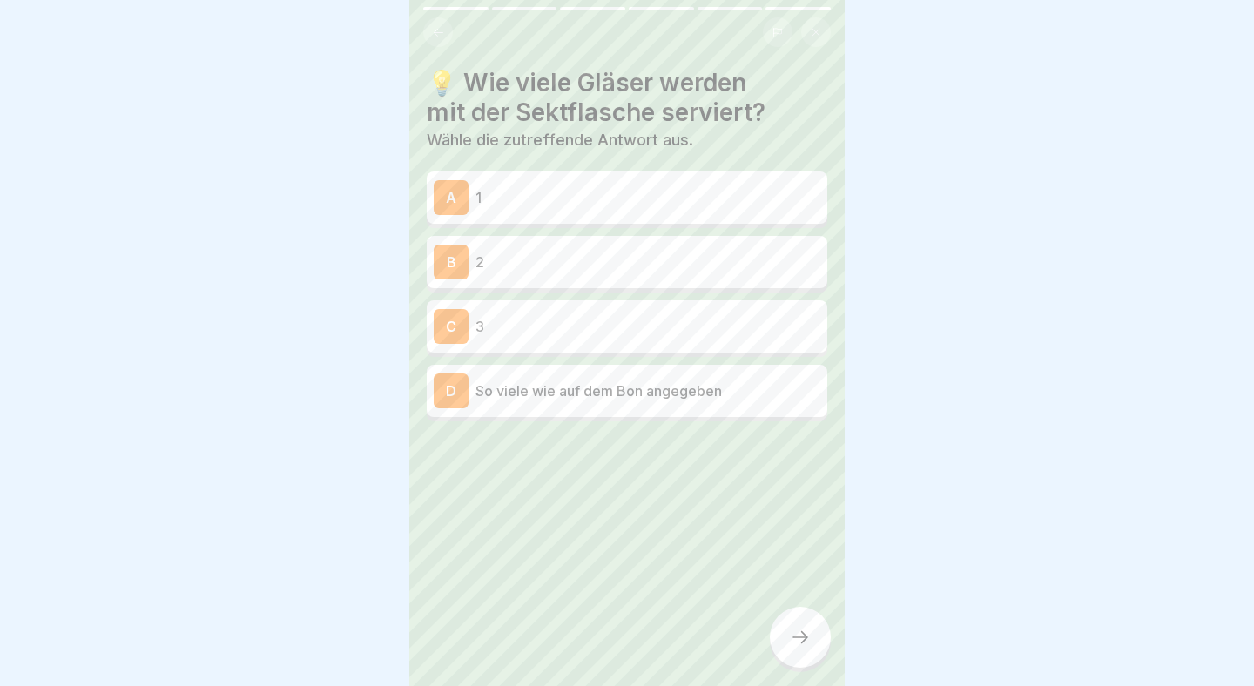
click at [658, 399] on p "So viele wie auf dem Bon angegeben" at bounding box center [647, 390] width 345 height 21
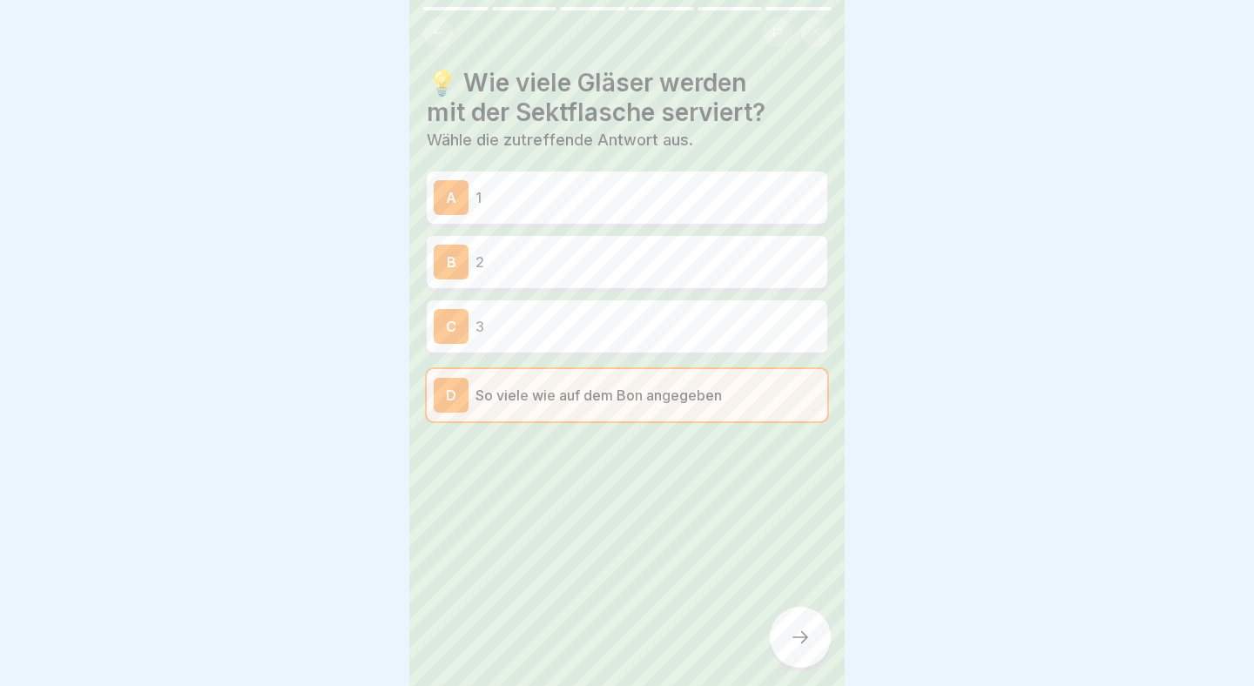
click at [790, 629] on div at bounding box center [800, 637] width 61 height 61
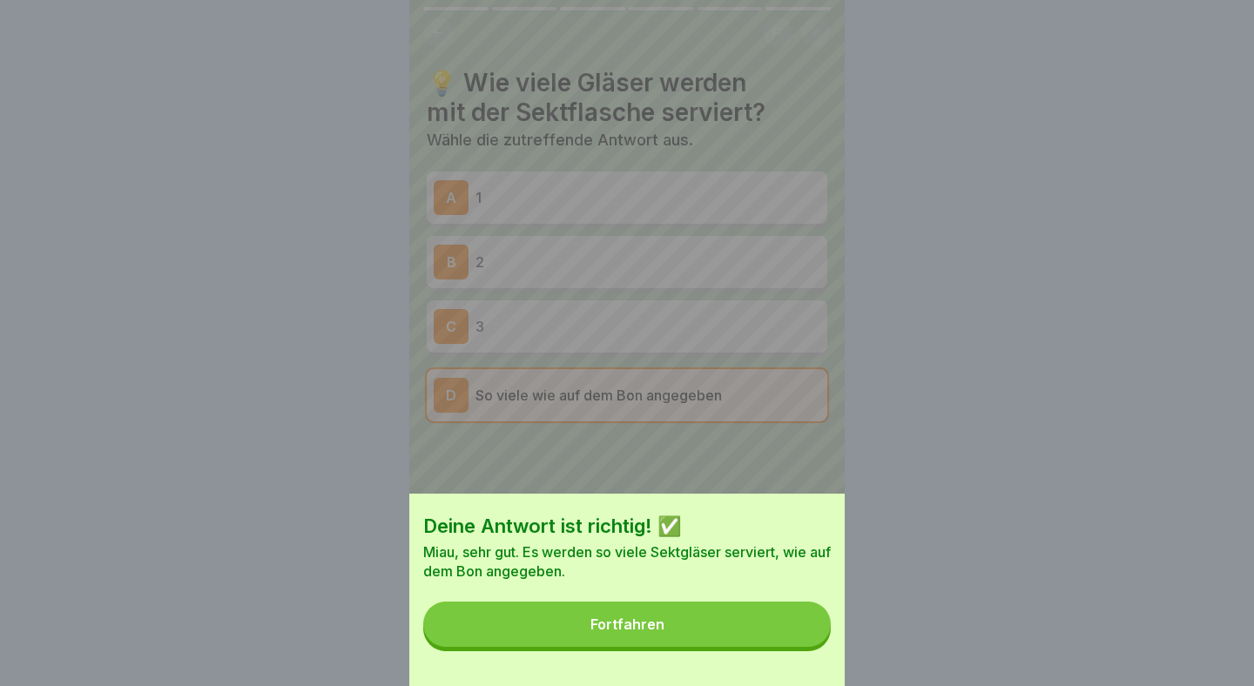
click at [765, 634] on button "Fortfahren" at bounding box center [626, 624] width 407 height 45
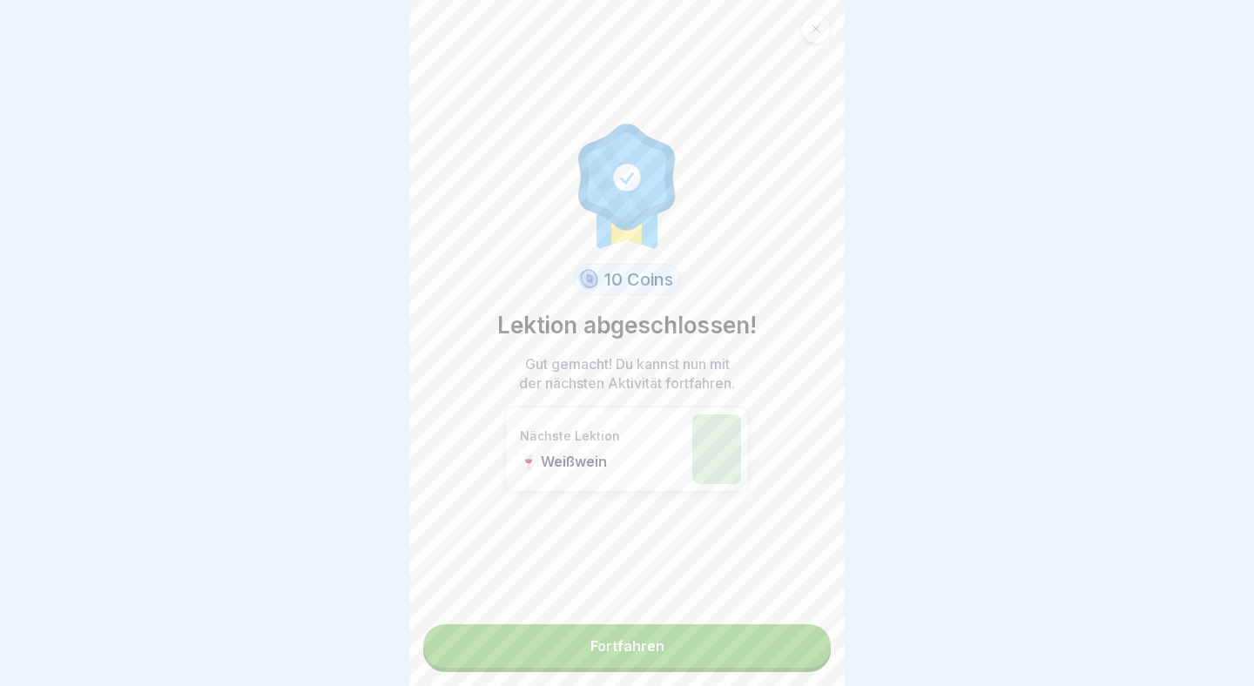
click at [765, 634] on link "Fortfahren" at bounding box center [626, 646] width 407 height 44
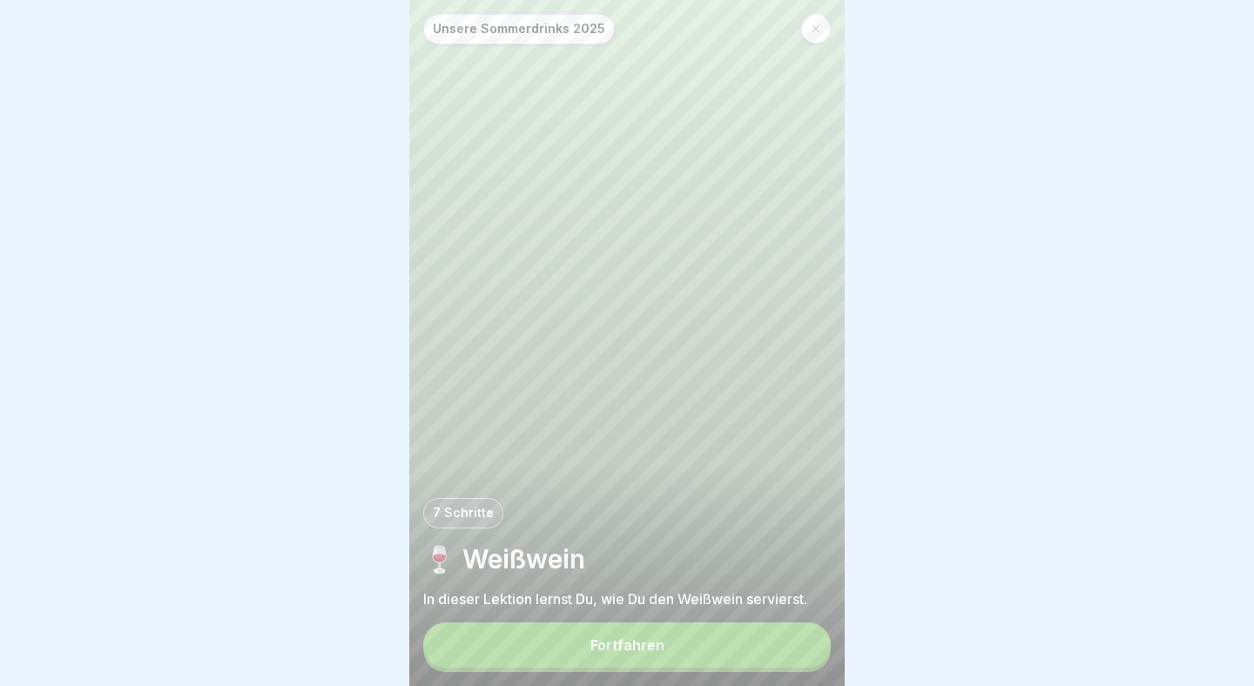
click at [765, 634] on button "Fortfahren" at bounding box center [626, 645] width 407 height 45
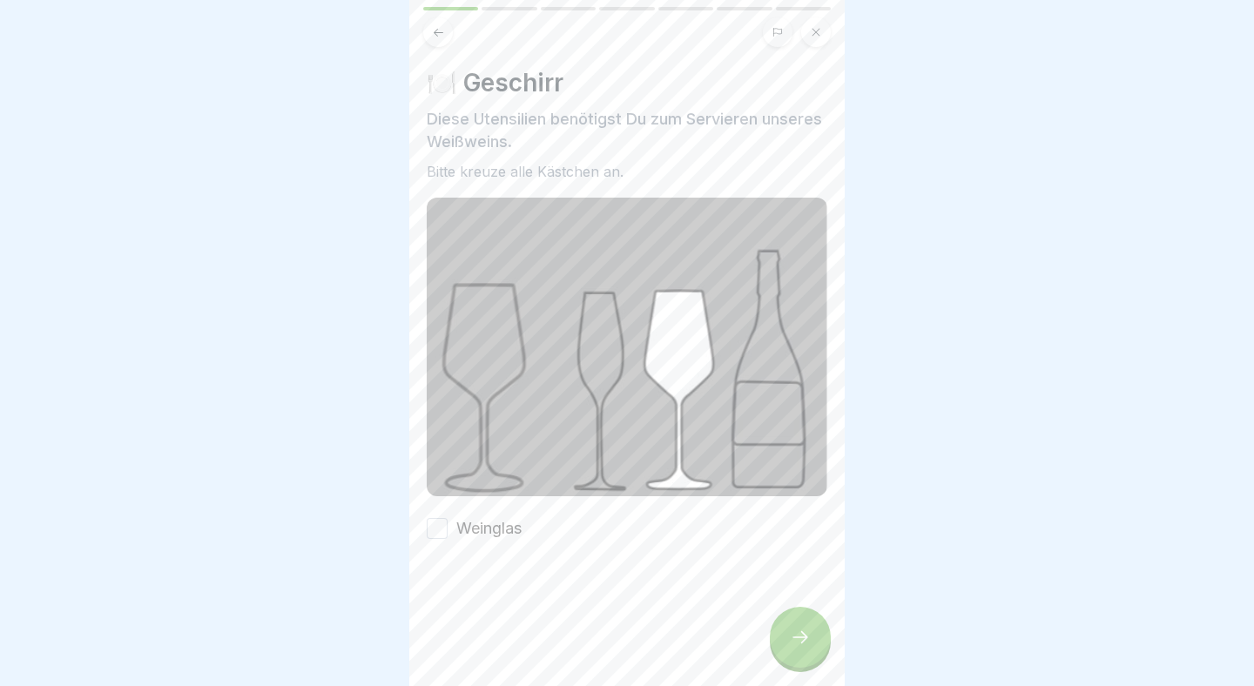
click at [500, 535] on label "Weinglas" at bounding box center [488, 528] width 65 height 23
click at [448, 535] on button "Weinglas" at bounding box center [437, 528] width 21 height 21
click at [796, 622] on div at bounding box center [800, 637] width 61 height 61
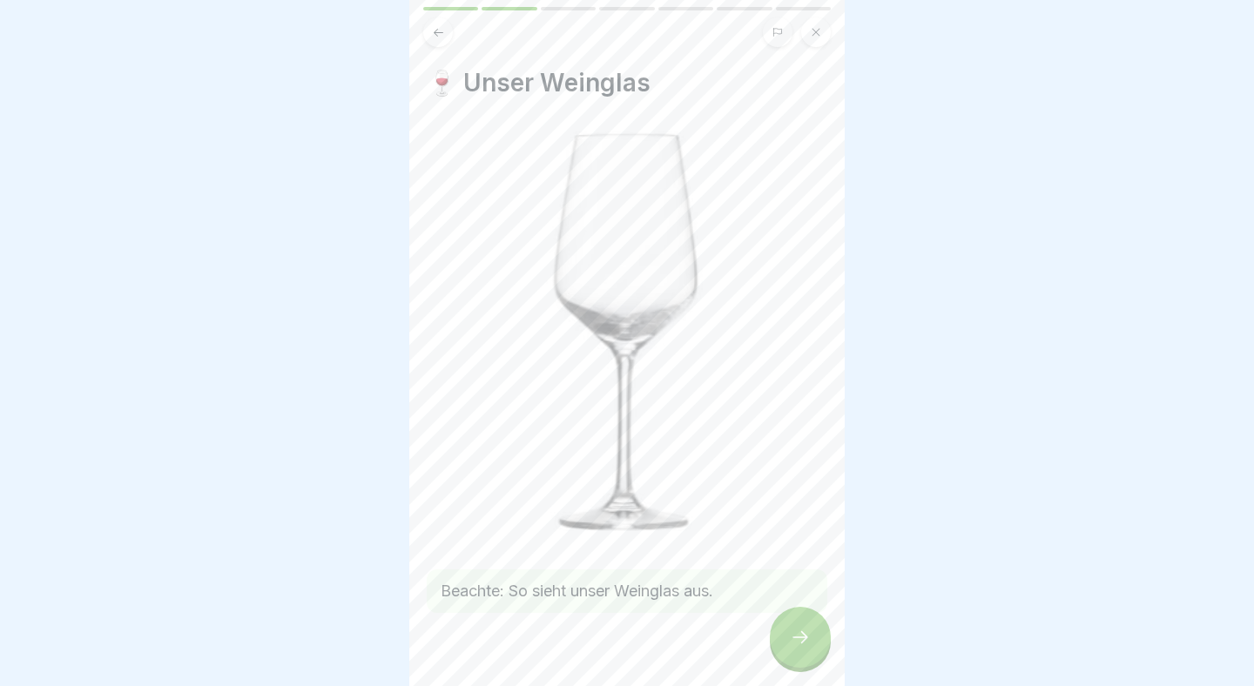
click at [796, 622] on div at bounding box center [800, 637] width 61 height 61
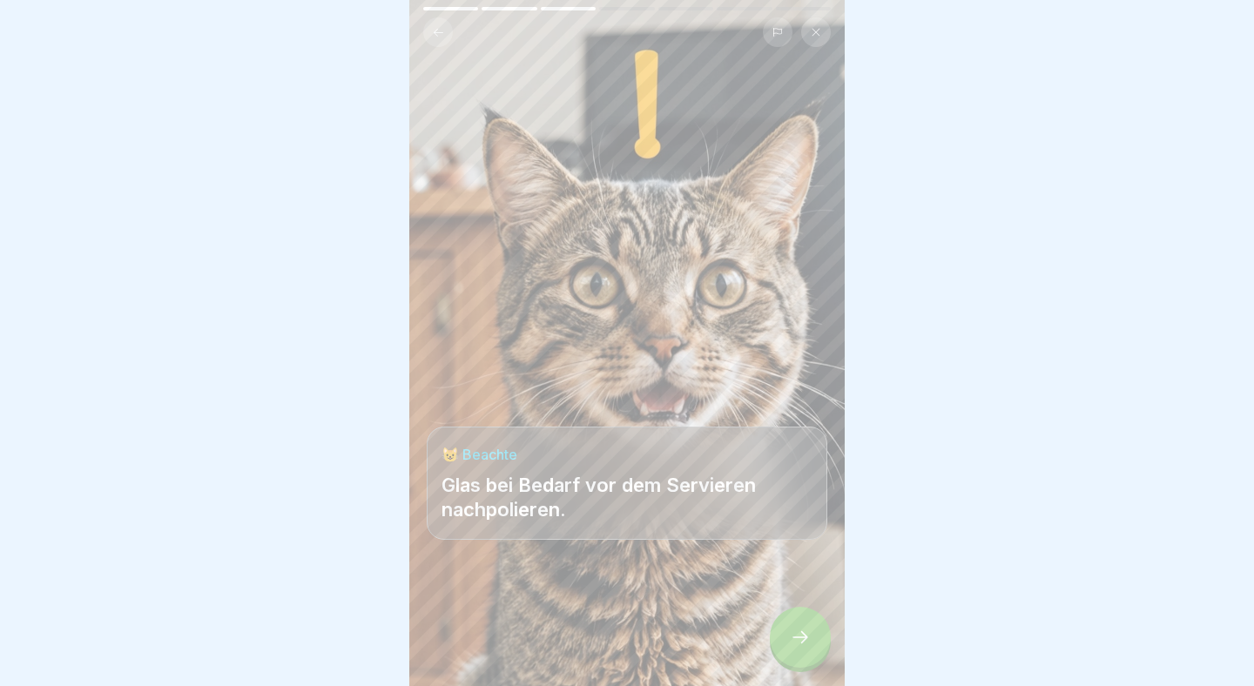
click at [796, 622] on div at bounding box center [800, 637] width 61 height 61
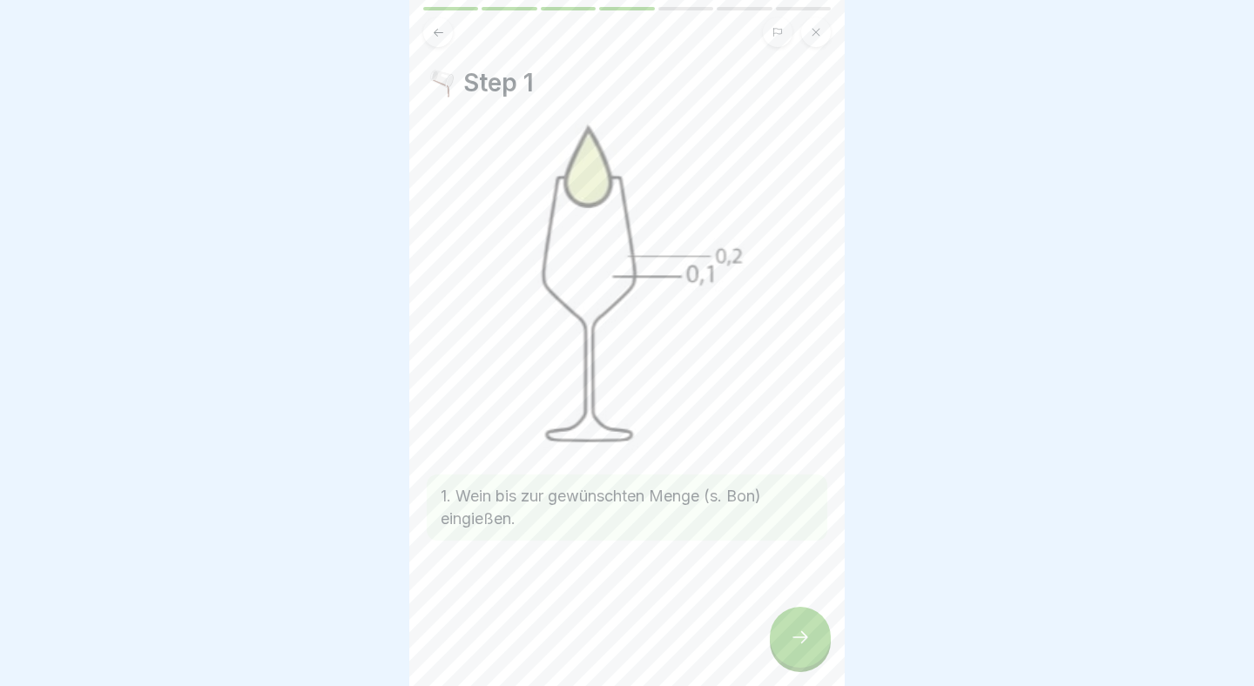
click at [796, 622] on div at bounding box center [800, 637] width 61 height 61
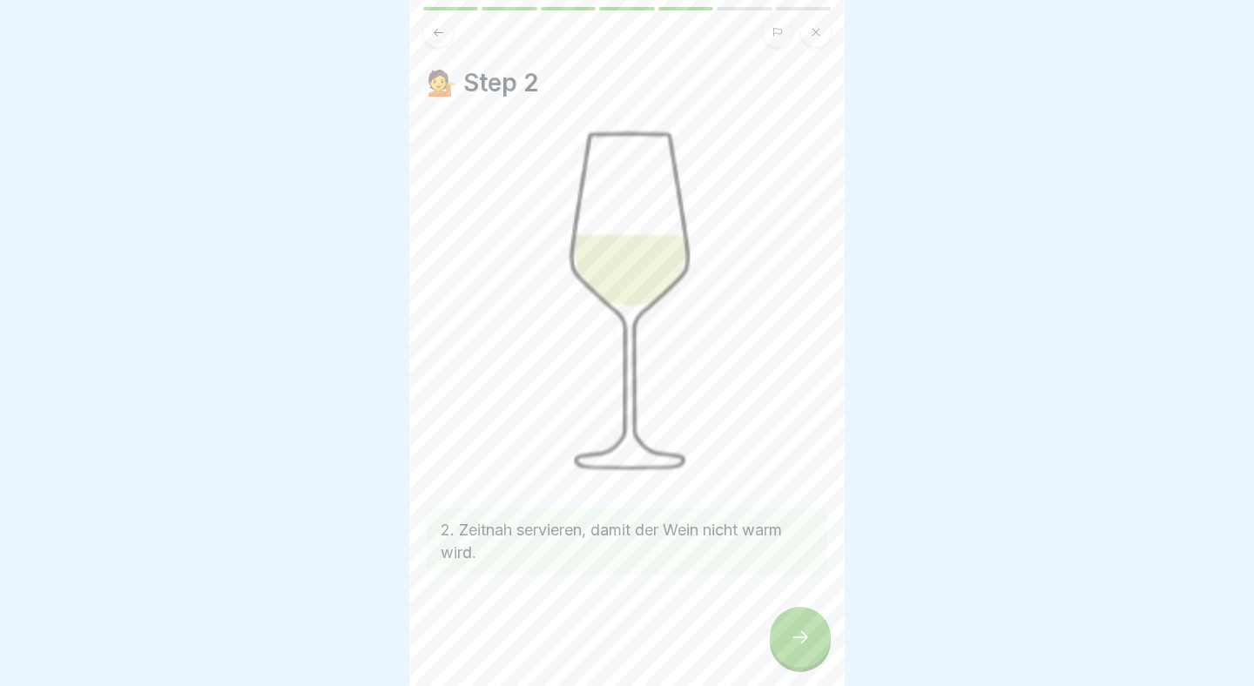
click at [796, 622] on div at bounding box center [800, 637] width 61 height 61
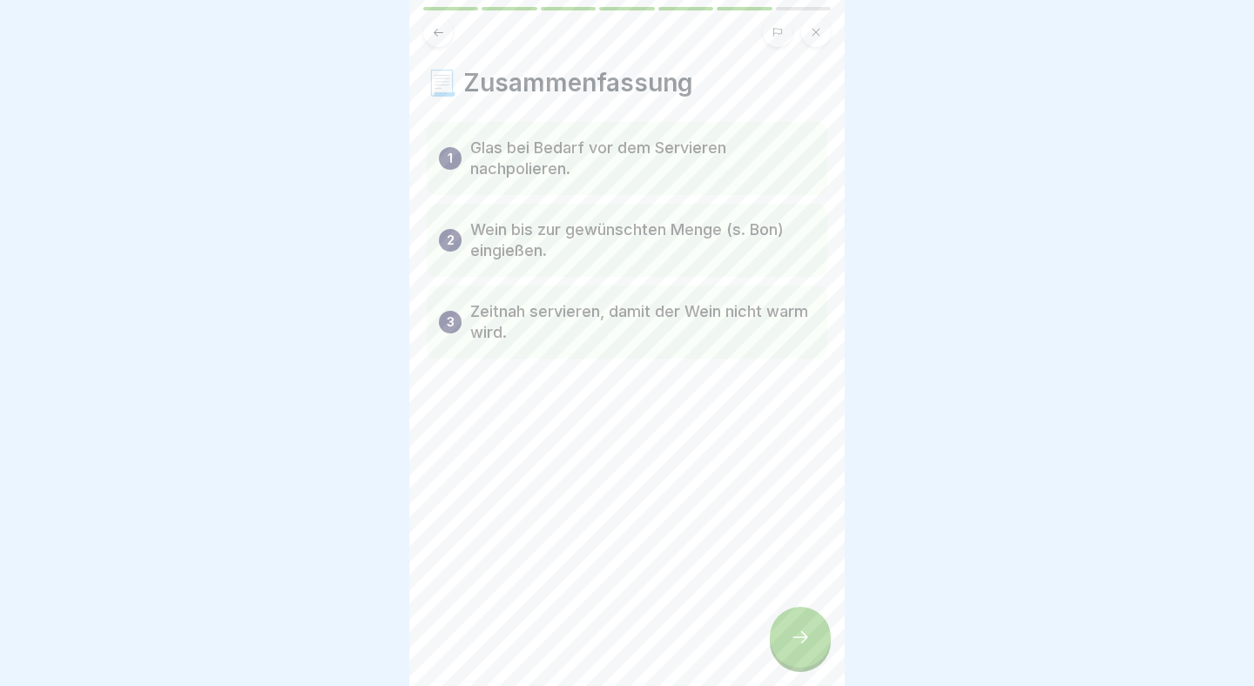
click at [796, 622] on div at bounding box center [800, 637] width 61 height 61
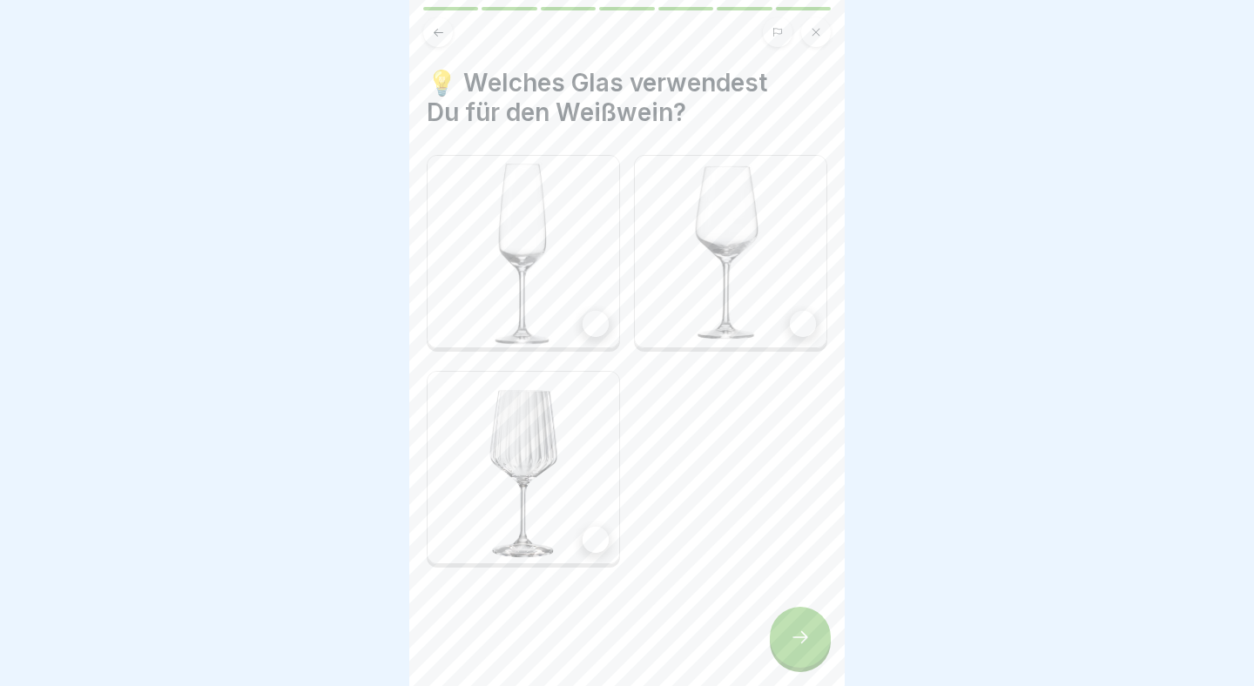
click at [811, 303] on img at bounding box center [731, 252] width 192 height 192
click at [801, 643] on icon at bounding box center [800, 637] width 21 height 21
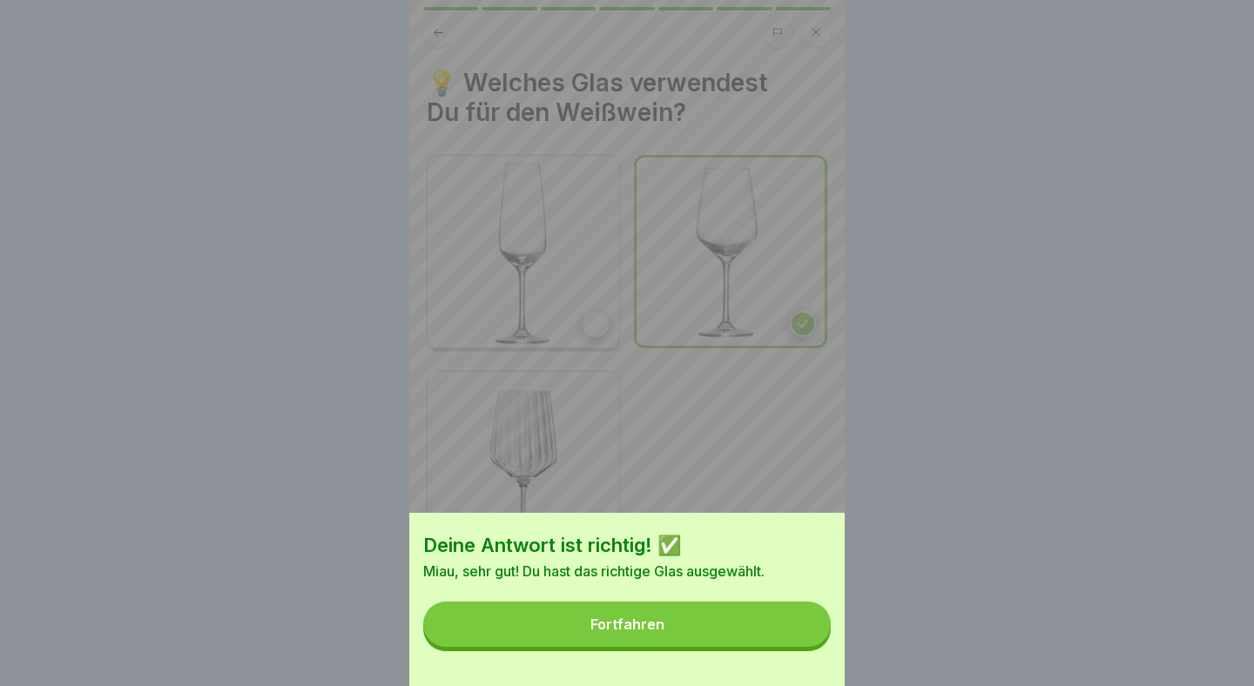
click at [801, 643] on button "Fortfahren" at bounding box center [626, 624] width 407 height 45
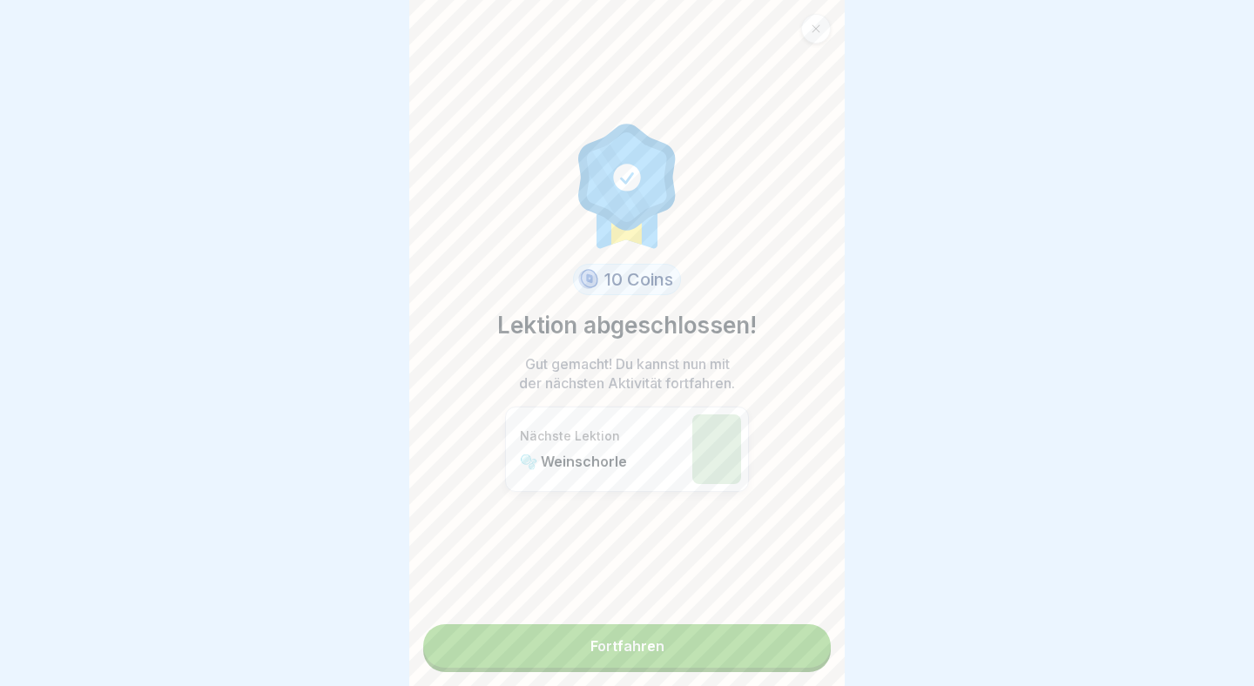
click at [801, 643] on link "Fortfahren" at bounding box center [626, 646] width 407 height 44
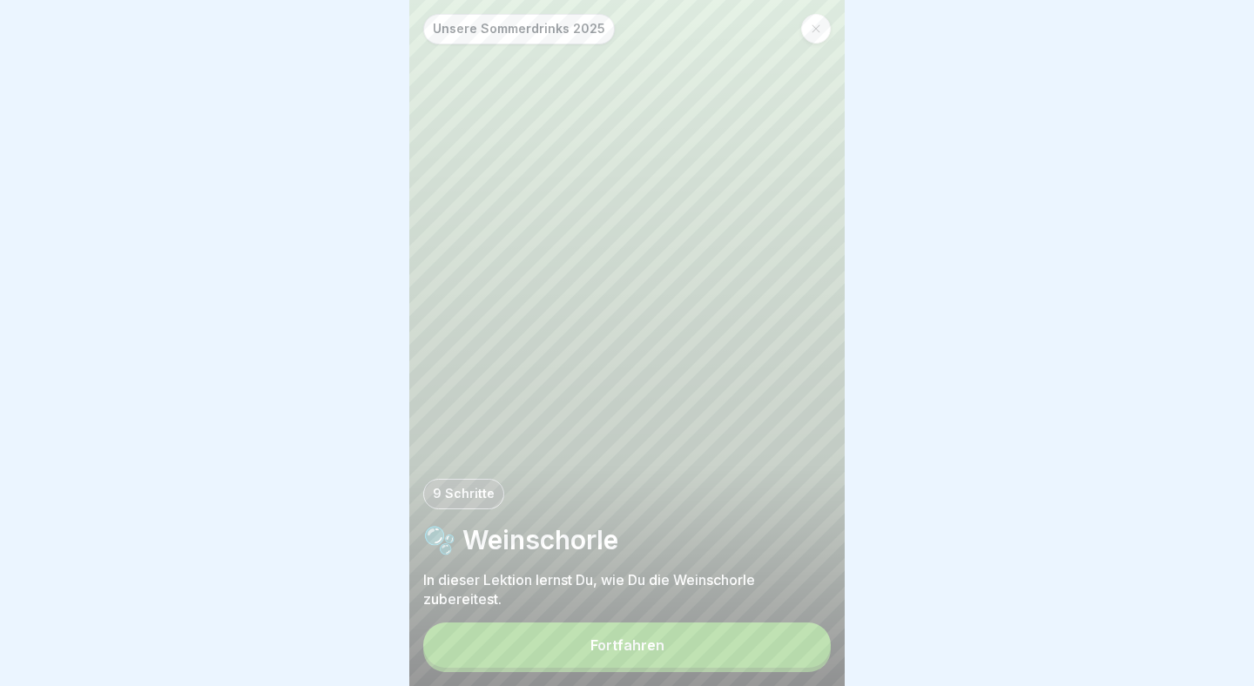
click at [801, 643] on button "Fortfahren" at bounding box center [626, 645] width 407 height 45
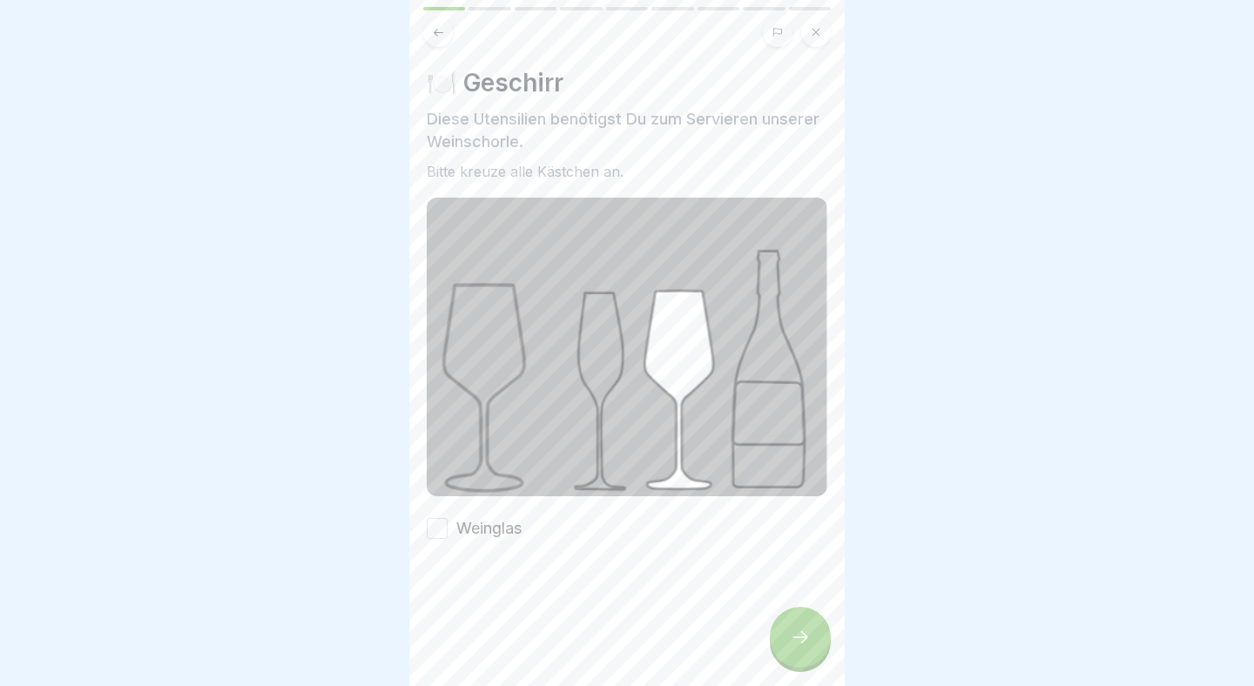
click at [473, 536] on label "Weinglas" at bounding box center [488, 528] width 65 height 23
click at [448, 536] on button "Weinglas" at bounding box center [437, 528] width 21 height 21
click at [811, 650] on div at bounding box center [800, 637] width 61 height 61
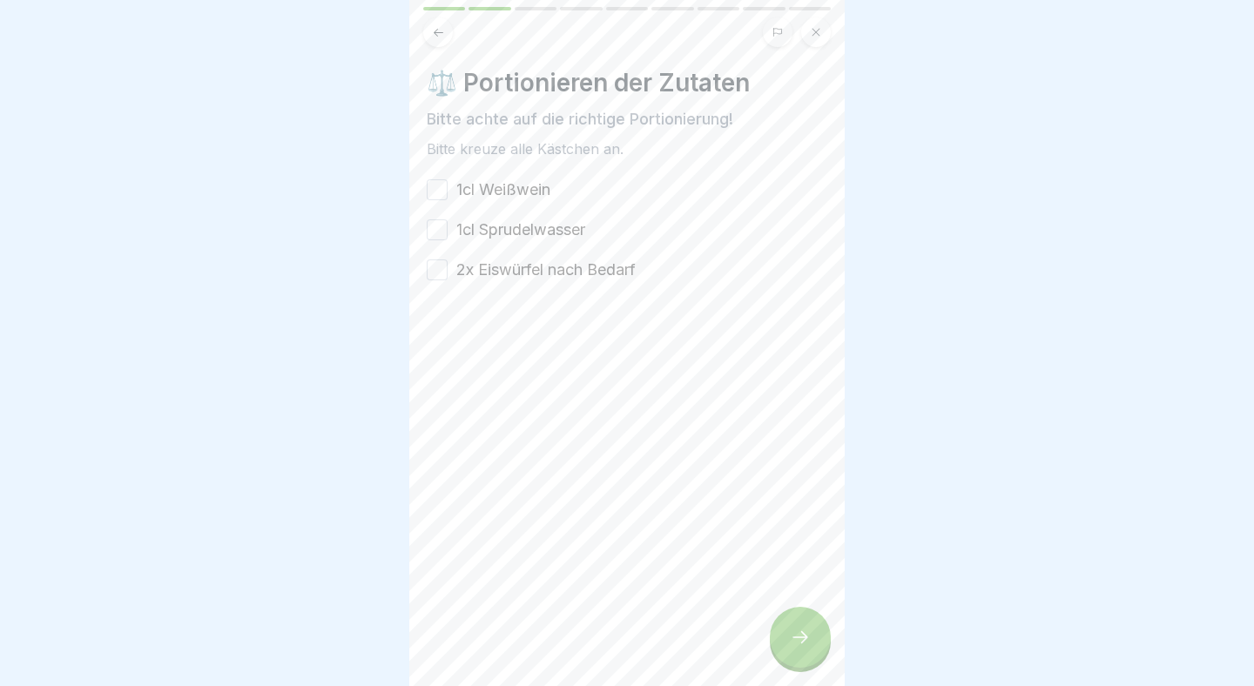
click at [530, 197] on label "1cl Weißwein" at bounding box center [503, 189] width 94 height 23
click at [448, 197] on button "1cl Weißwein" at bounding box center [437, 189] width 21 height 21
click at [542, 235] on label "1cl Sprudelwasser" at bounding box center [520, 230] width 129 height 23
click at [448, 235] on button "1cl Sprudelwasser" at bounding box center [437, 229] width 21 height 21
click at [570, 269] on label "2x Eiswürfel nach Bedarf" at bounding box center [545, 270] width 179 height 23
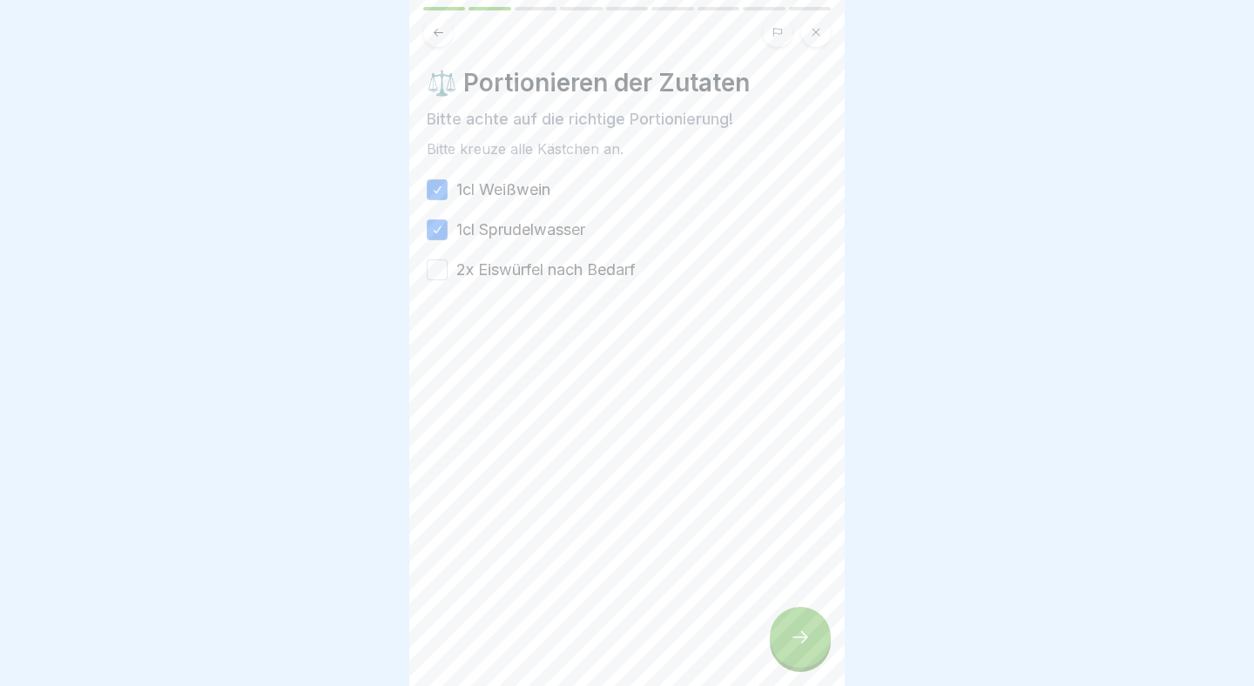
click at [448, 269] on button "2x Eiswürfel nach Bedarf" at bounding box center [437, 269] width 21 height 21
click at [798, 621] on div at bounding box center [800, 637] width 61 height 61
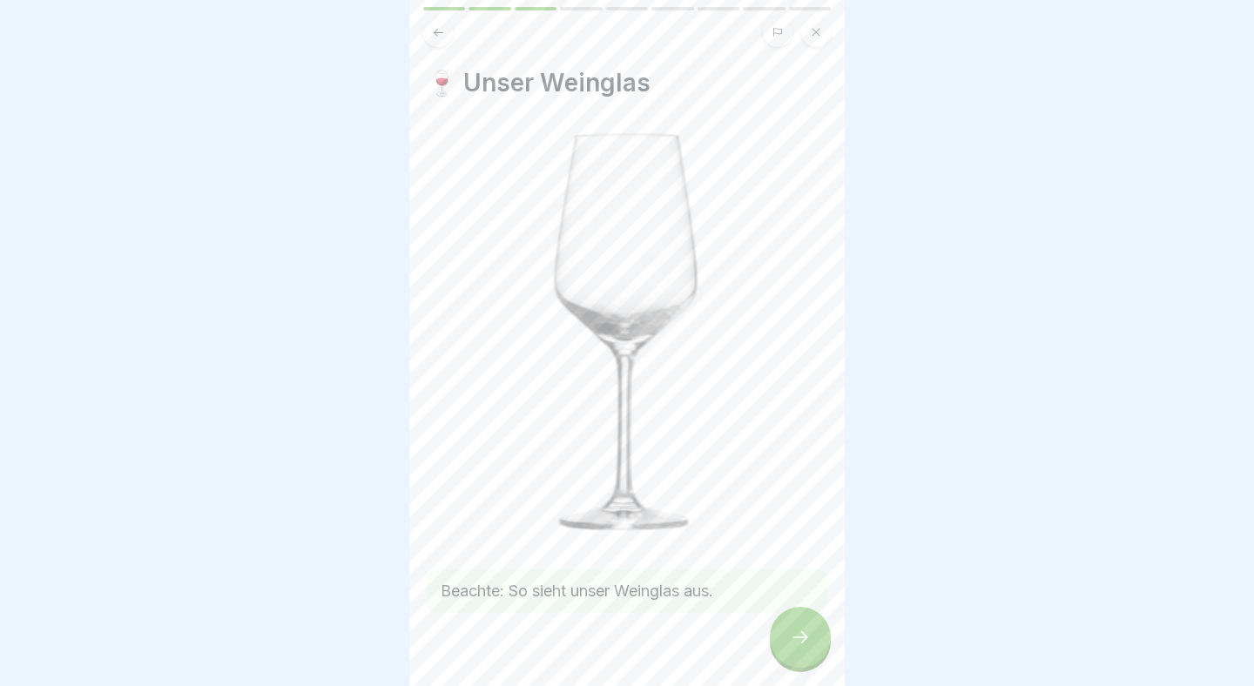
click at [798, 621] on div at bounding box center [800, 637] width 61 height 61
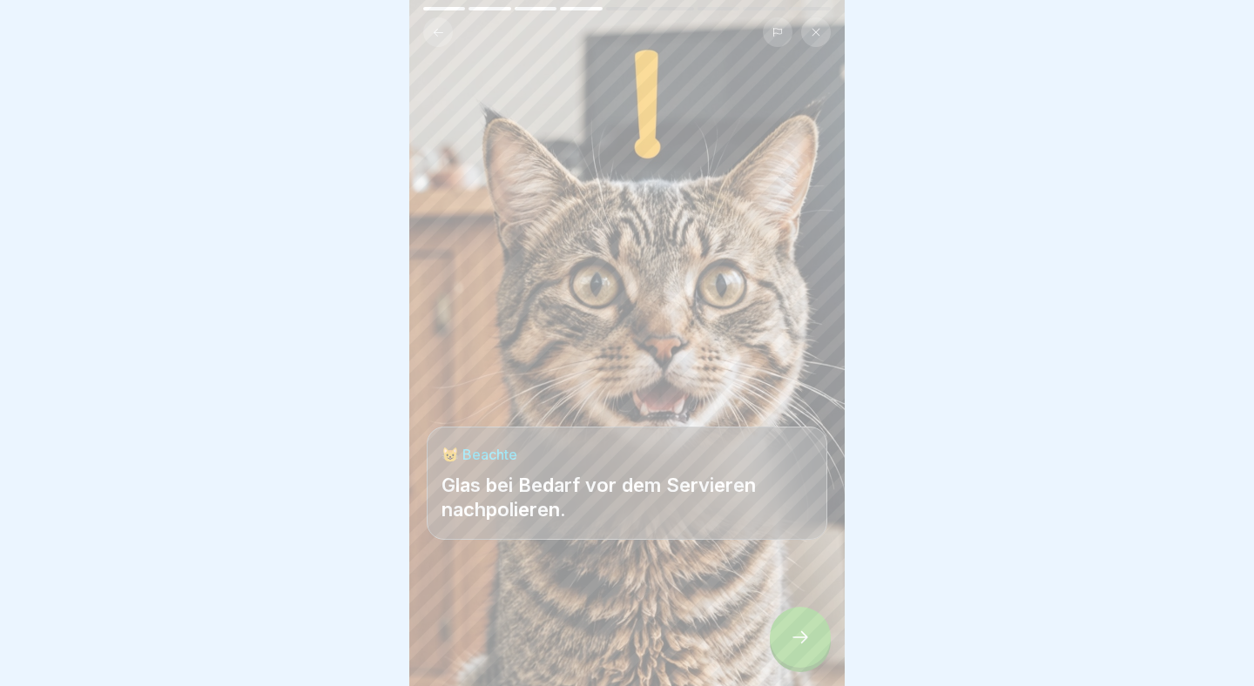
click at [798, 621] on div at bounding box center [800, 637] width 61 height 61
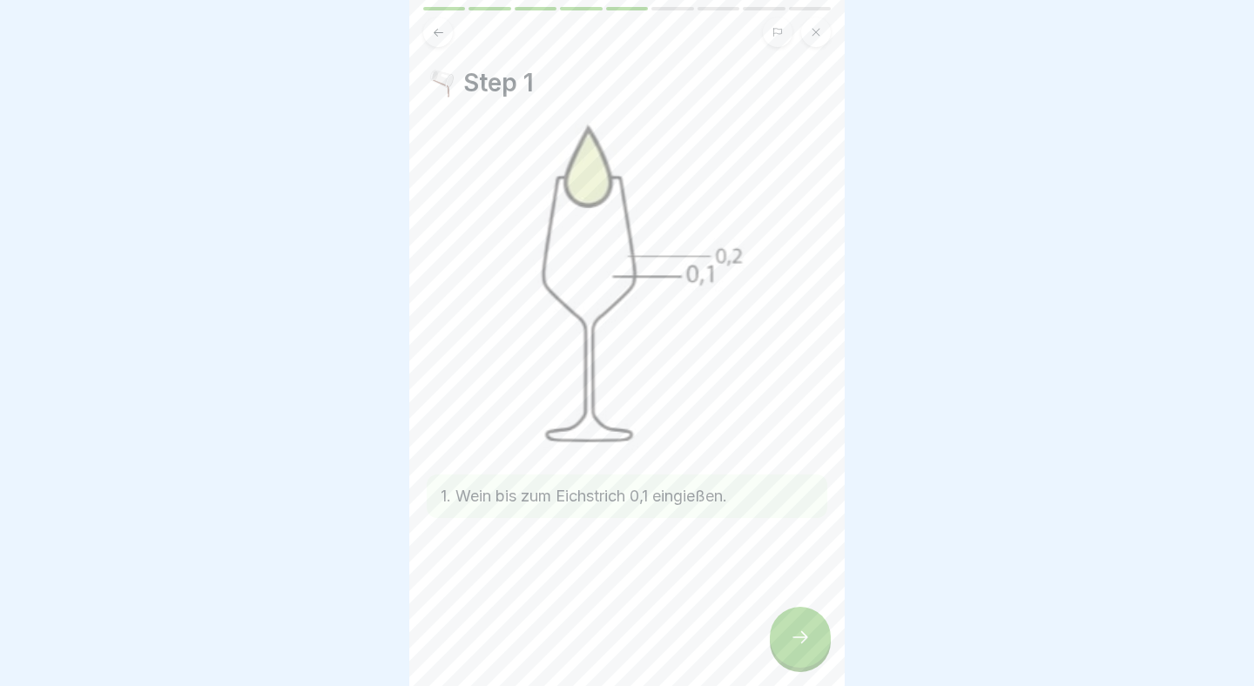
click at [798, 624] on div at bounding box center [800, 637] width 61 height 61
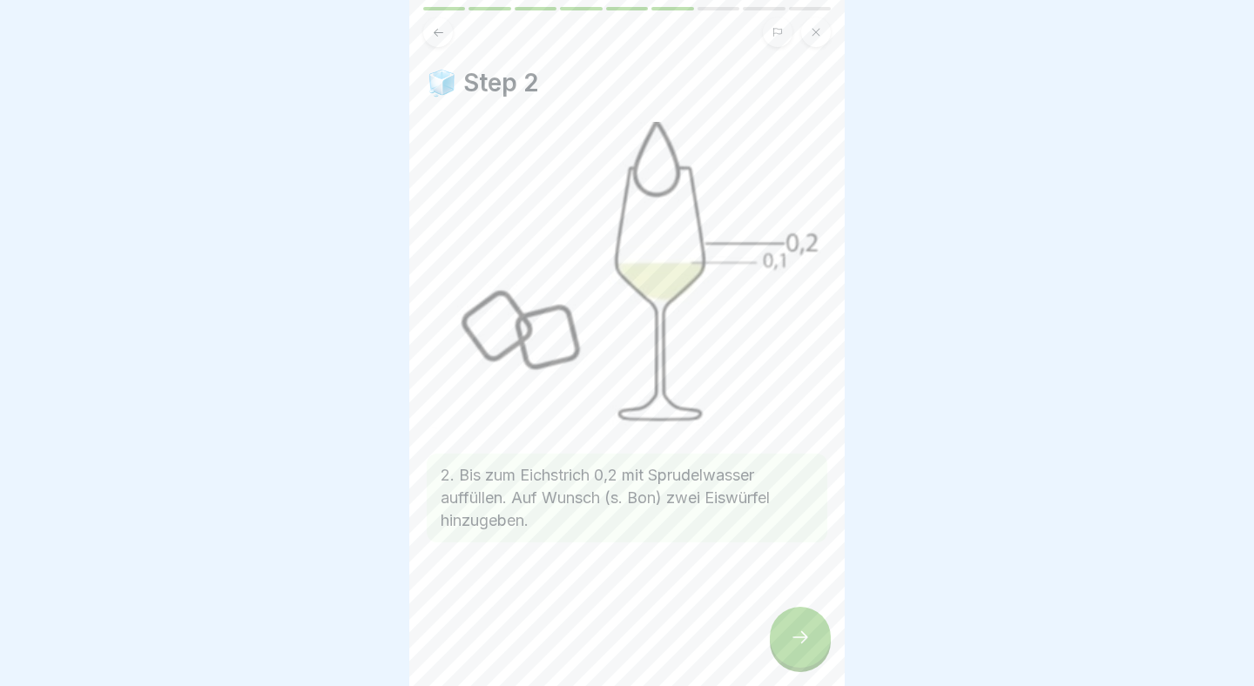
click at [799, 624] on div at bounding box center [800, 637] width 61 height 61
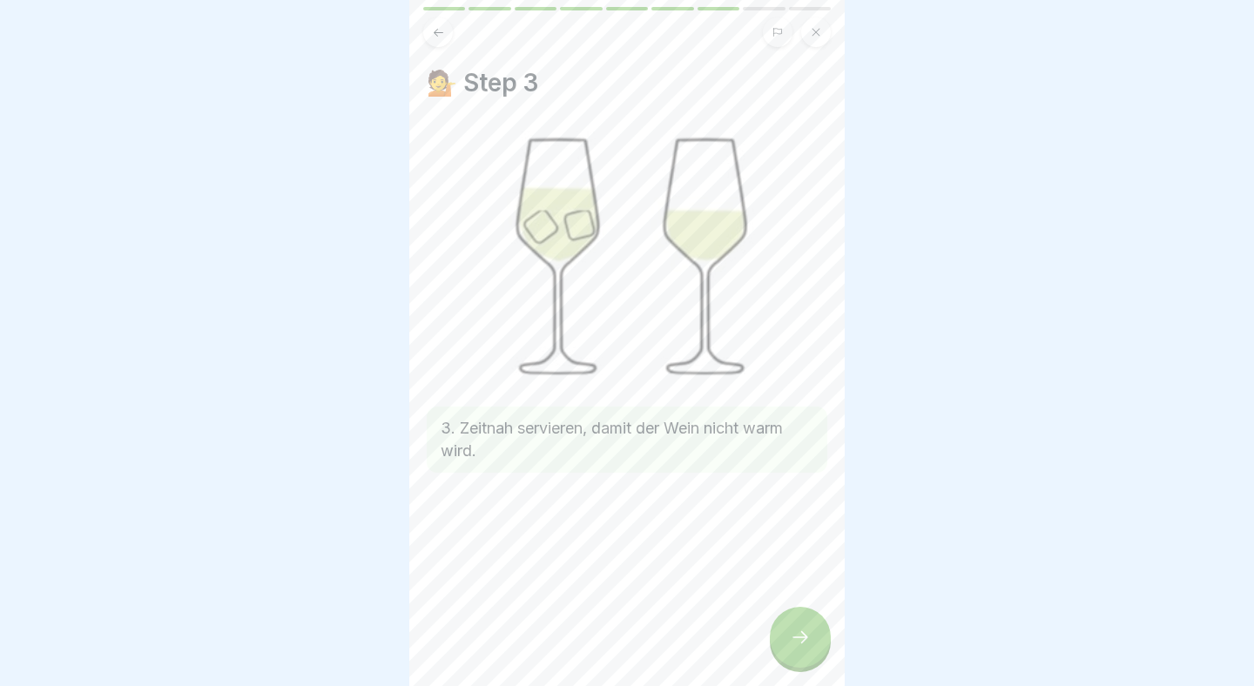
click at [799, 624] on div at bounding box center [800, 637] width 61 height 61
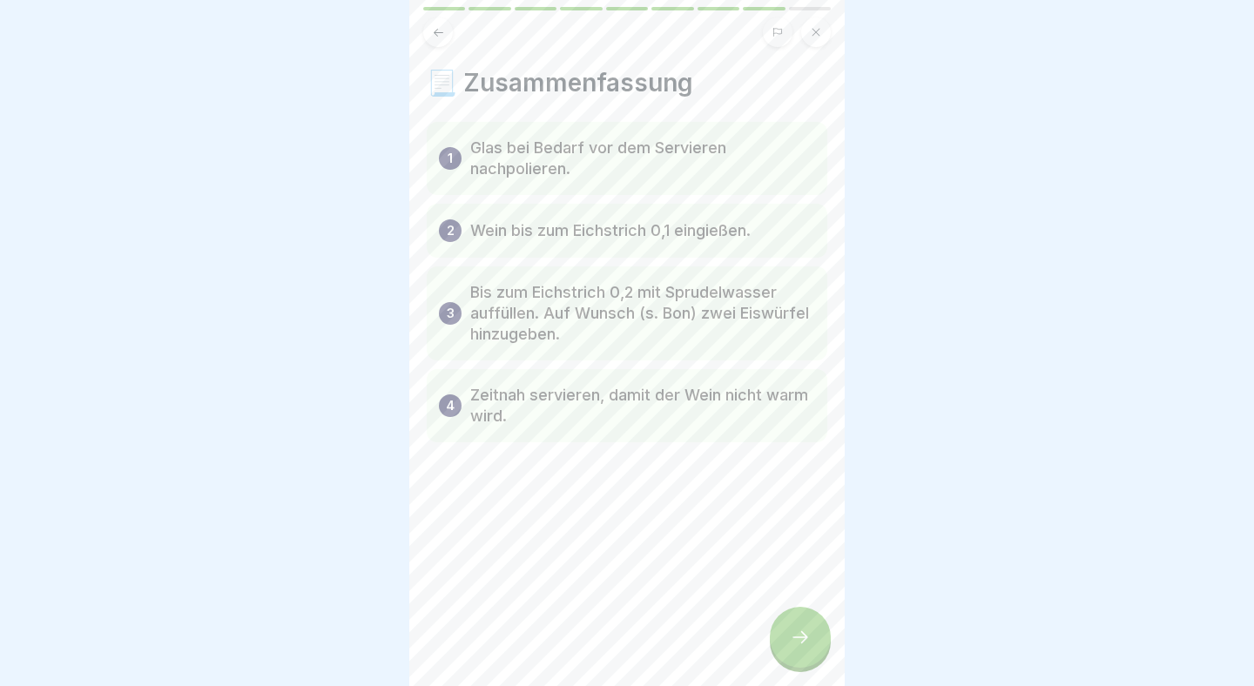
click at [799, 624] on div at bounding box center [800, 637] width 61 height 61
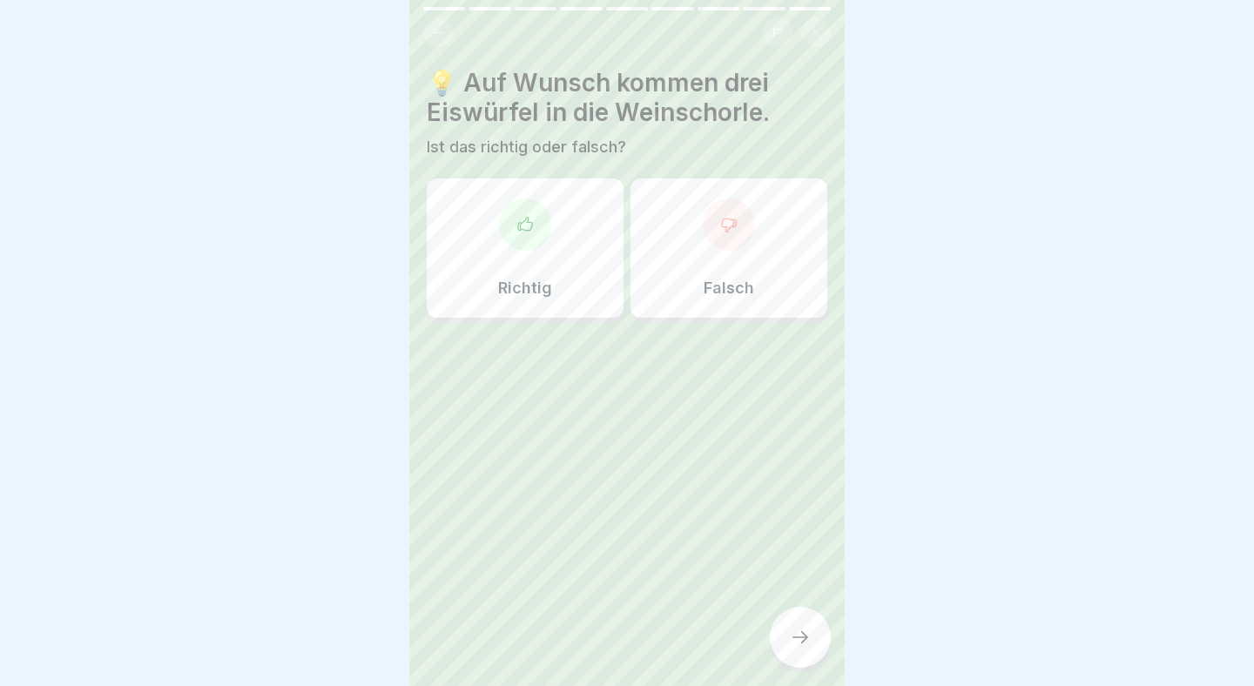
click at [677, 318] on div "Richtig Falsch" at bounding box center [627, 252] width 401 height 139
click at [704, 283] on p "Falsch" at bounding box center [728, 288] width 50 height 19
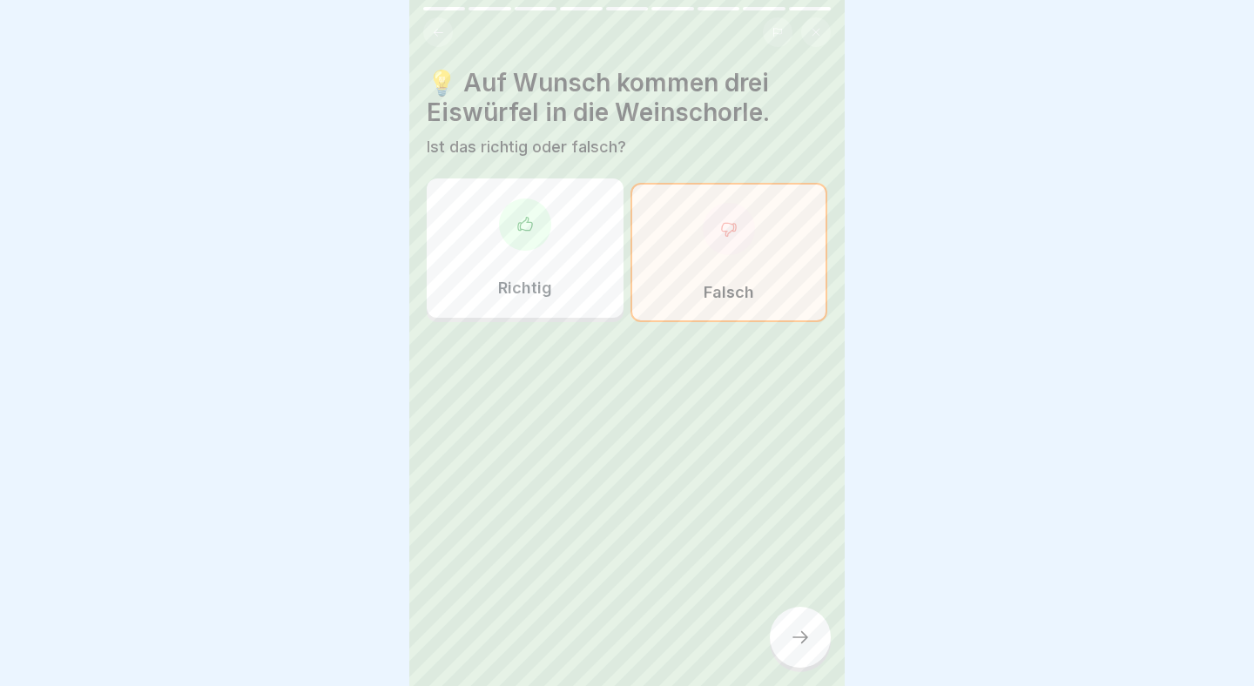
click at [802, 617] on div at bounding box center [800, 637] width 61 height 61
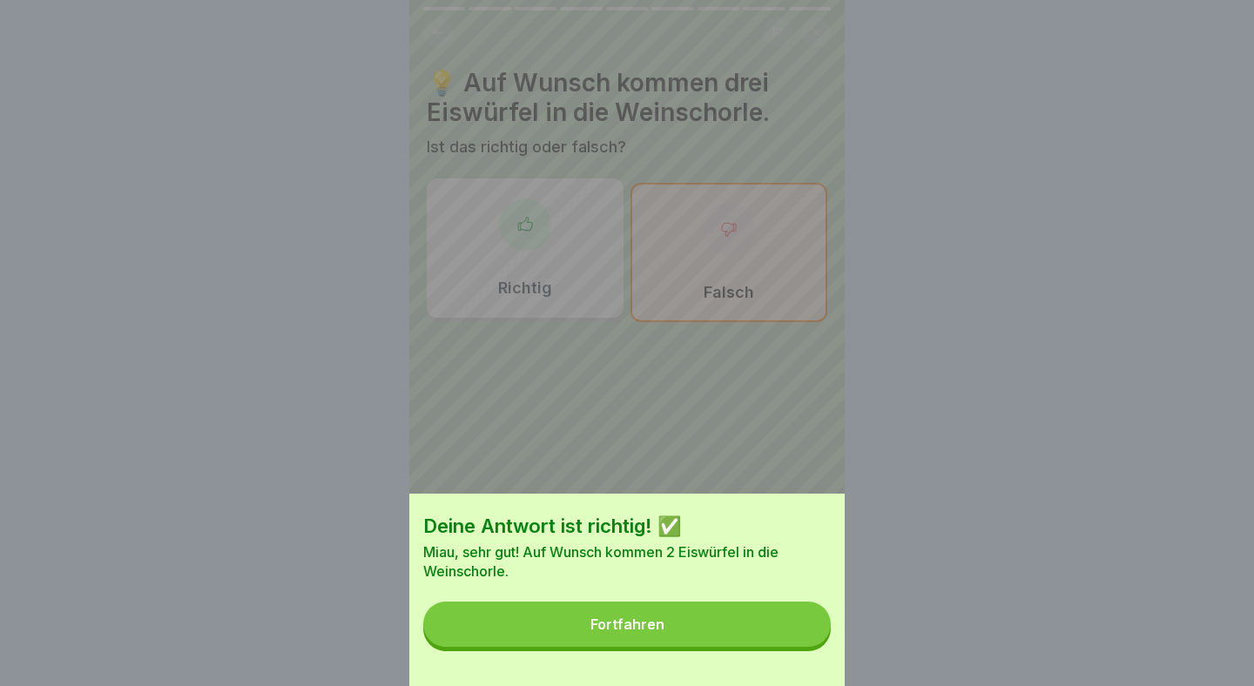
click at [655, 618] on div "Fortfahren" at bounding box center [627, 624] width 74 height 16
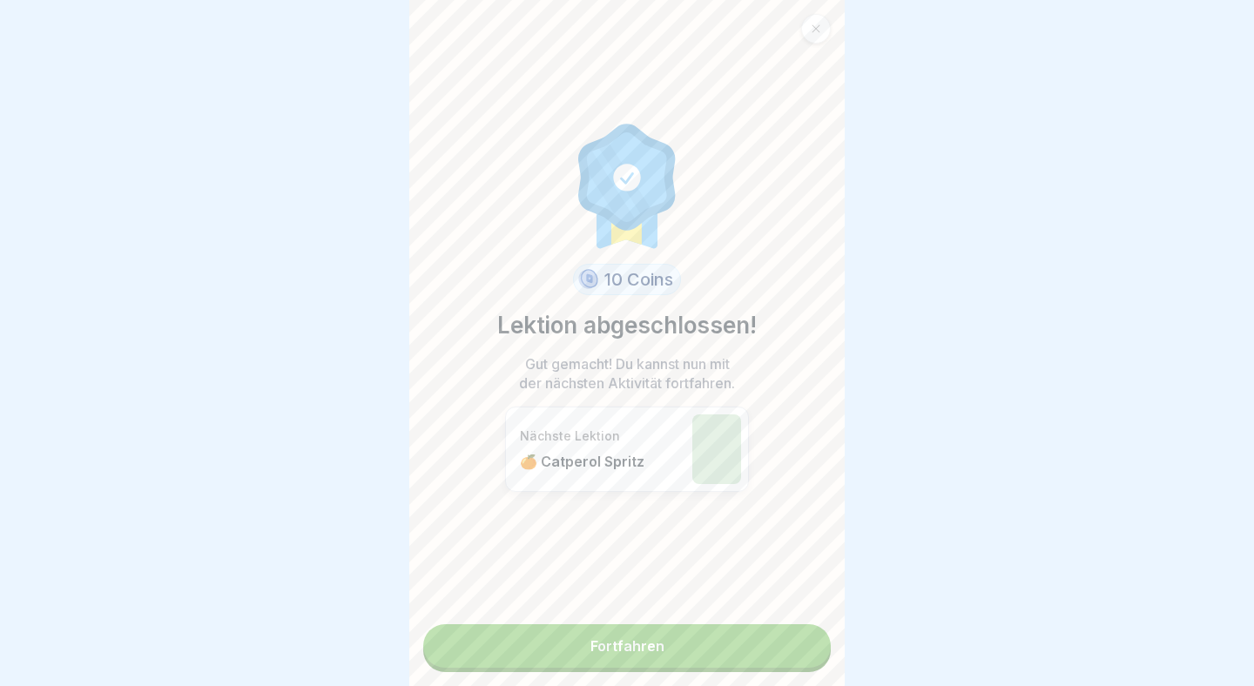
click at [656, 644] on link "Fortfahren" at bounding box center [626, 646] width 407 height 44
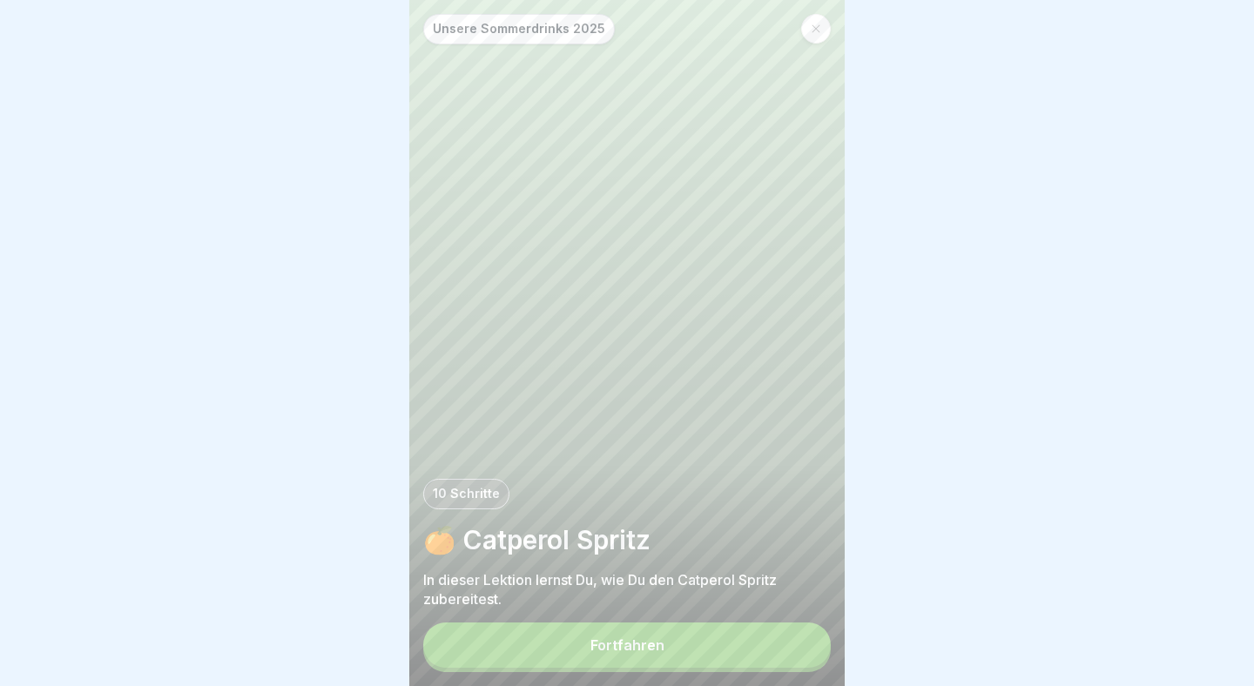
click at [664, 652] on button "Fortfahren" at bounding box center [626, 645] width 407 height 45
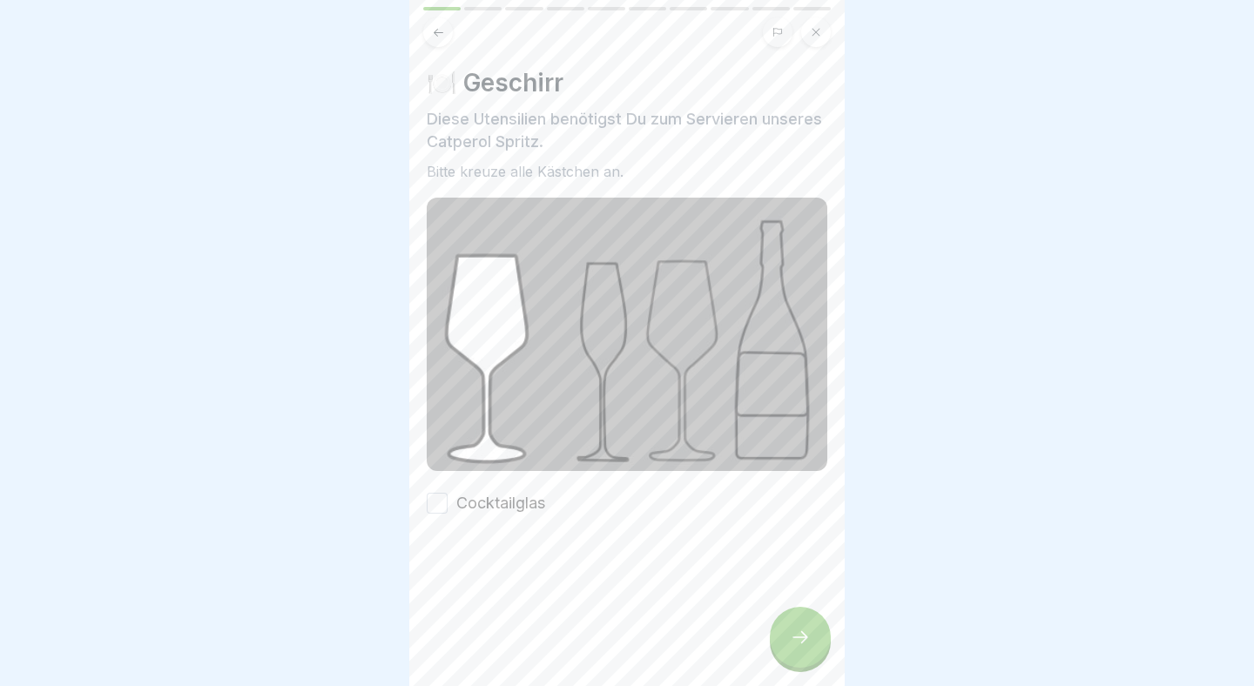
click at [506, 492] on label "Cocktailglas" at bounding box center [500, 503] width 89 height 23
click at [448, 493] on button "Cocktailglas" at bounding box center [437, 503] width 21 height 21
click at [798, 650] on div at bounding box center [800, 637] width 61 height 61
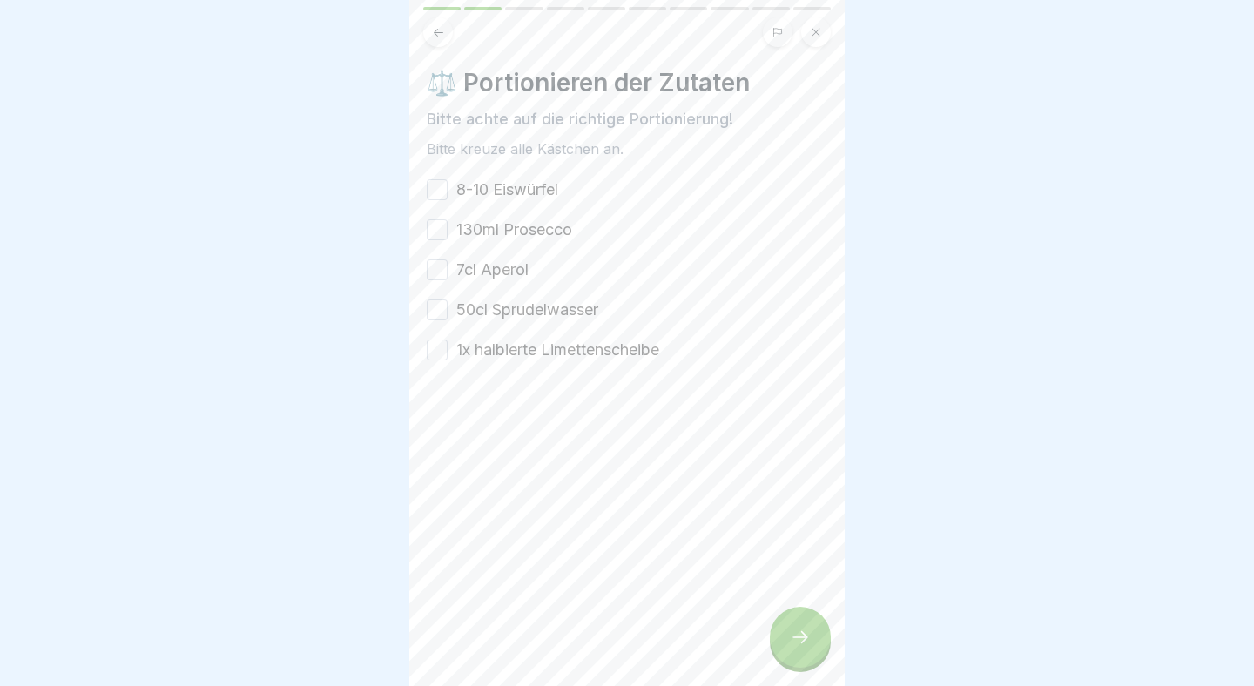
click at [548, 182] on label "8-10 Eiswürfel" at bounding box center [507, 189] width 102 height 23
click at [448, 182] on button "8-10 Eiswürfel" at bounding box center [437, 189] width 21 height 21
click at [547, 230] on label "130ml Prosecco" at bounding box center [514, 230] width 116 height 23
click at [448, 230] on button "130ml Prosecco" at bounding box center [437, 229] width 21 height 21
click at [495, 284] on div "8-10 Eiswürfel 130ml Prosecco 7cl Aperol 50cl Sprudelwasser 1x halbierte Limett…" at bounding box center [627, 269] width 401 height 183
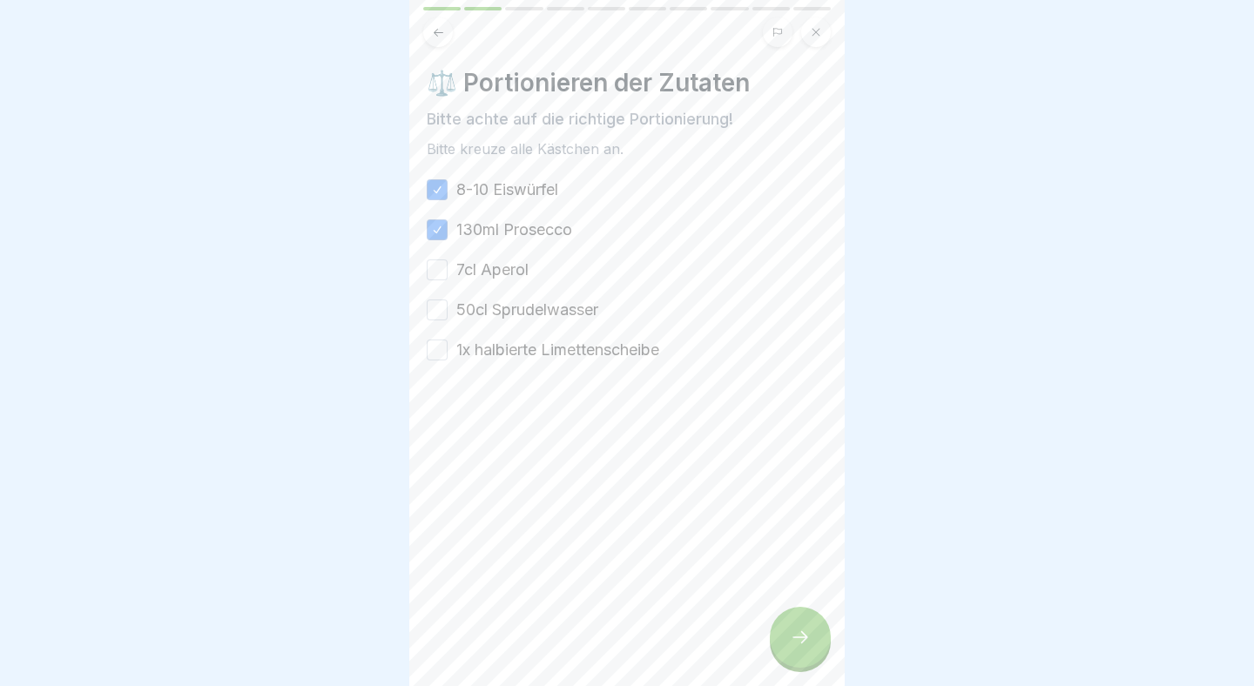
click at [514, 306] on label "50cl Sprudelwasser" at bounding box center [527, 310] width 142 height 23
click at [448, 306] on button "50cl Sprudelwasser" at bounding box center [437, 310] width 21 height 21
click at [482, 266] on label "7cl Aperol" at bounding box center [492, 270] width 72 height 23
click at [448, 266] on button "7cl Aperol" at bounding box center [437, 269] width 21 height 21
click at [602, 363] on div at bounding box center [627, 413] width 401 height 104
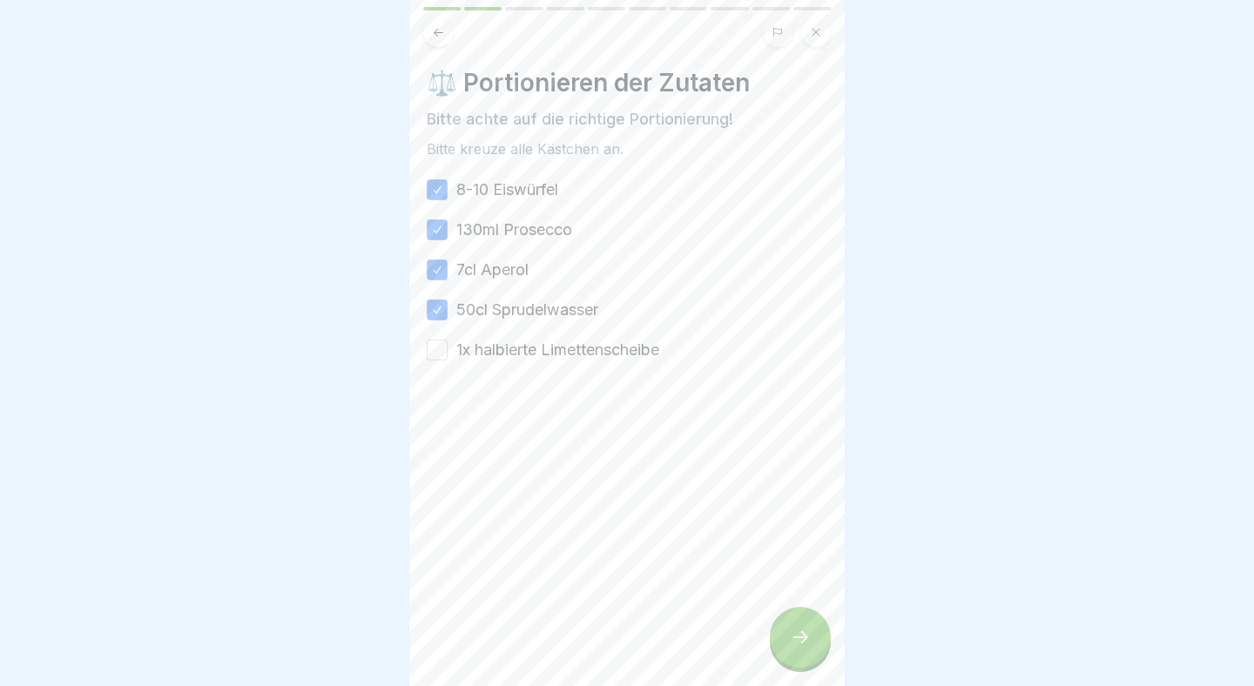
click at [610, 358] on label "1x halbierte Limettenscheibe" at bounding box center [557, 350] width 203 height 23
click at [448, 358] on button "1x halbierte Limettenscheibe" at bounding box center [437, 350] width 21 height 21
click at [802, 624] on div at bounding box center [800, 637] width 61 height 61
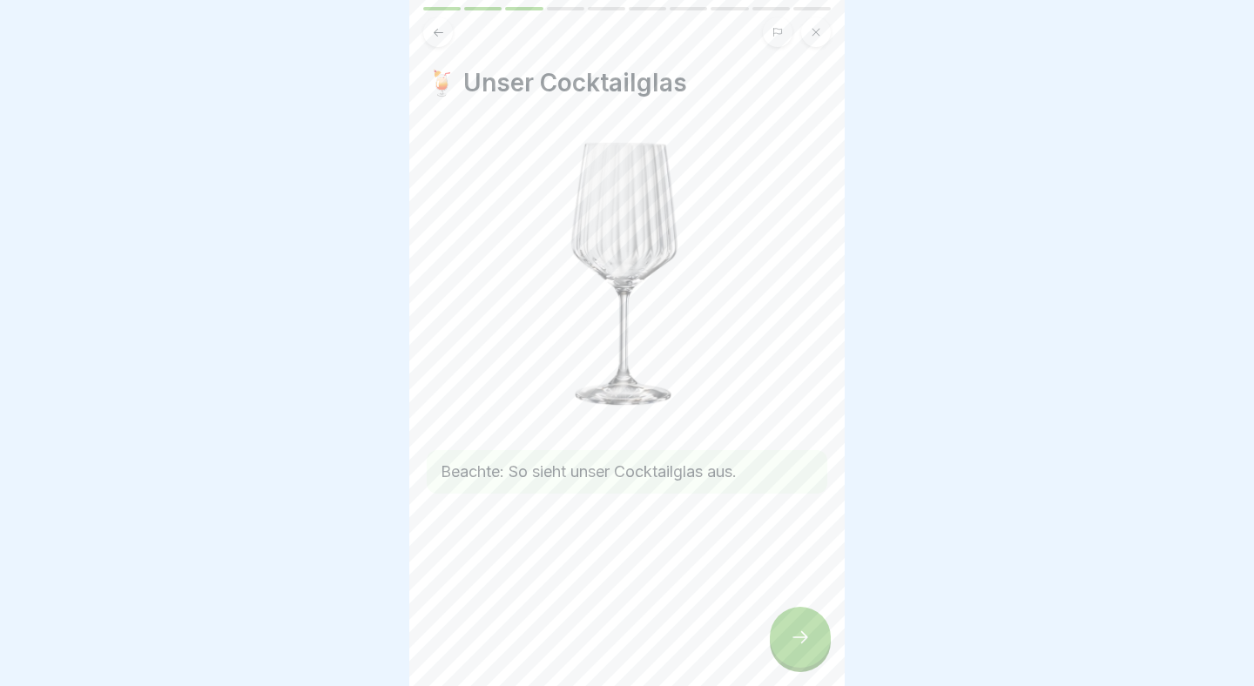
click at [801, 625] on div at bounding box center [800, 637] width 61 height 61
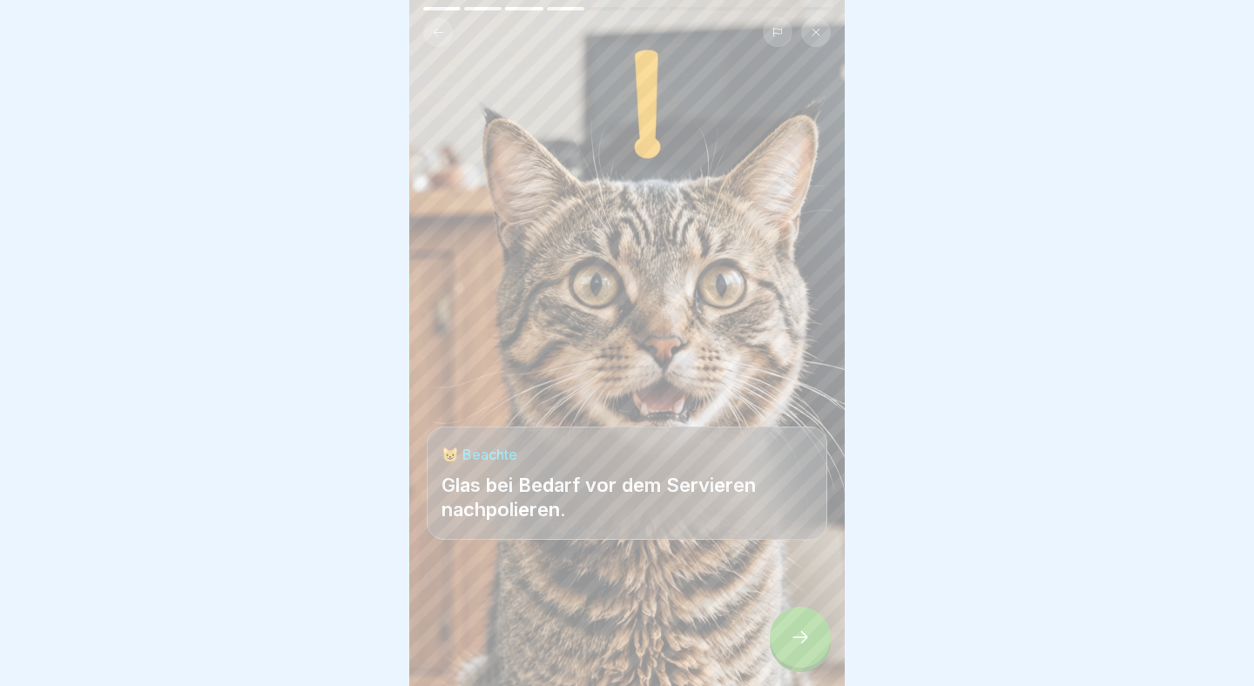
click at [801, 625] on div at bounding box center [800, 637] width 61 height 61
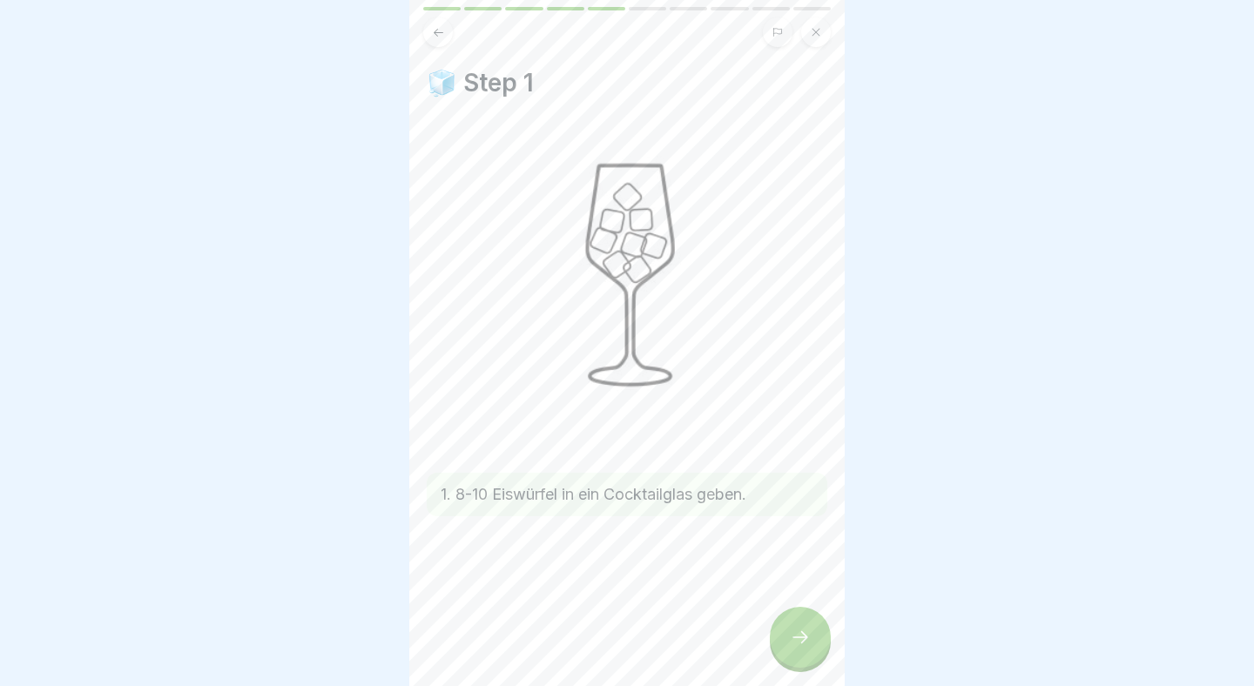
click at [801, 625] on div at bounding box center [800, 637] width 61 height 61
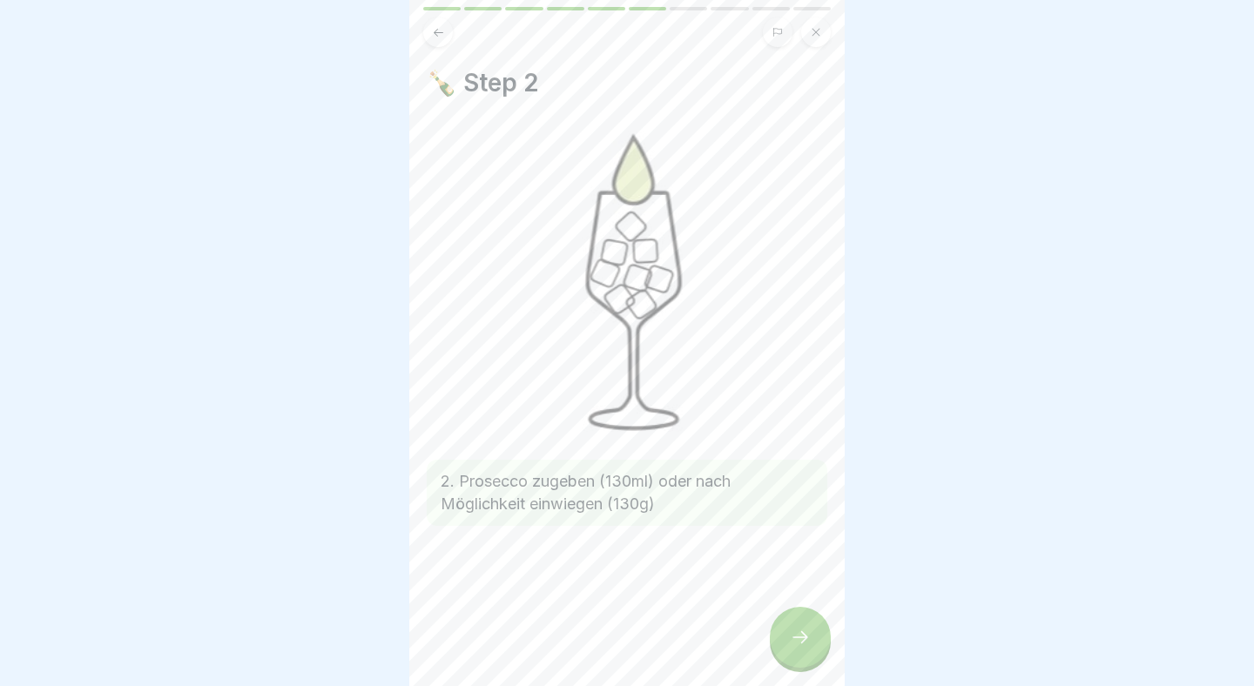
click at [801, 625] on div at bounding box center [800, 637] width 61 height 61
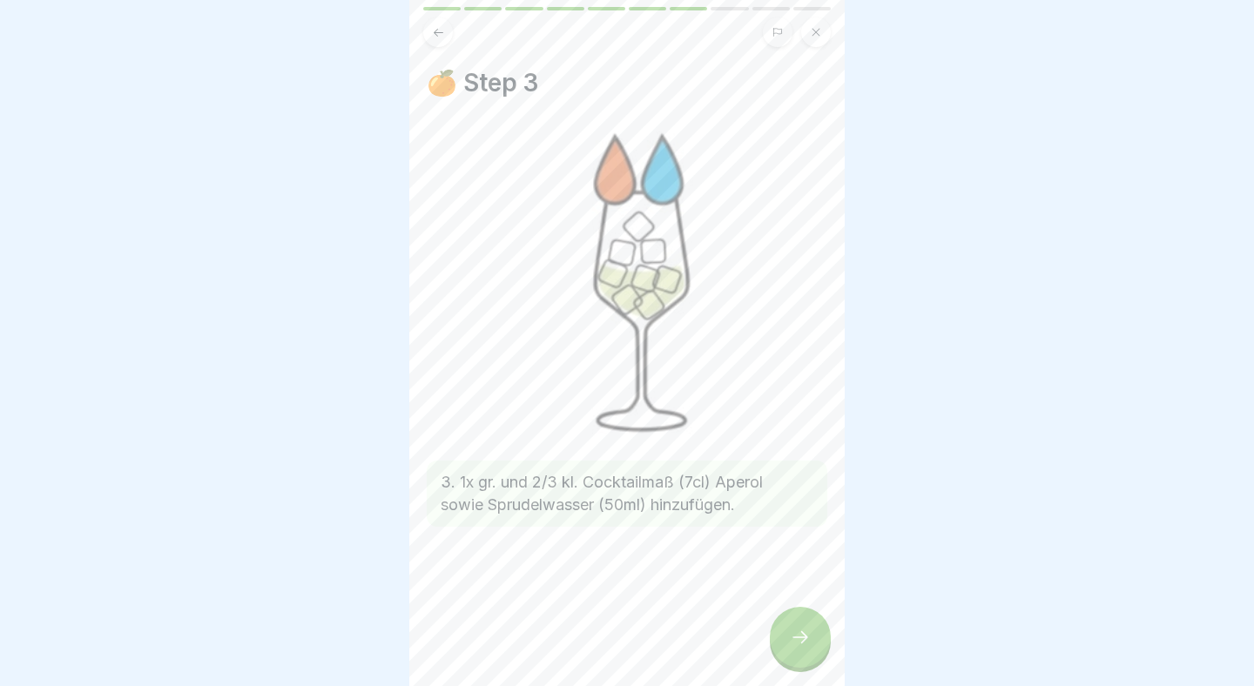
click at [801, 625] on div at bounding box center [800, 637] width 61 height 61
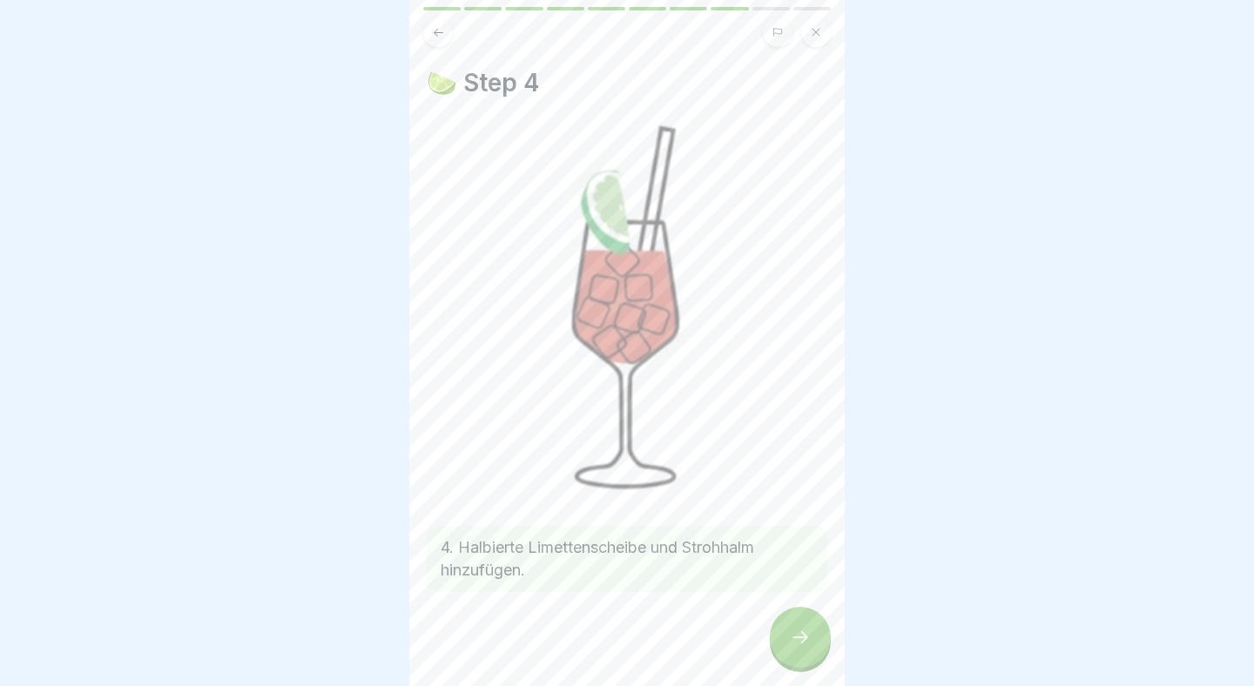
click at [801, 625] on div at bounding box center [800, 637] width 61 height 61
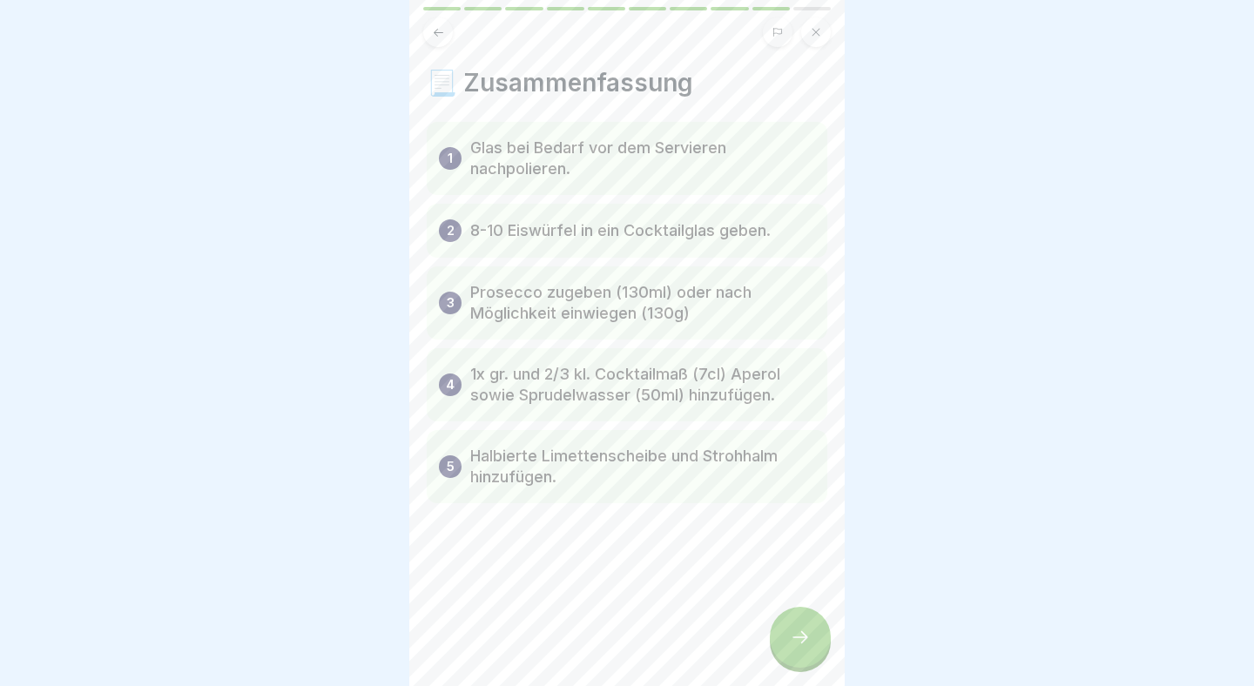
click at [801, 625] on div at bounding box center [800, 637] width 61 height 61
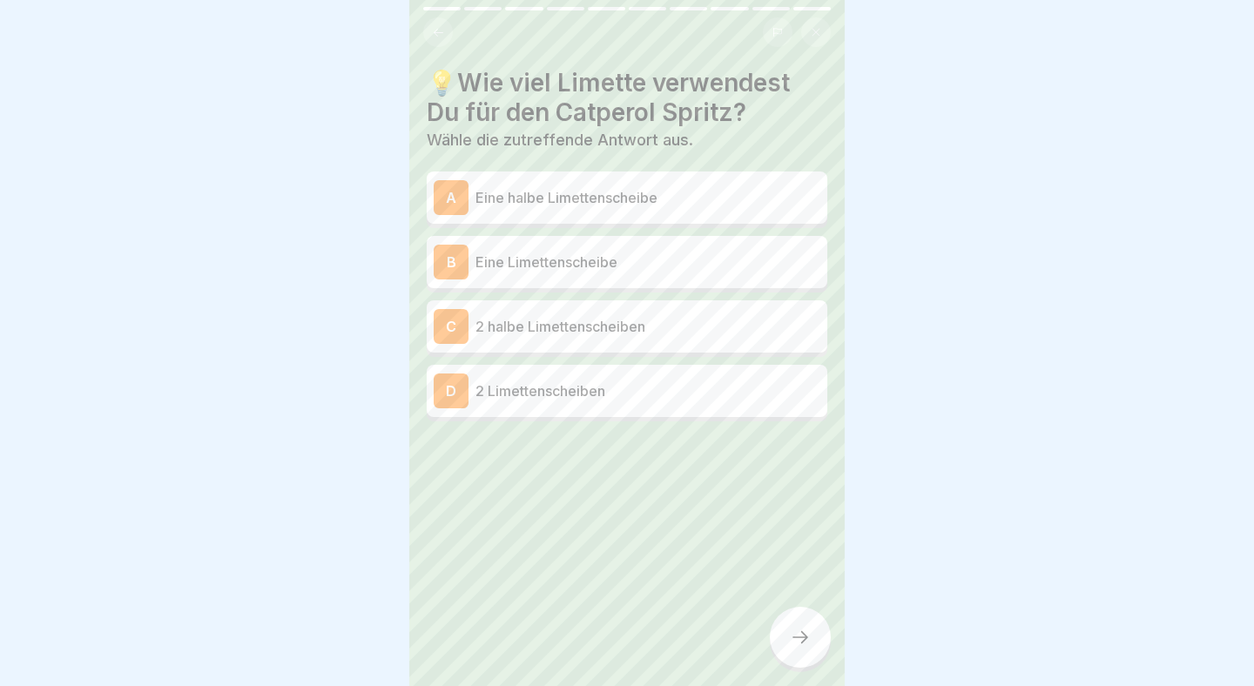
click at [644, 196] on p "Eine halbe Limettenscheibe" at bounding box center [647, 197] width 345 height 21
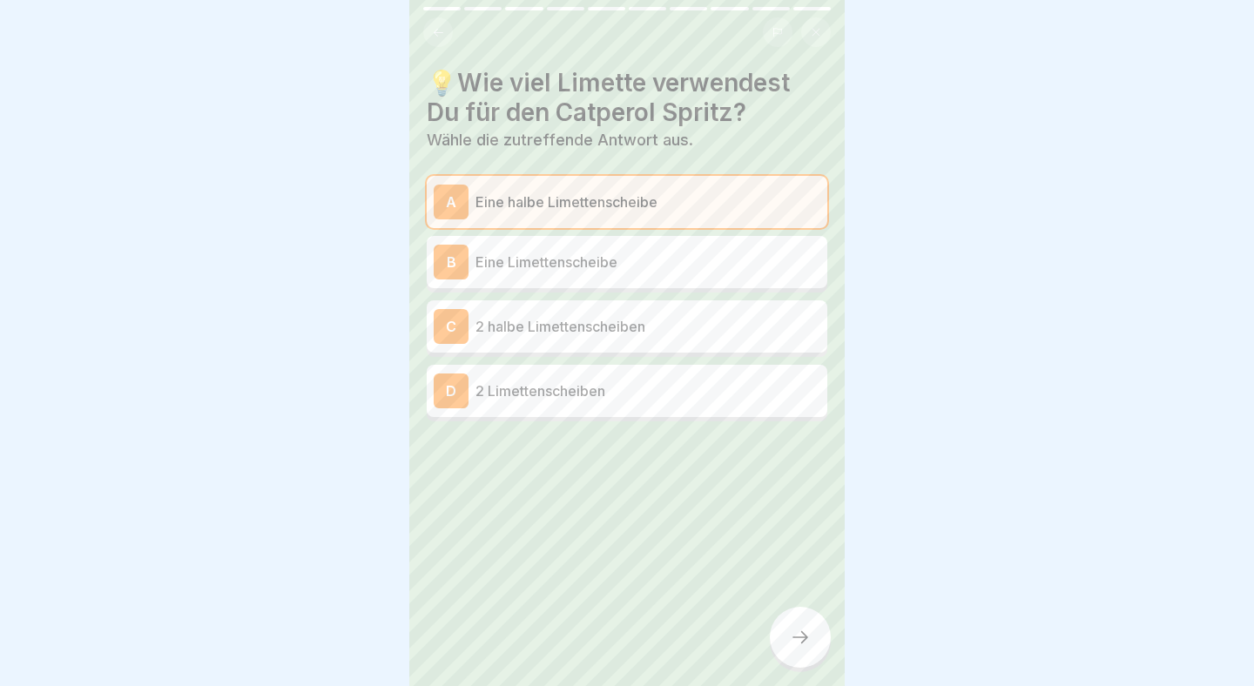
click at [812, 659] on div at bounding box center [800, 637] width 61 height 61
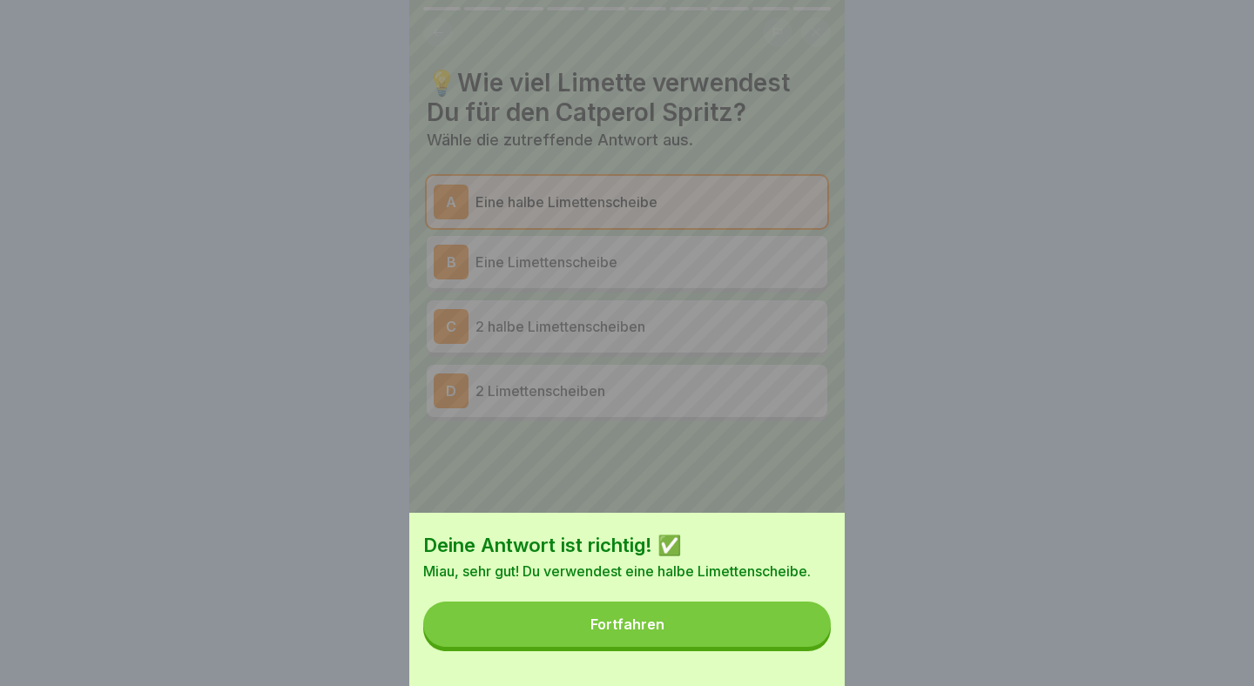
click at [769, 624] on button "Fortfahren" at bounding box center [626, 624] width 407 height 45
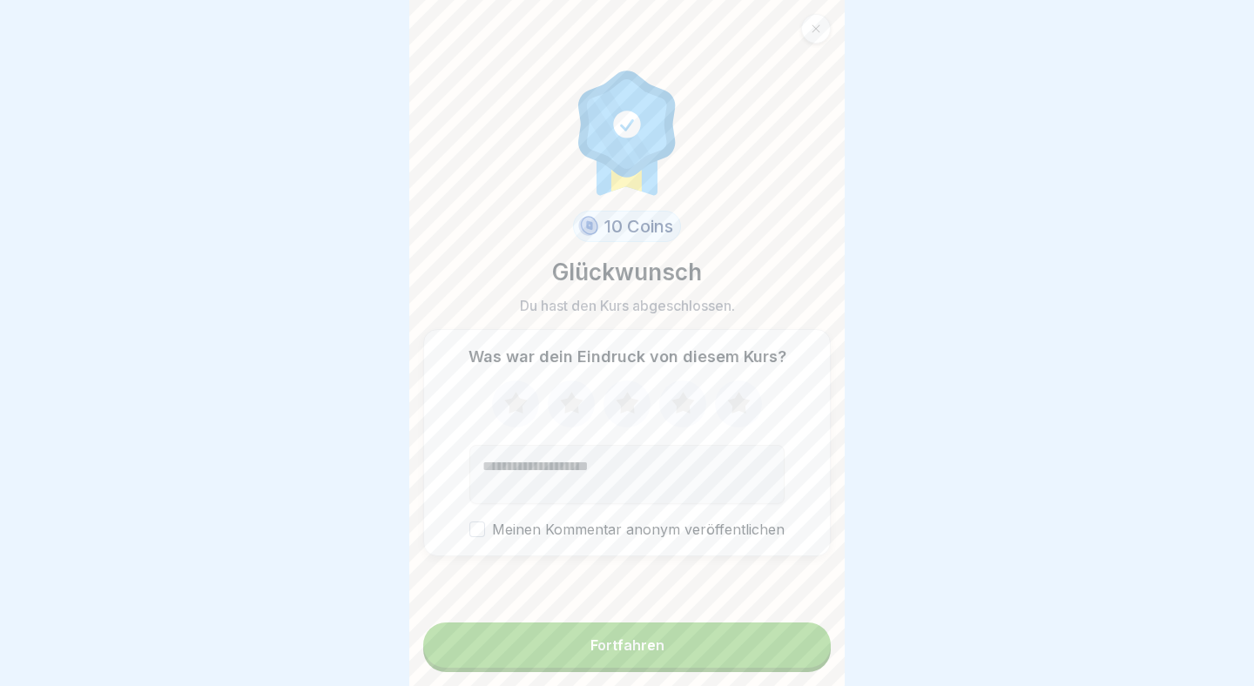
click at [769, 624] on button "Fortfahren" at bounding box center [626, 645] width 407 height 45
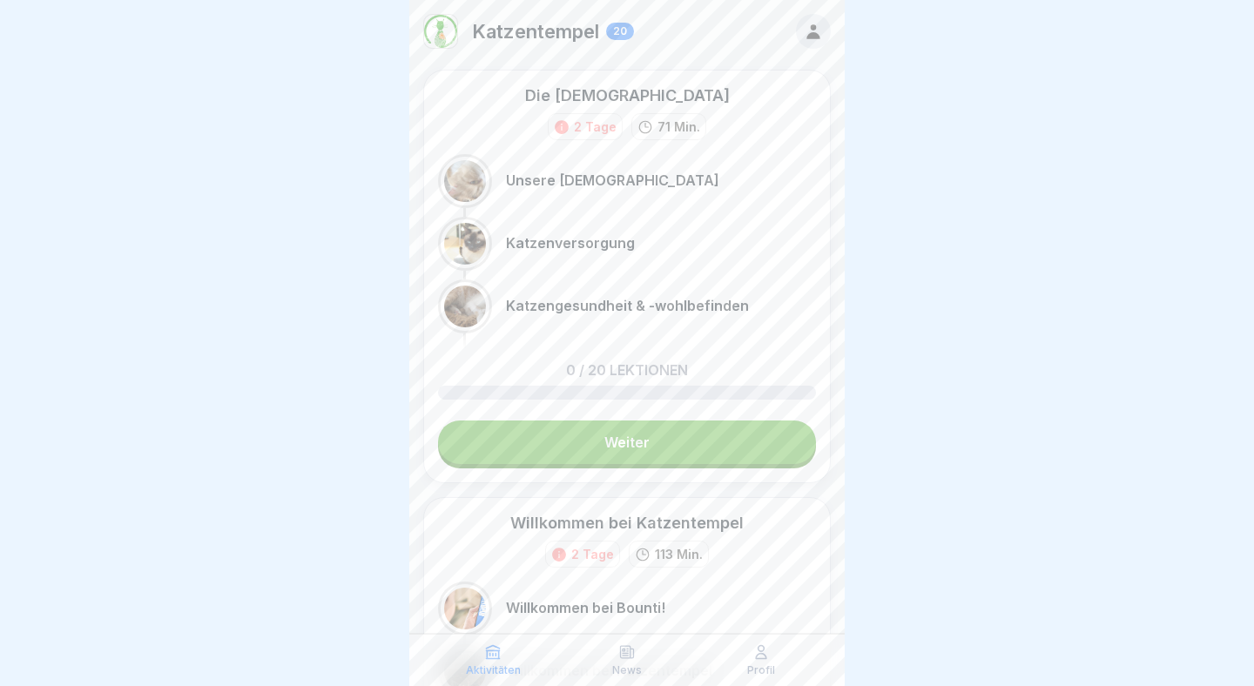
click at [737, 637] on div "Aktivitäten News Profil" at bounding box center [626, 660] width 435 height 52
